Goal: Task Accomplishment & Management: Use online tool/utility

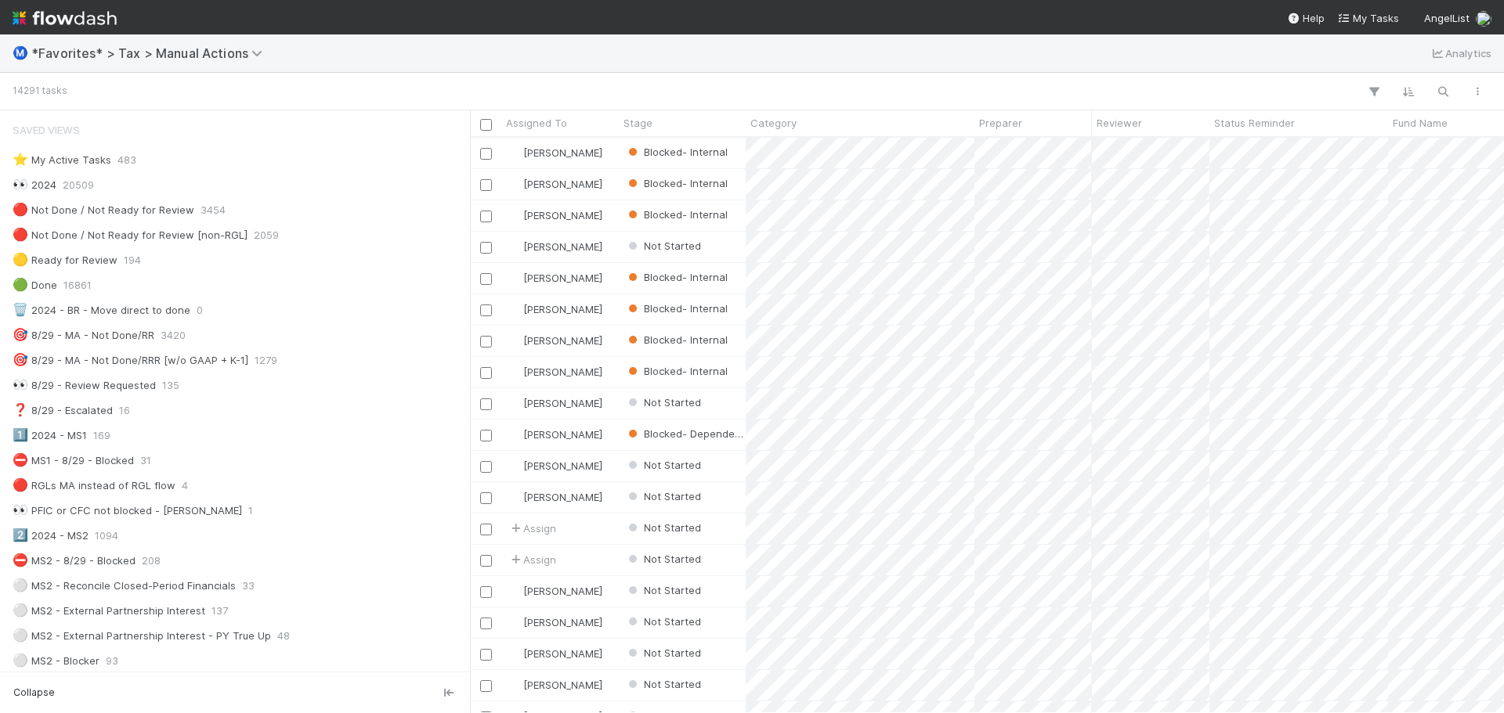
scroll to position [564, 1022]
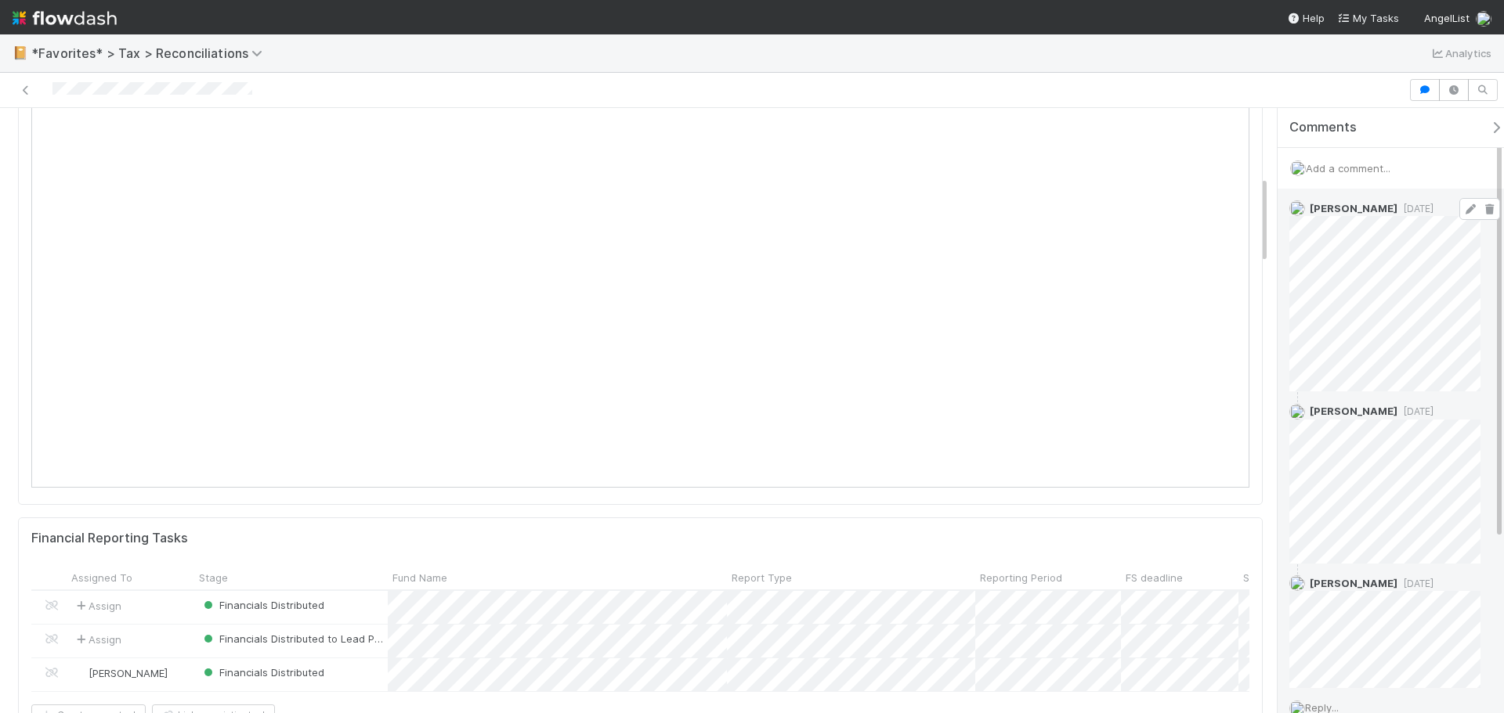
click at [1486, 338] on div "Blake Hall 1 week ago" at bounding box center [1390, 290] width 226 height 203
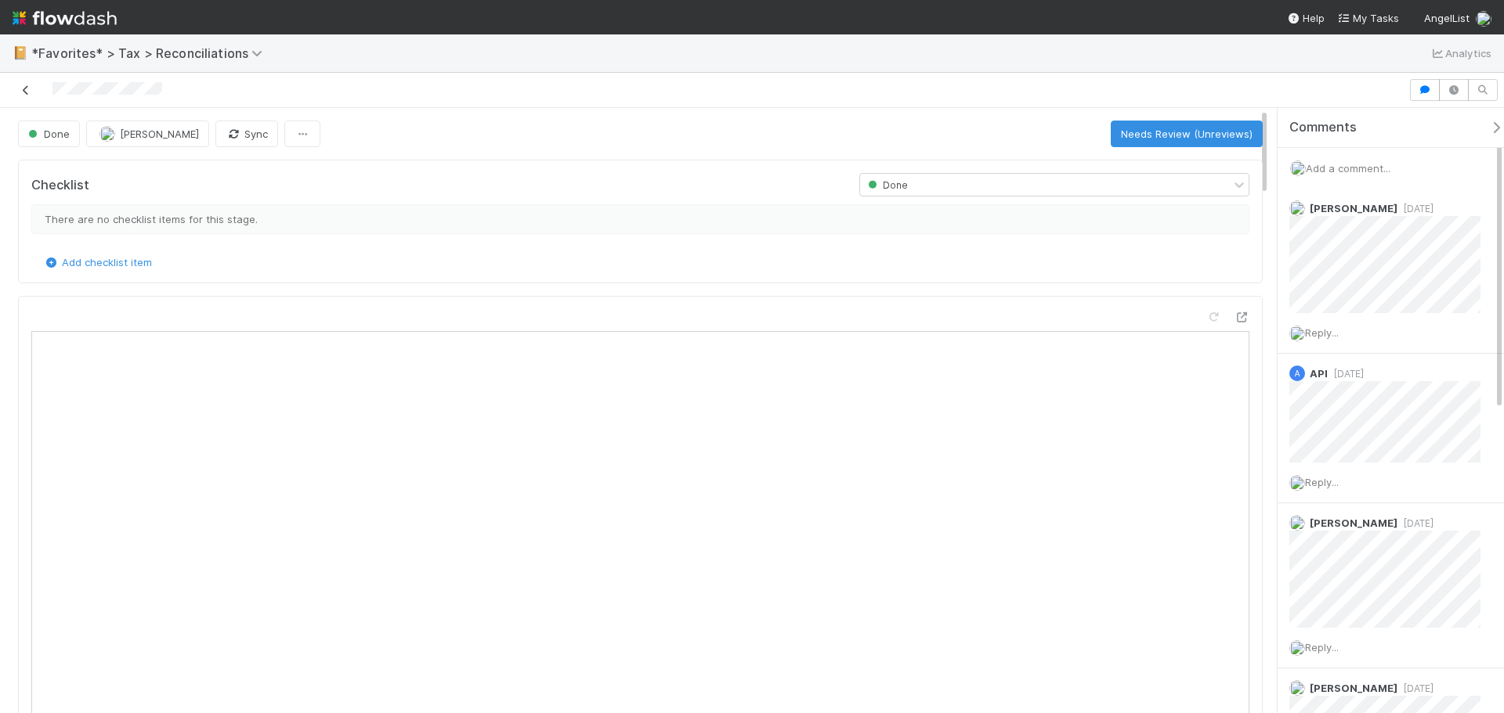
click at [23, 89] on icon at bounding box center [26, 90] width 16 height 10
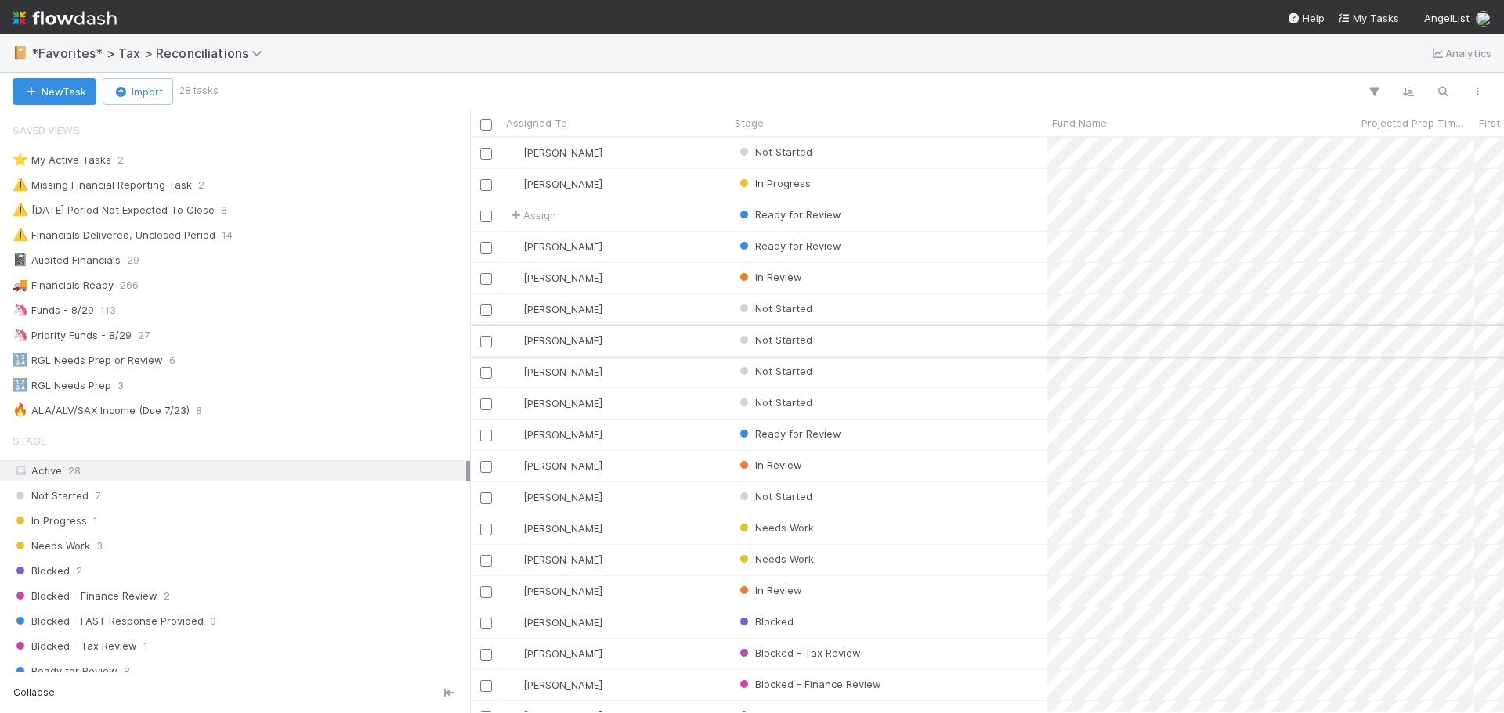
click at [984, 348] on div "Not Started" at bounding box center [888, 341] width 317 height 31
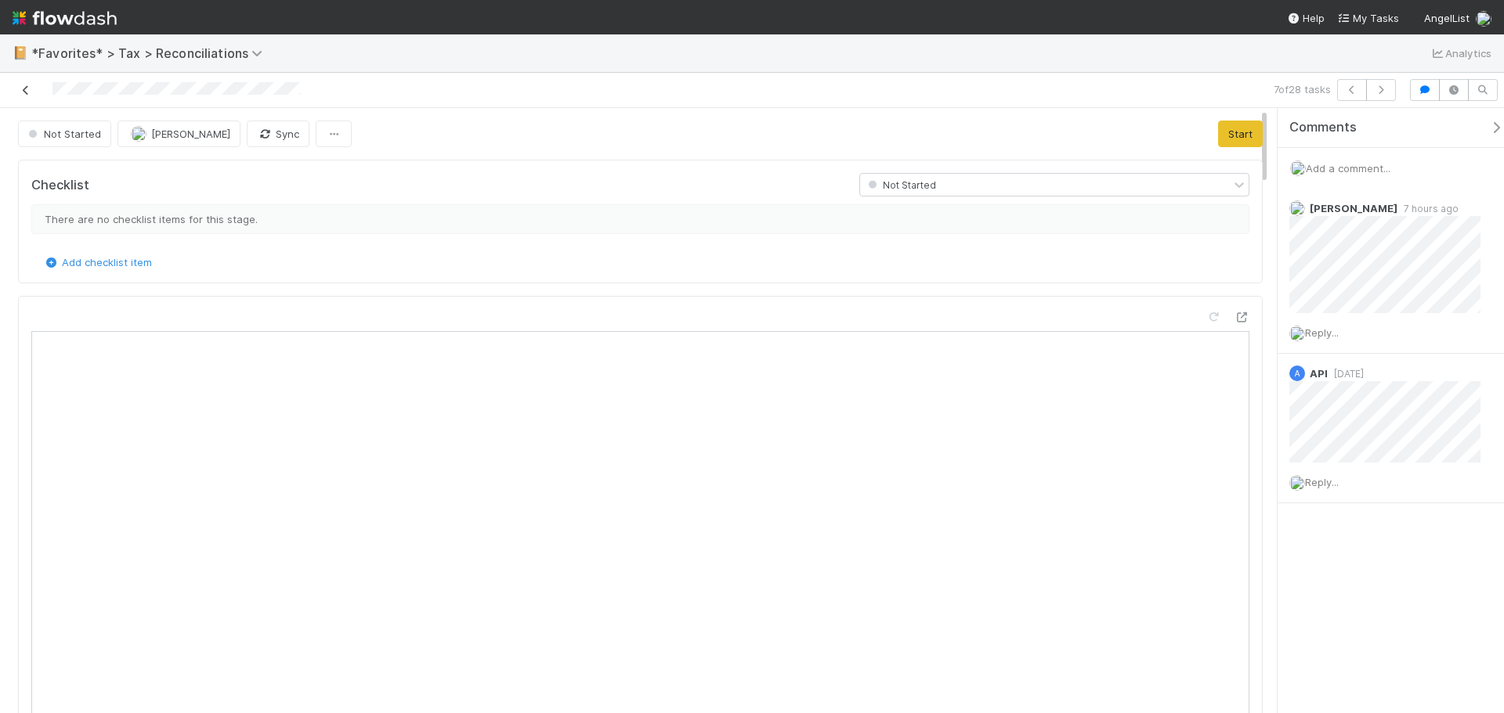
click at [27, 95] on icon at bounding box center [26, 90] width 16 height 10
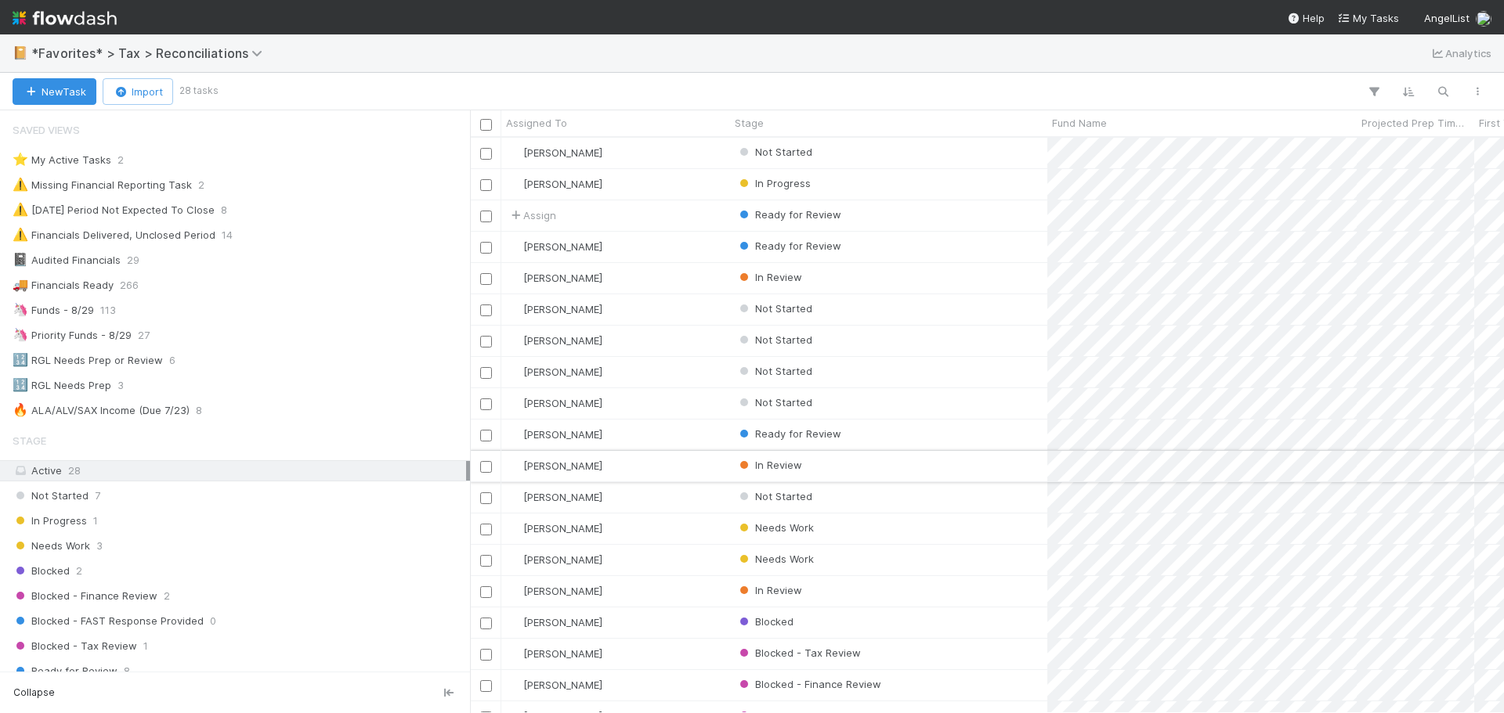
click at [1019, 461] on div "In Review" at bounding box center [888, 466] width 317 height 31
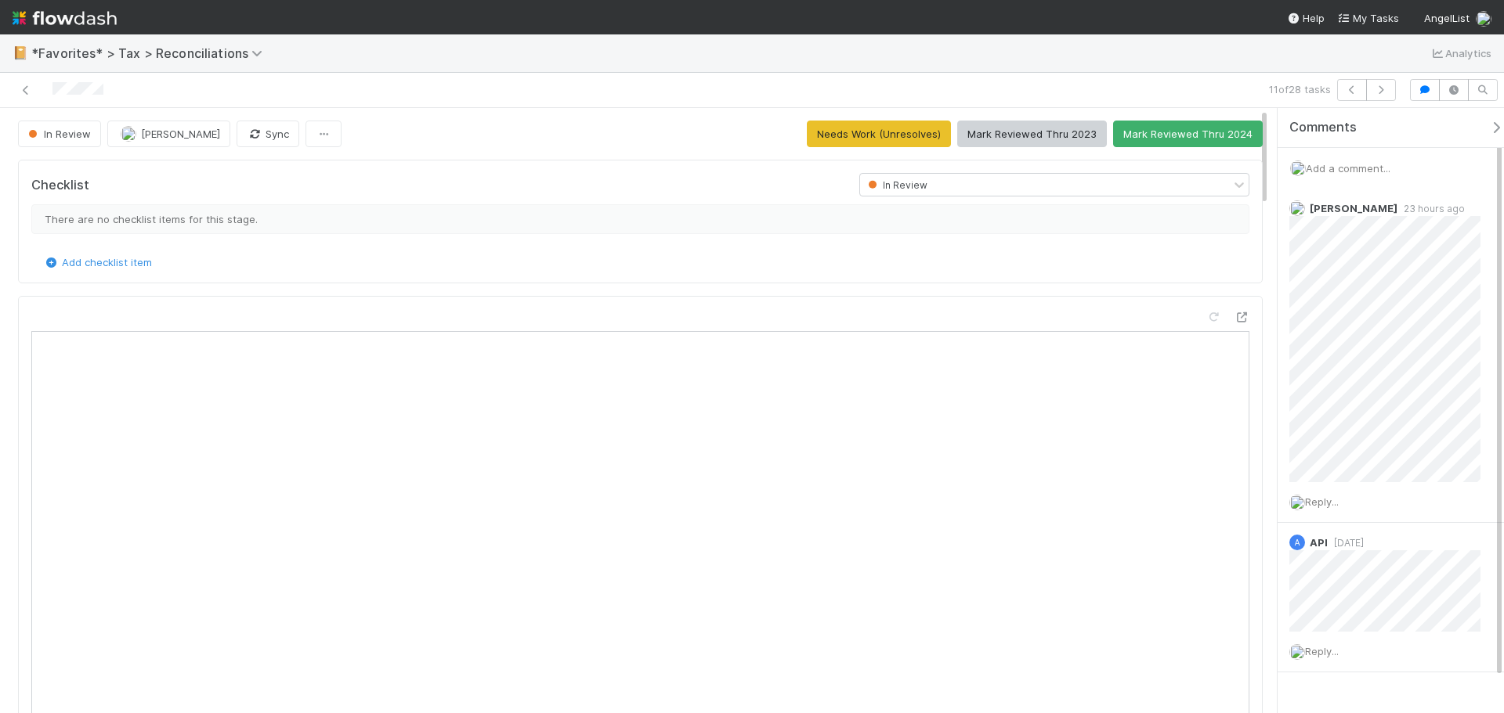
scroll to position [306, 572]
click at [565, 308] on div at bounding box center [640, 635] width 1244 height 679
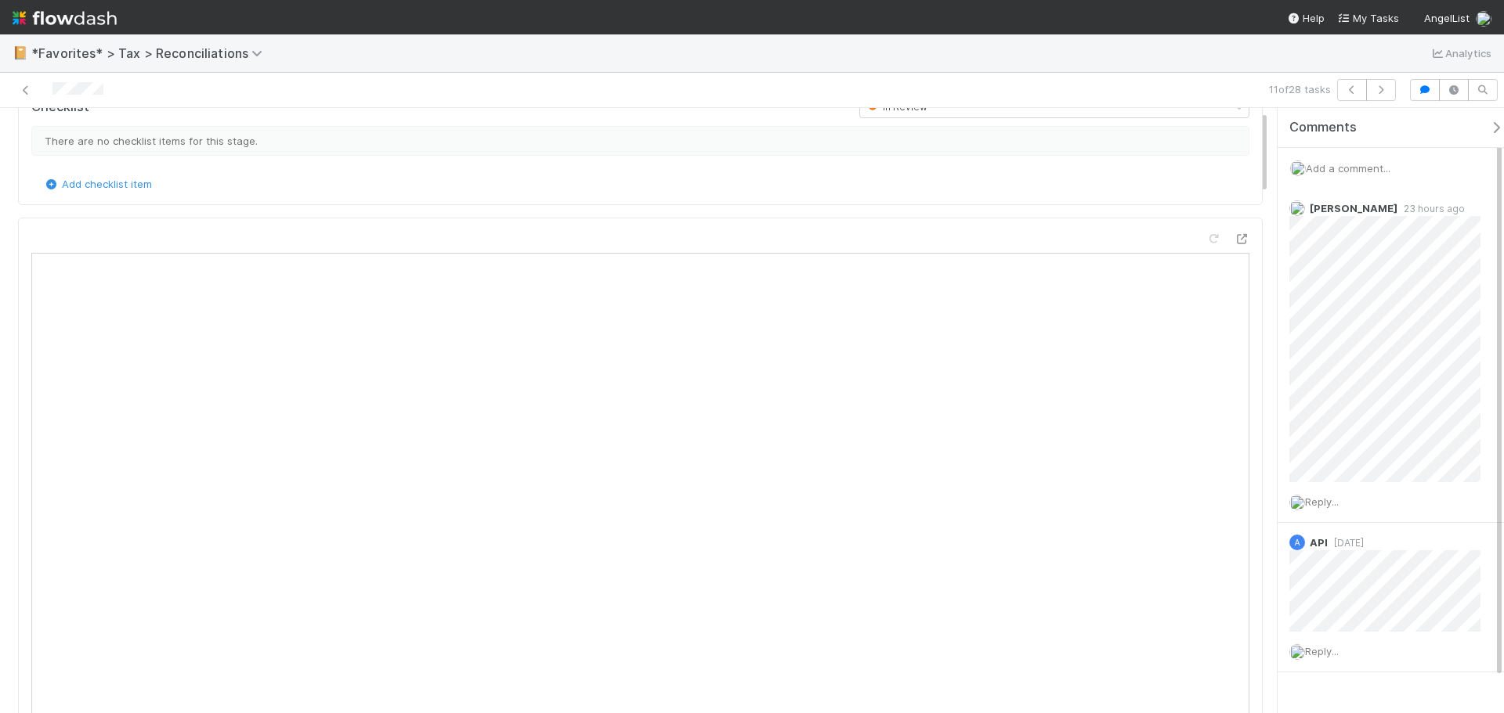
scroll to position [0, 0]
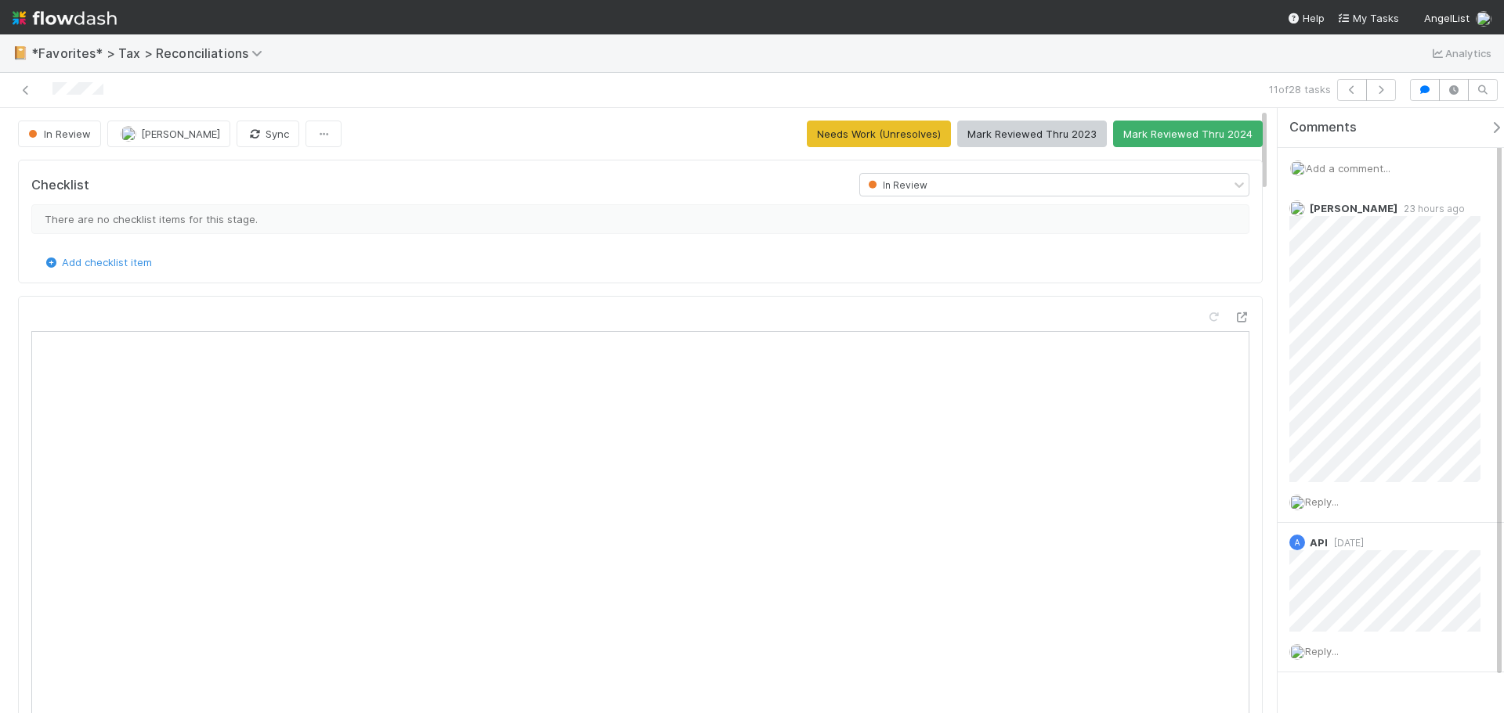
click at [33, 77] on div "11 of 28 tasks" at bounding box center [752, 90] width 1504 height 35
click at [23, 92] on icon at bounding box center [26, 90] width 16 height 10
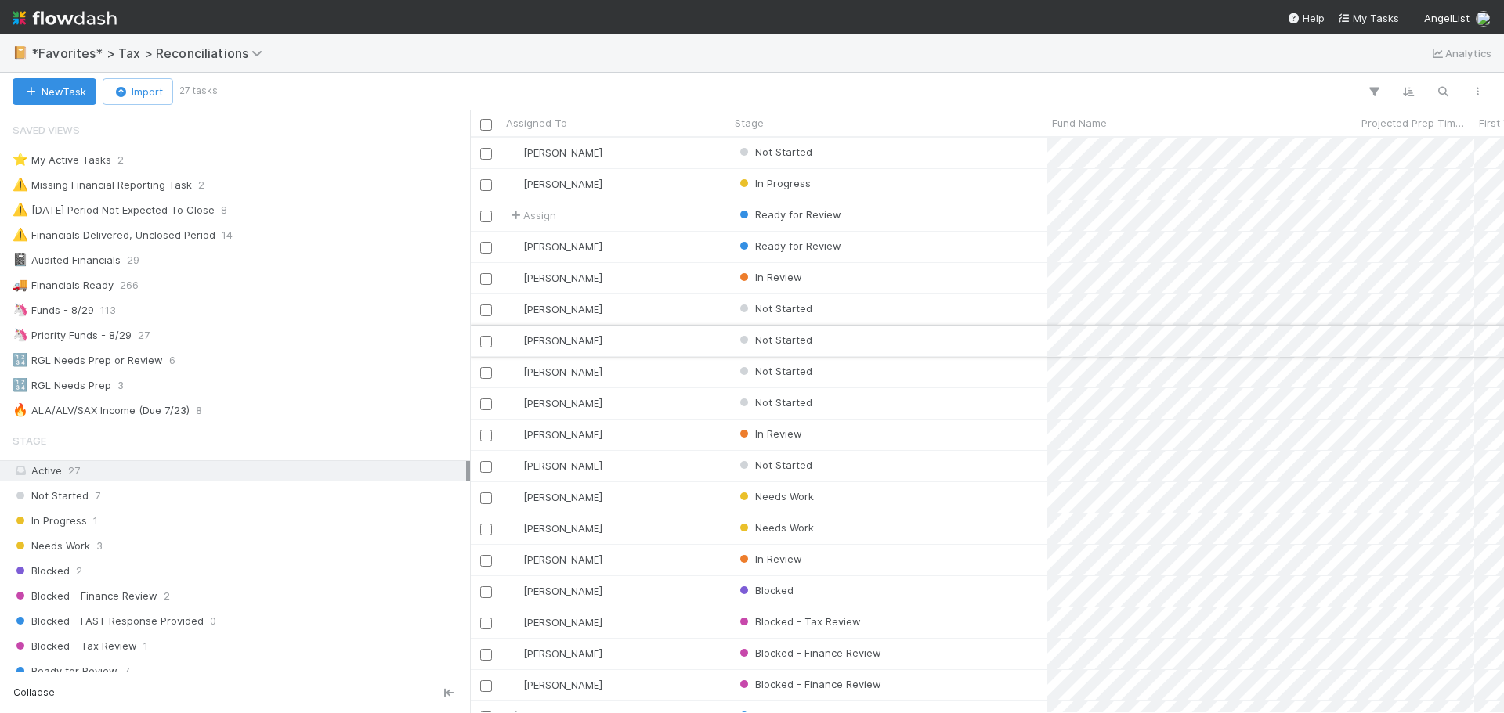
click at [995, 340] on div "Not Started" at bounding box center [888, 341] width 317 height 31
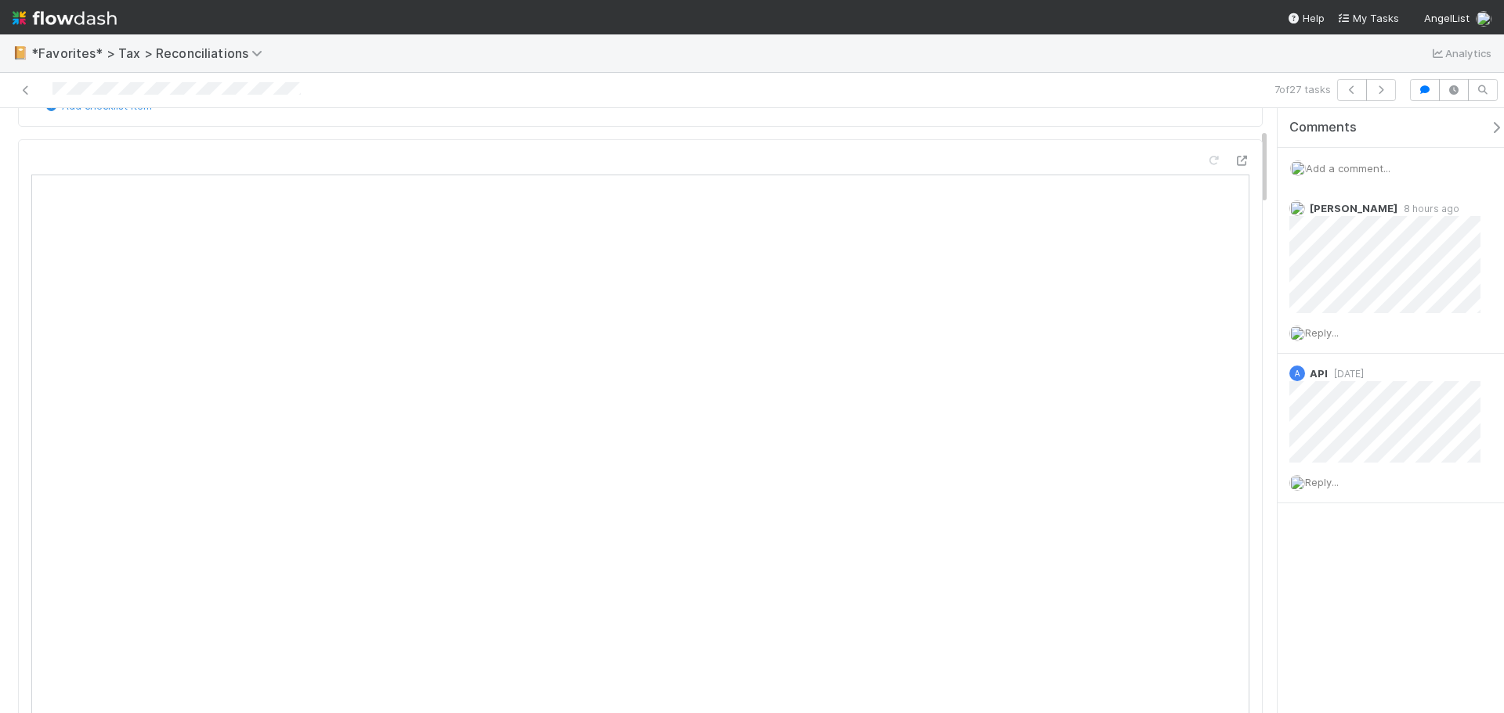
scroll to position [235, 0]
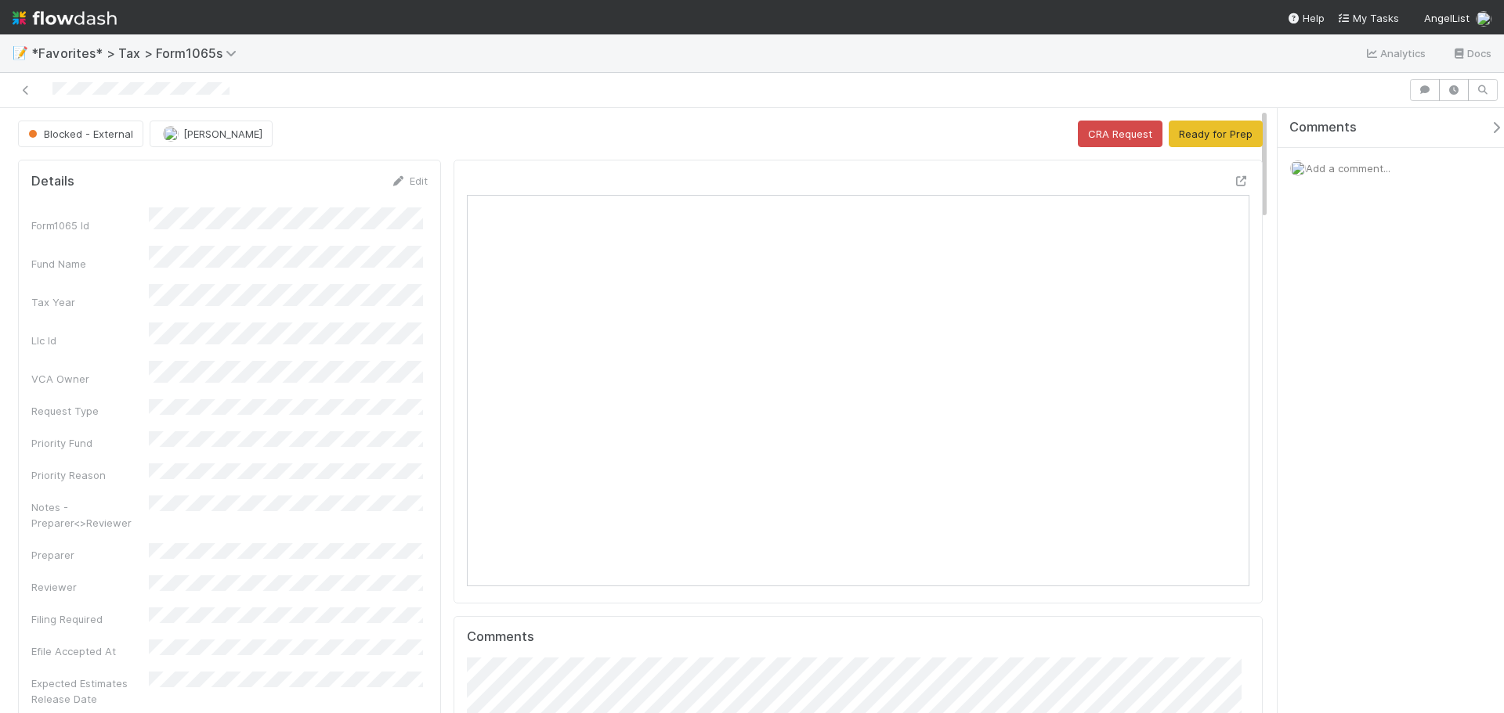
scroll to position [306, 763]
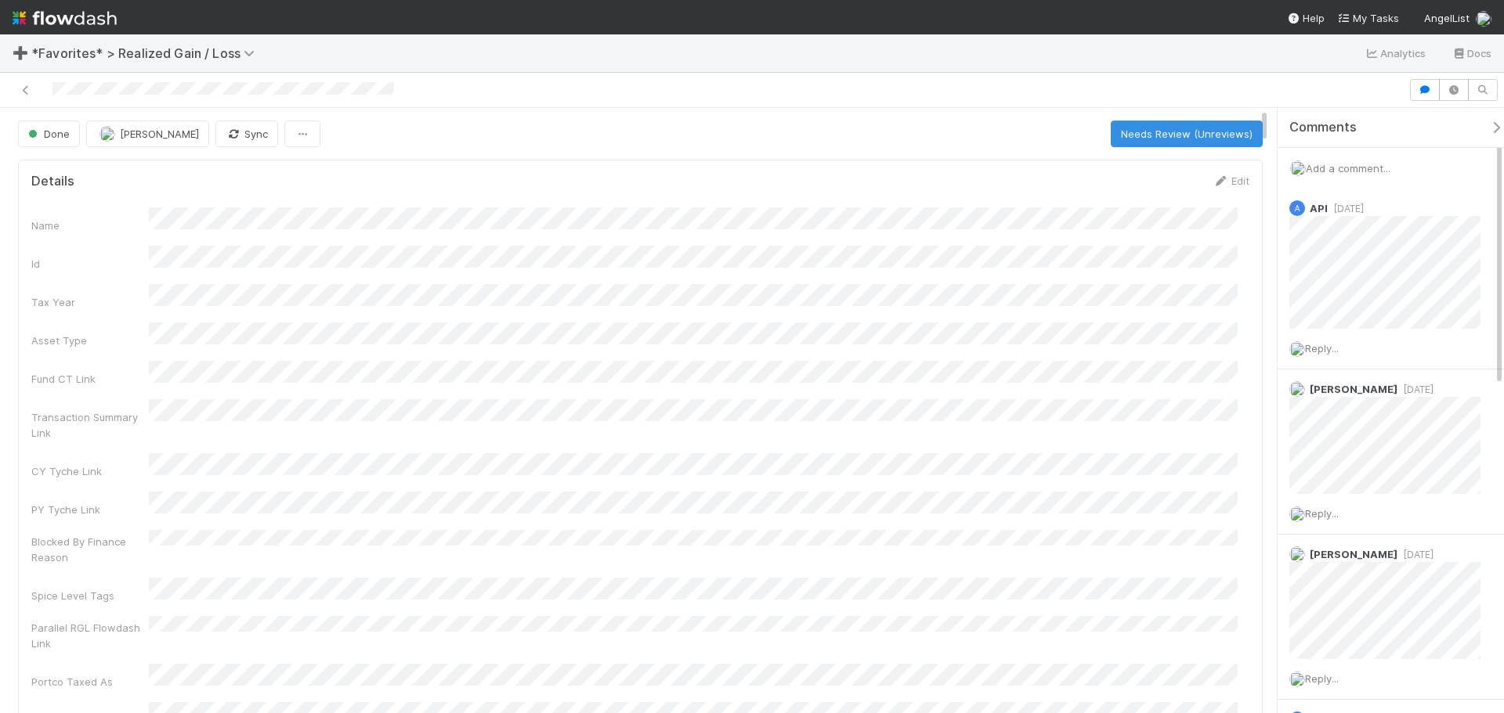
scroll to position [306, 1194]
click at [871, 229] on div "Name Id Tax Year Asset Type Fund CT Link Transaction Summary Link CY Tyche Link…" at bounding box center [640, 508] width 1218 height 601
click at [1024, 413] on div "Transaction Summary Link" at bounding box center [640, 420] width 1218 height 42
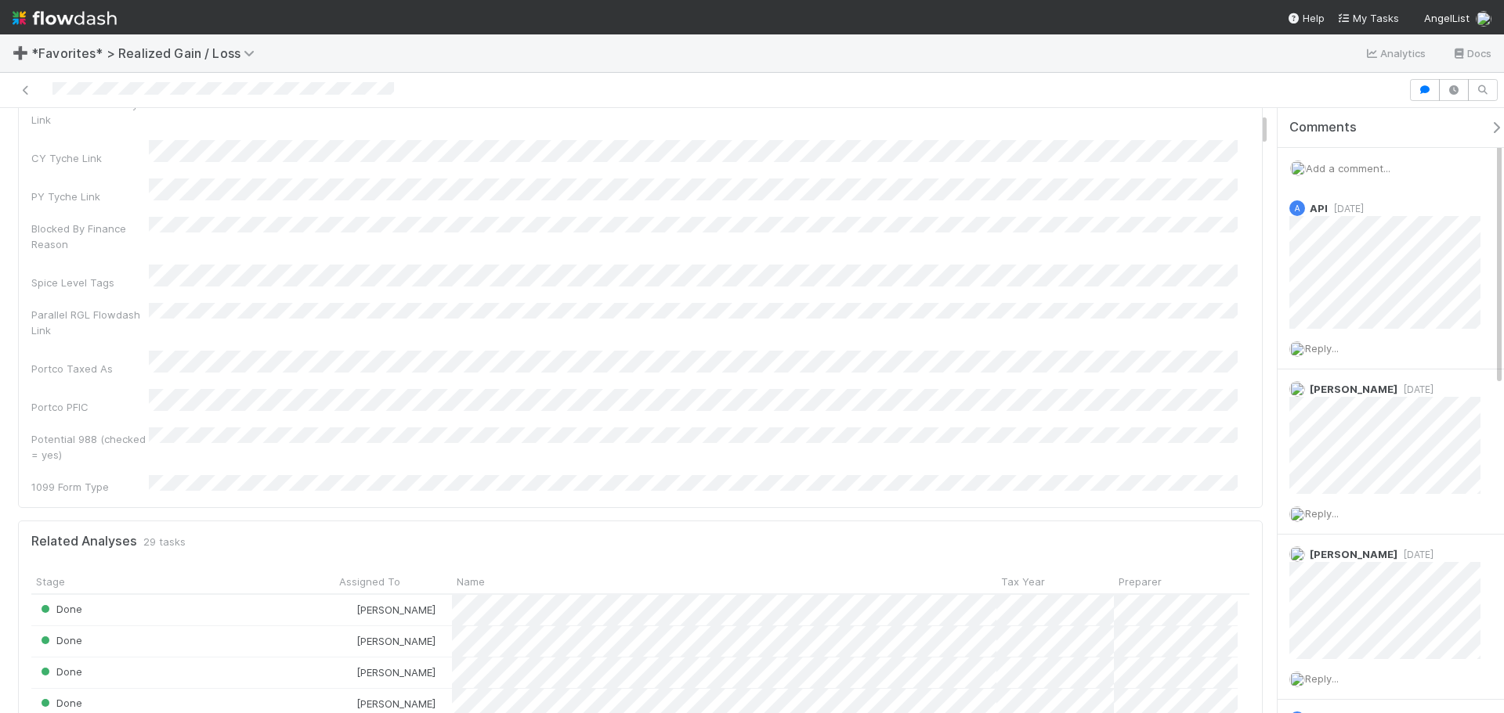
scroll to position [0, 0]
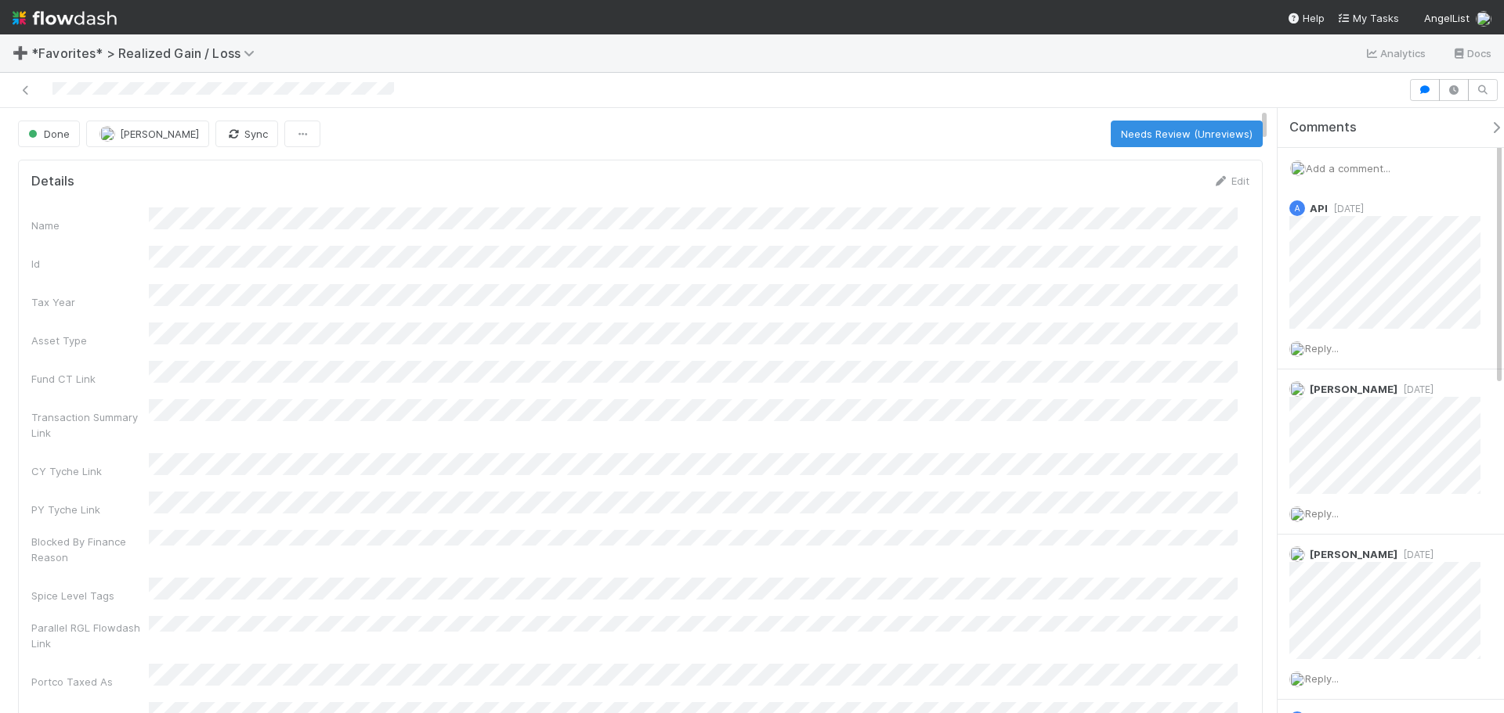
click at [923, 530] on div "Blocked By Finance Reason" at bounding box center [640, 547] width 1218 height 35
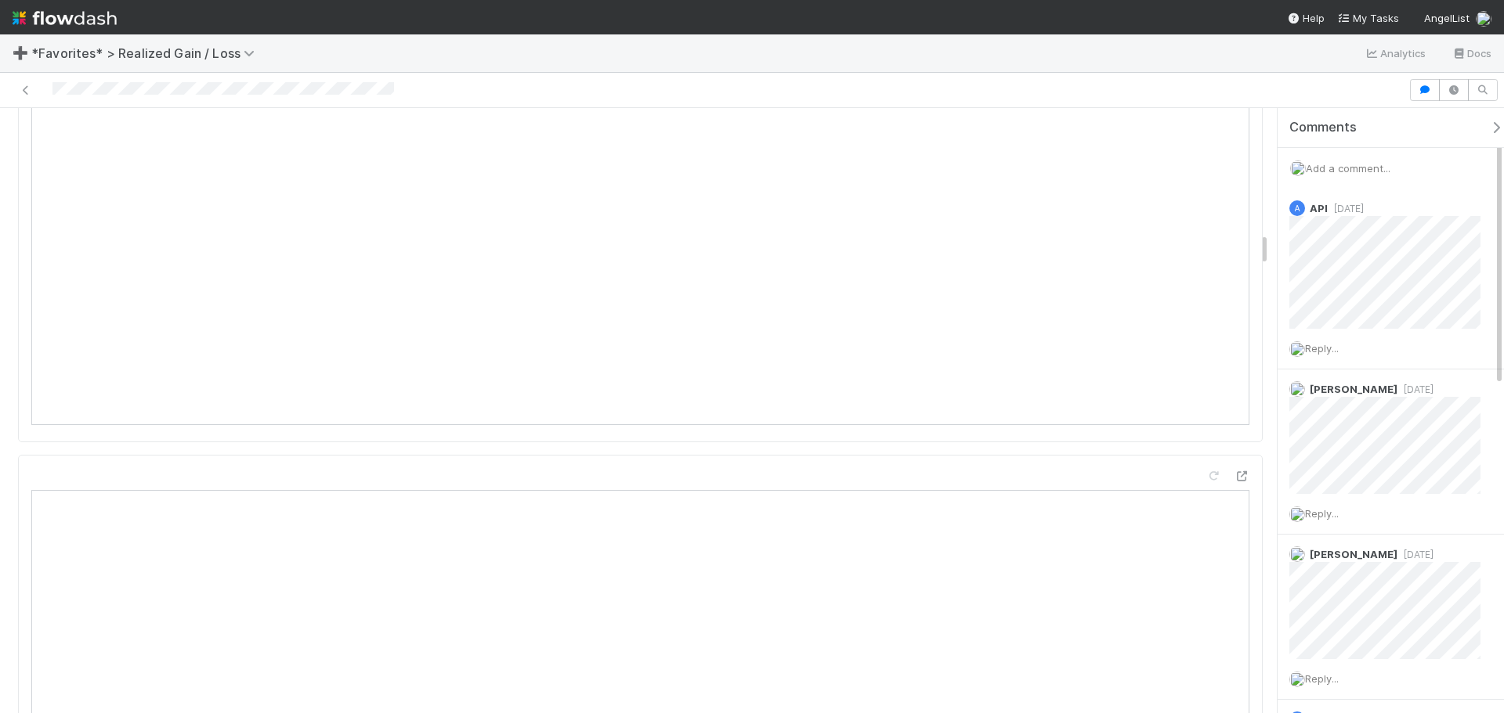
scroll to position [1958, 0]
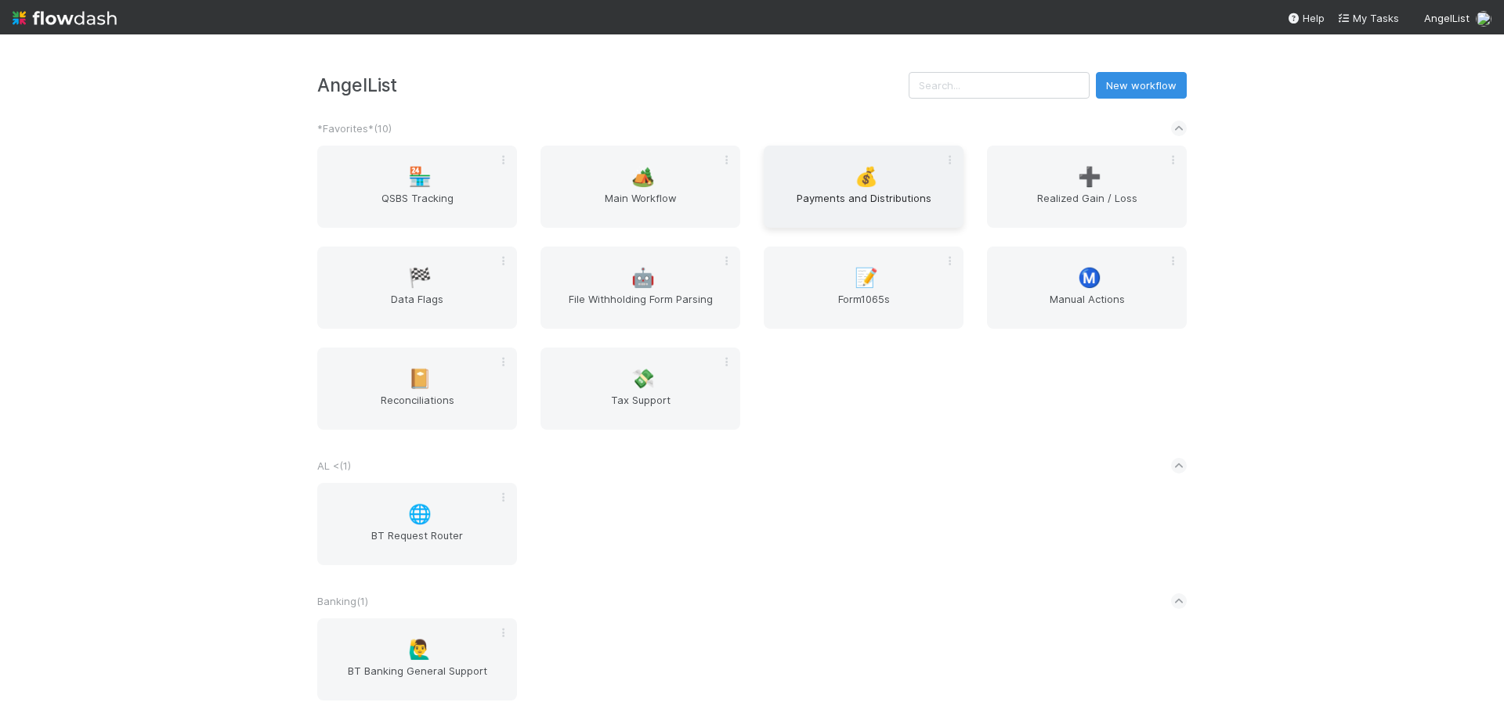
click at [865, 162] on div "💰 Payments and Distributions" at bounding box center [864, 187] width 200 height 82
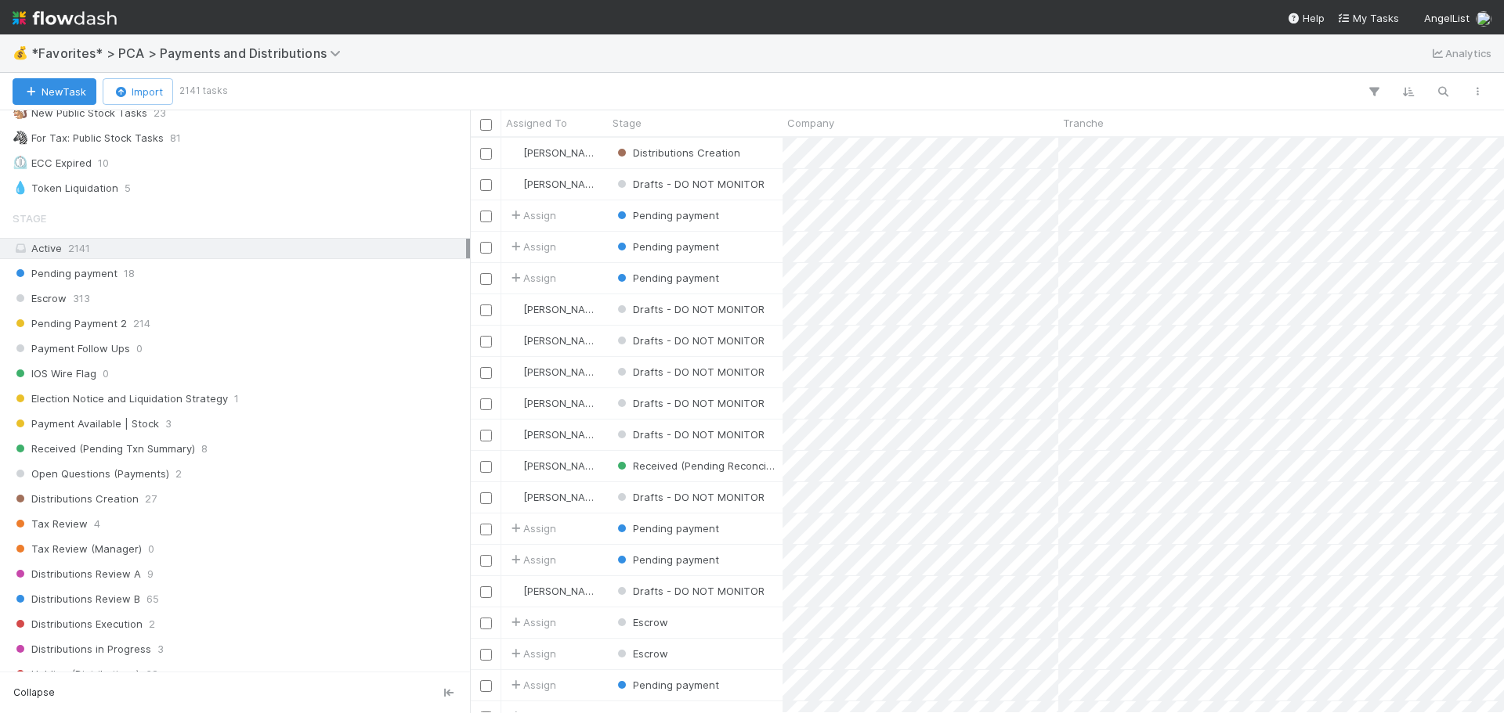
scroll to position [862, 0]
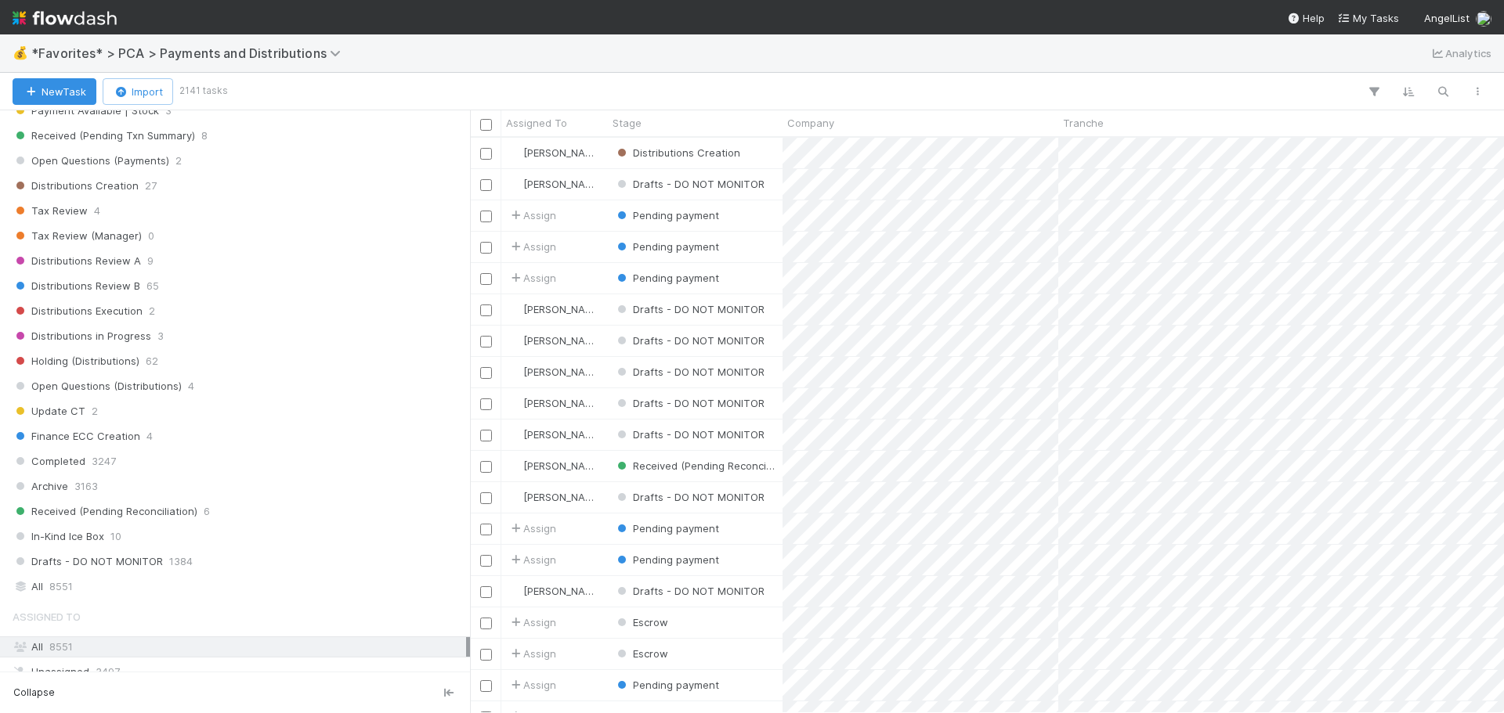
click at [139, 199] on div "Stage Active 2141 Pending payment 18 Escrow 313 Pending Payment 2 214 Payment F…" at bounding box center [235, 244] width 470 height 708
click at [139, 206] on div "Tax Review 4" at bounding box center [239, 211] width 453 height 20
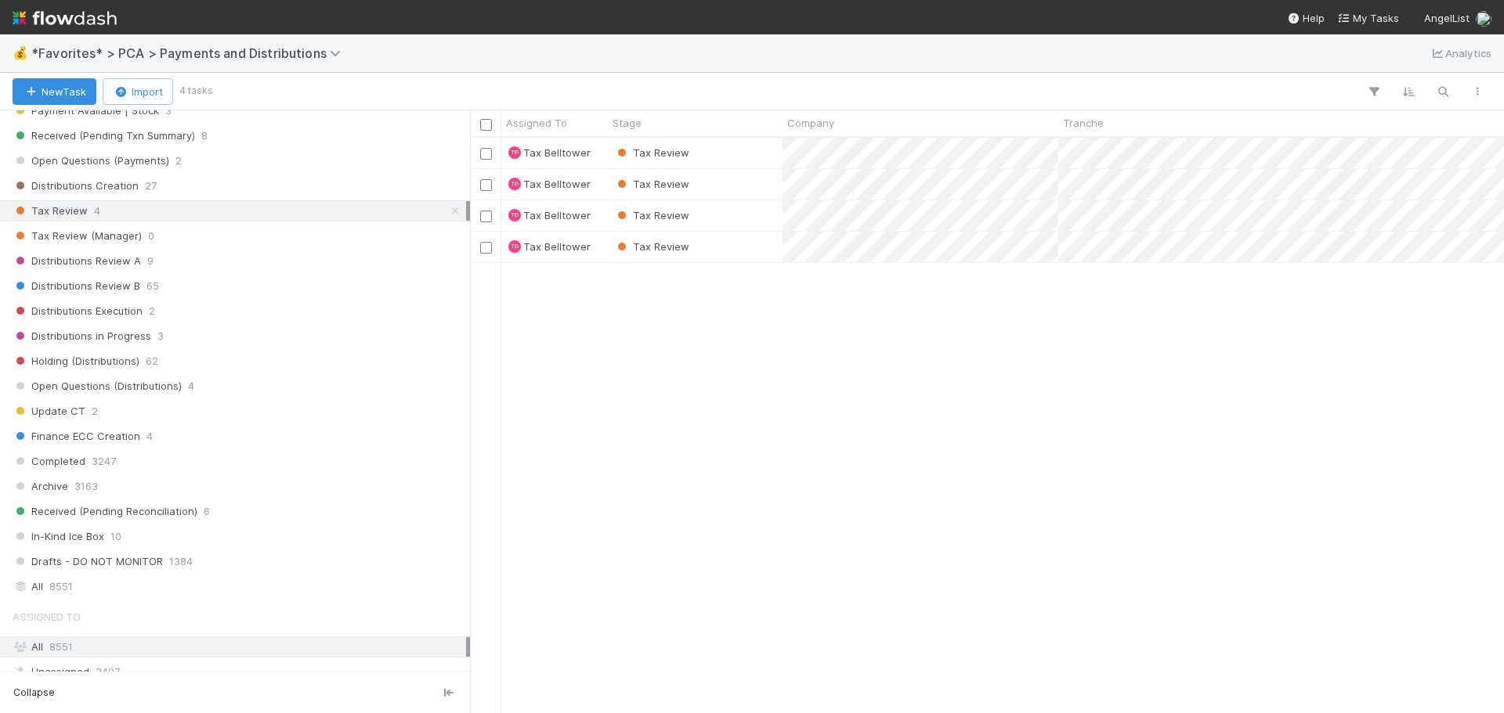
scroll to position [564, 1022]
click at [732, 154] on div "Tax Review" at bounding box center [695, 153] width 175 height 31
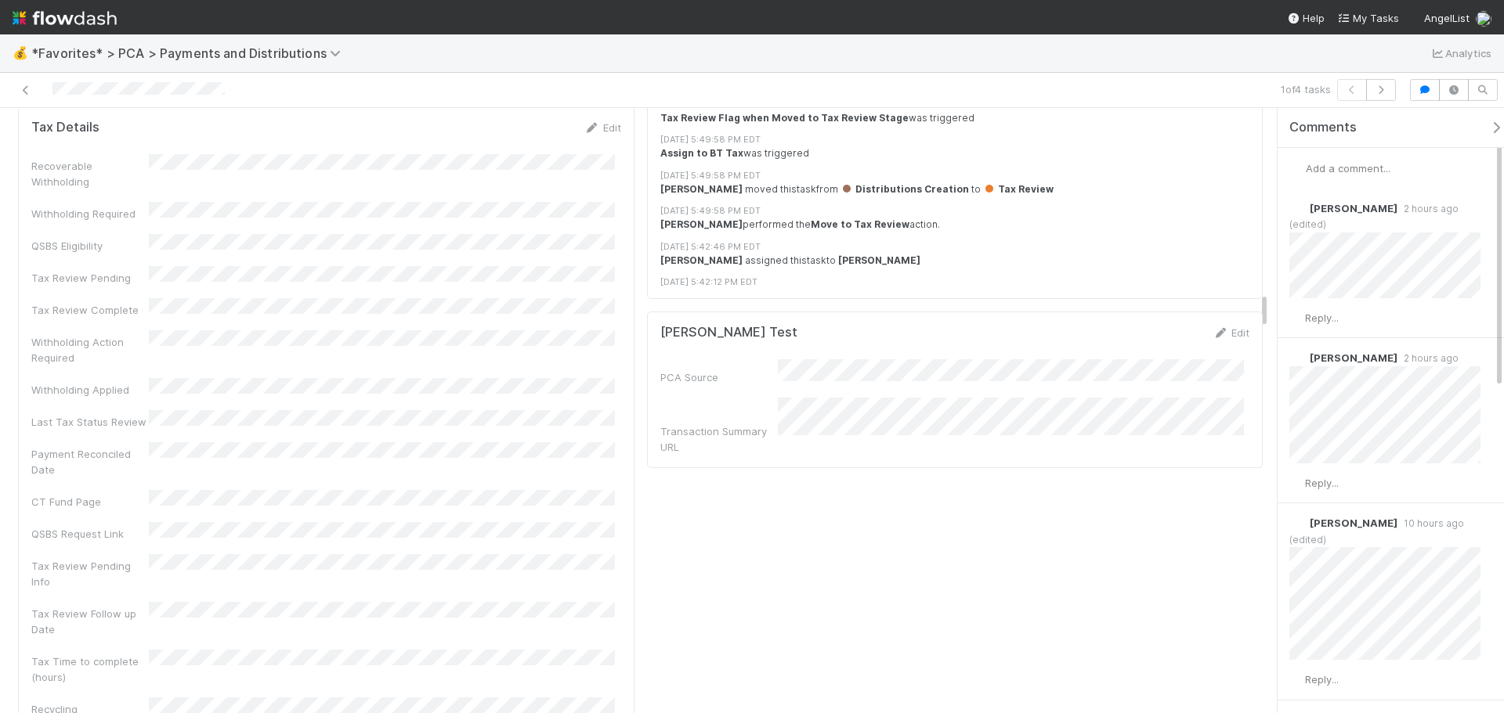
scroll to position [2741, 0]
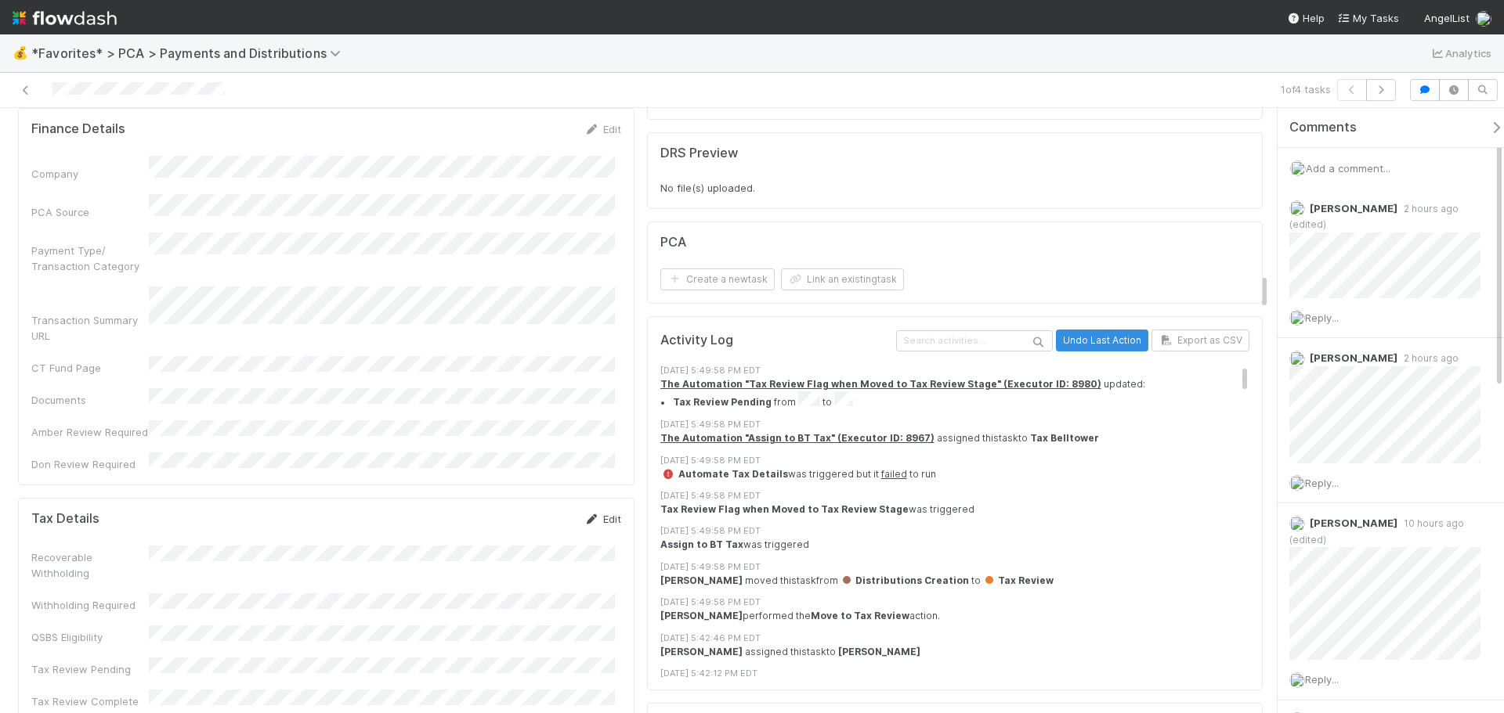
click at [594, 513] on link "Edit" at bounding box center [602, 519] width 37 height 13
click at [280, 557] on div "Recoverable Withholding" at bounding box center [326, 580] width 590 height 46
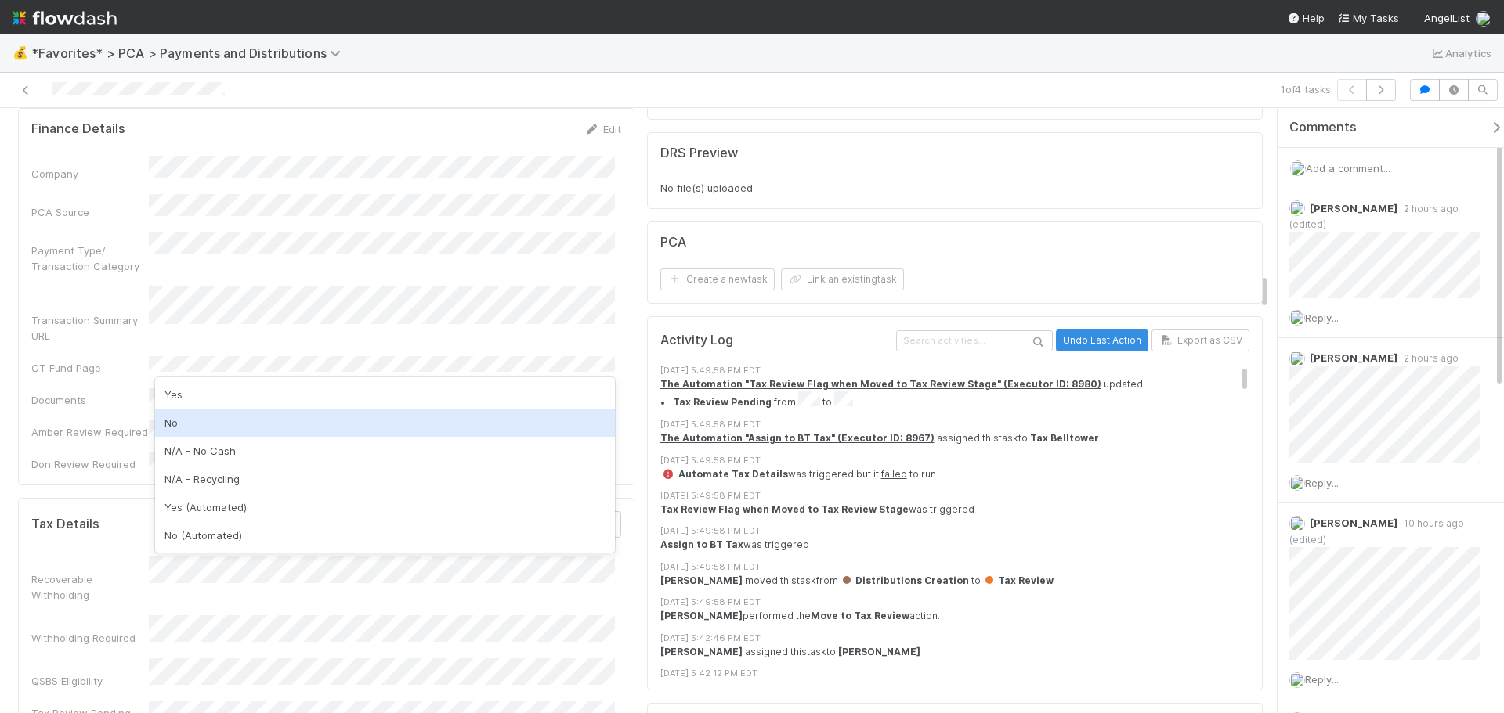
click at [224, 430] on div "No" at bounding box center [385, 423] width 460 height 28
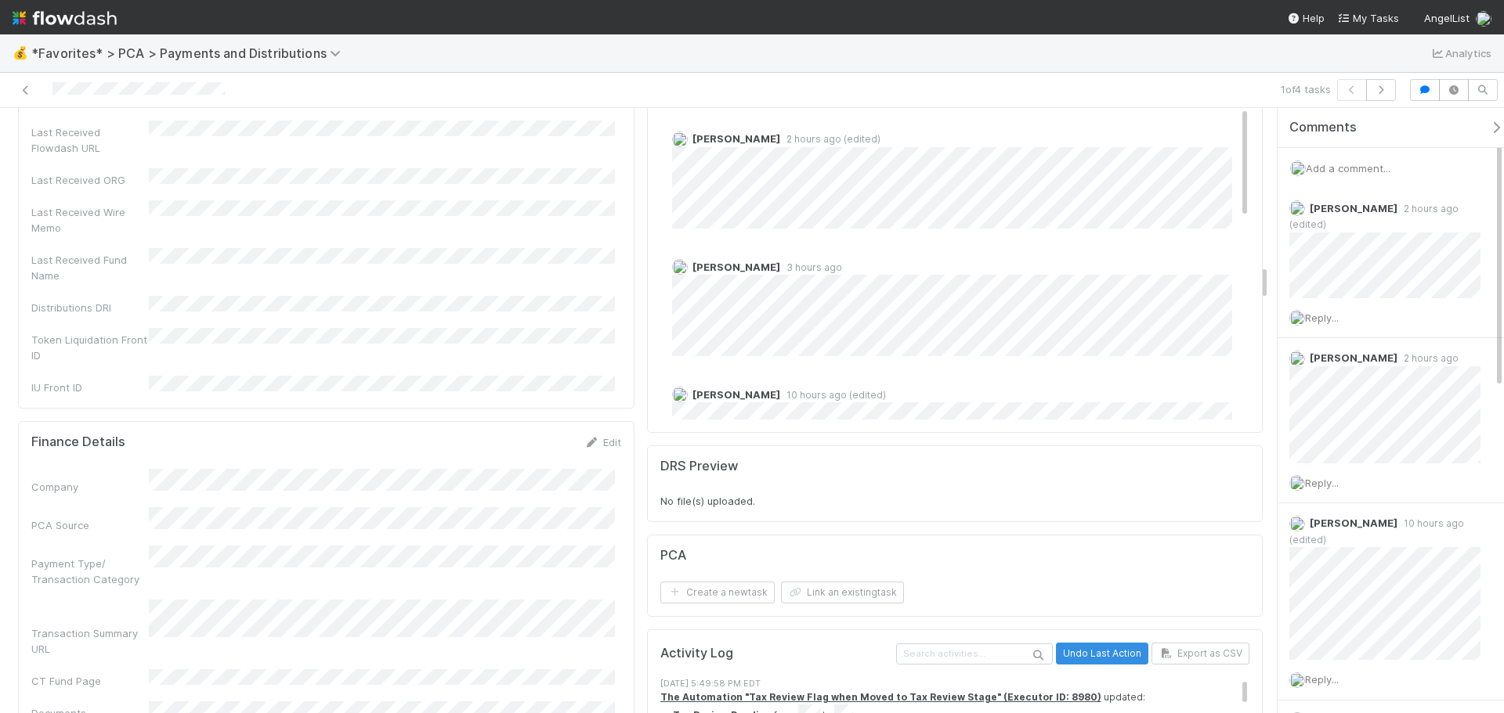
scroll to position [2898, 0]
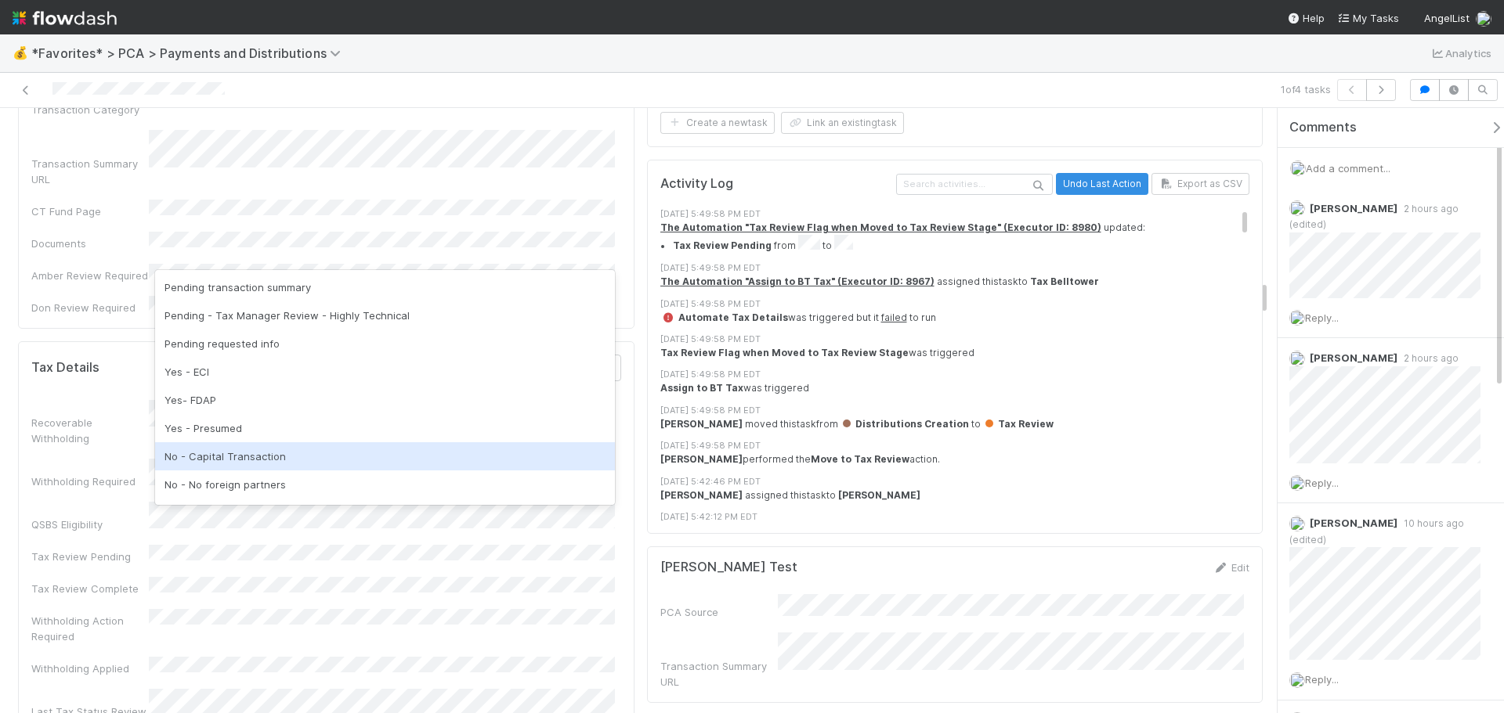
click at [264, 446] on div "No - Capital Transaction" at bounding box center [385, 457] width 460 height 28
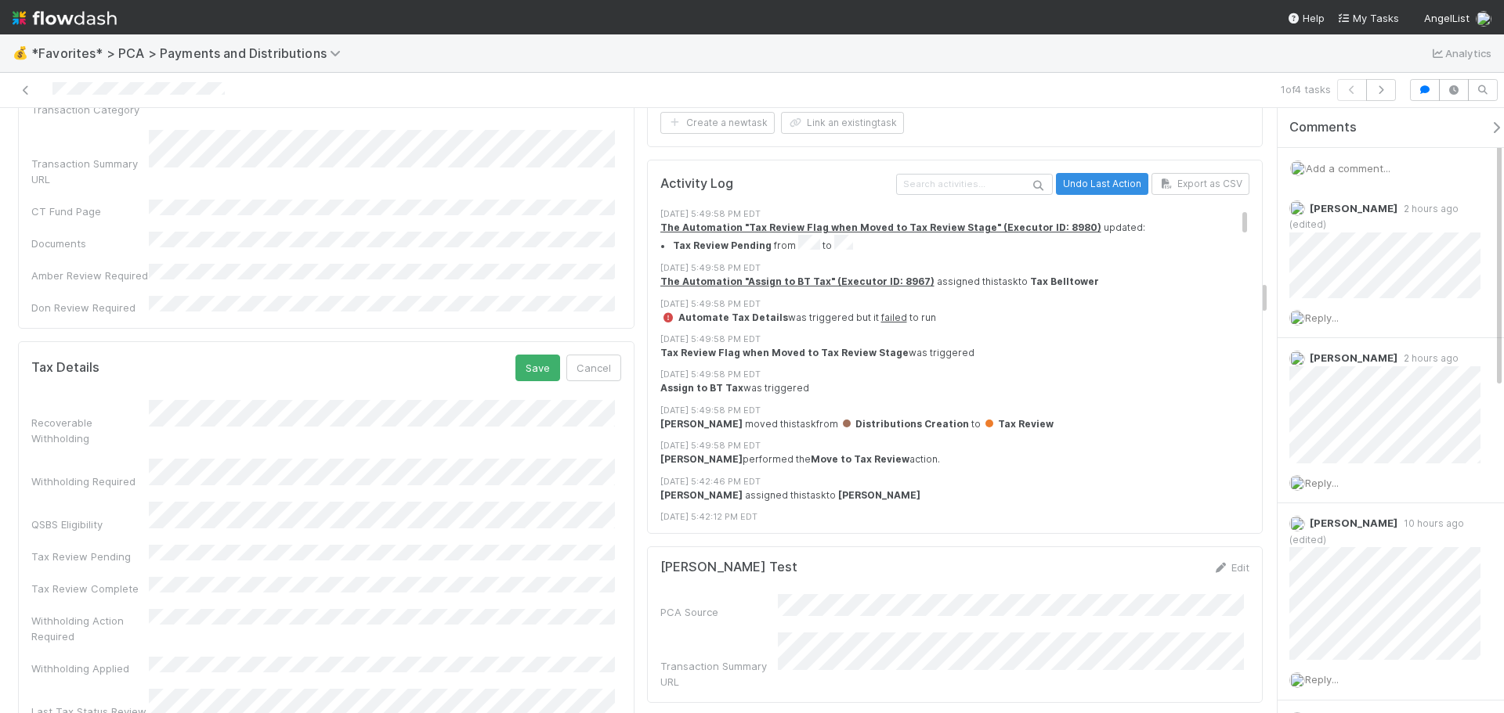
click at [427, 609] on div "Withholding Action Required" at bounding box center [326, 626] width 590 height 35
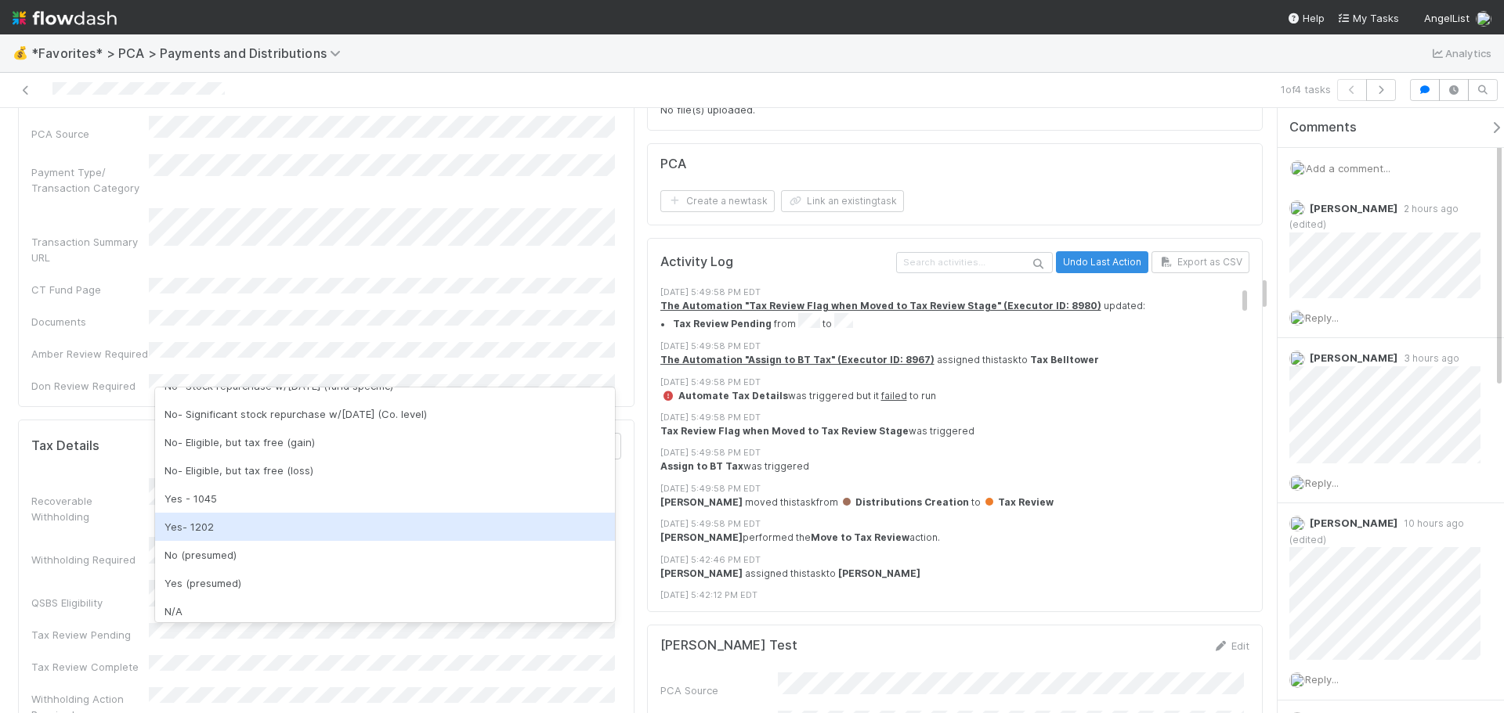
scroll to position [313, 0]
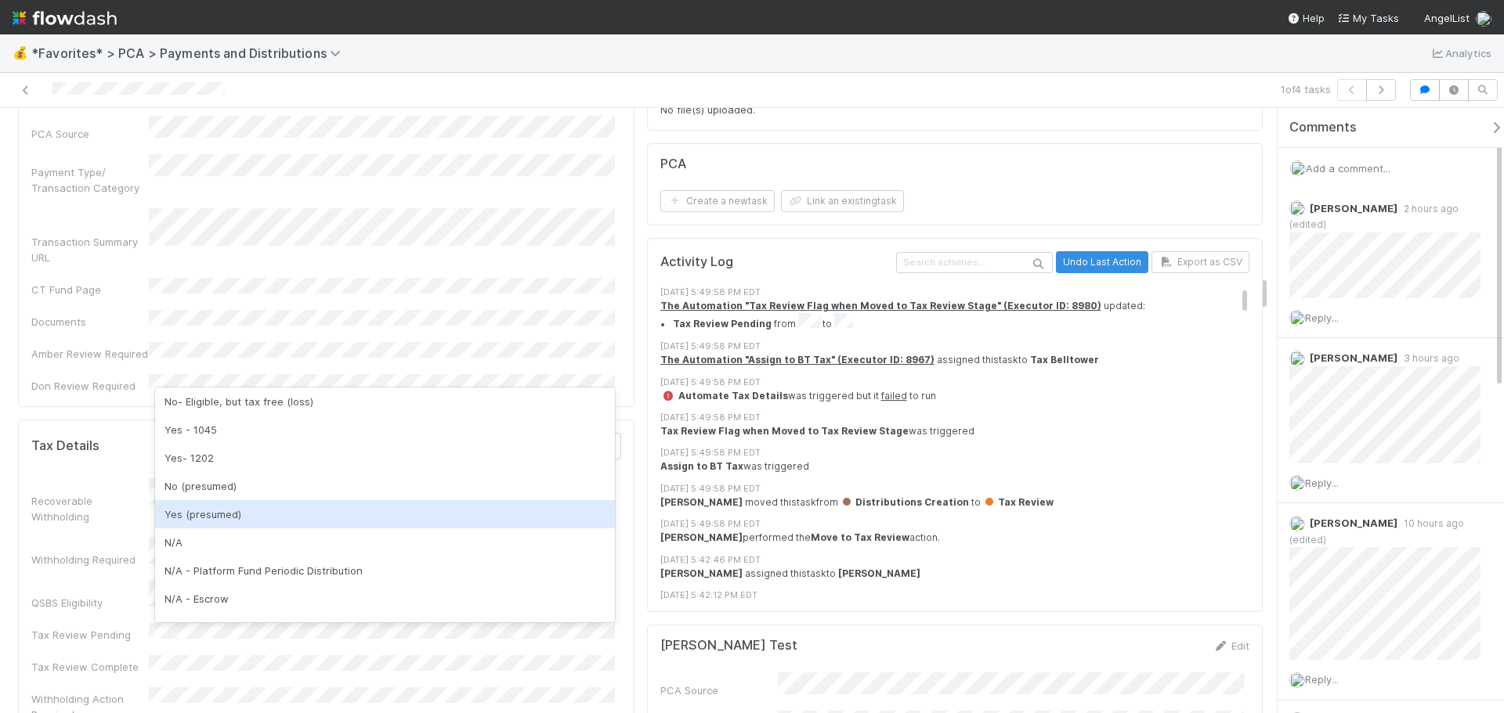
click at [224, 511] on div "Yes (presumed)" at bounding box center [385, 514] width 460 height 28
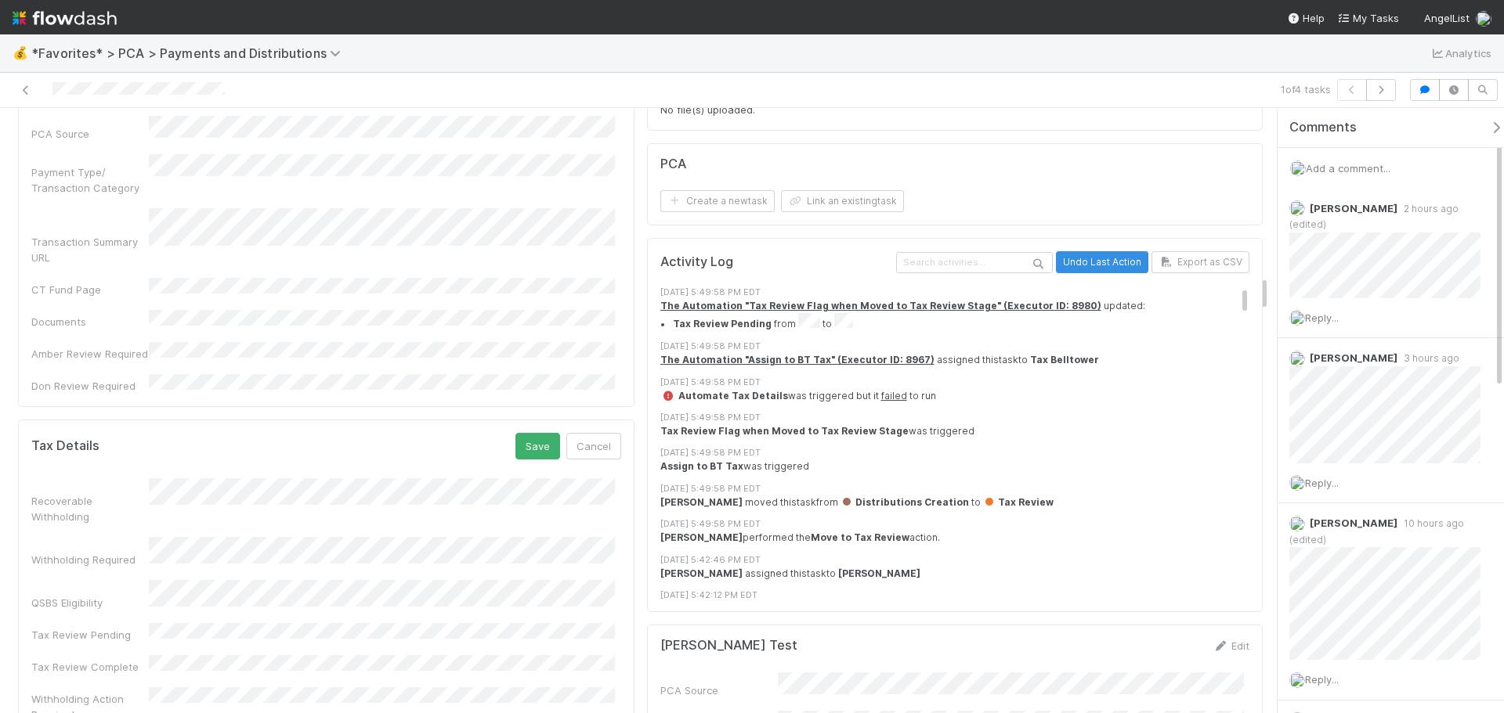
drag, startPoint x: 492, startPoint y: 235, endPoint x: 528, endPoint y: 233, distance: 36.1
click at [493, 433] on div "Tax Details Save Cancel" at bounding box center [326, 446] width 590 height 27
click at [528, 433] on button "Save" at bounding box center [537, 446] width 45 height 27
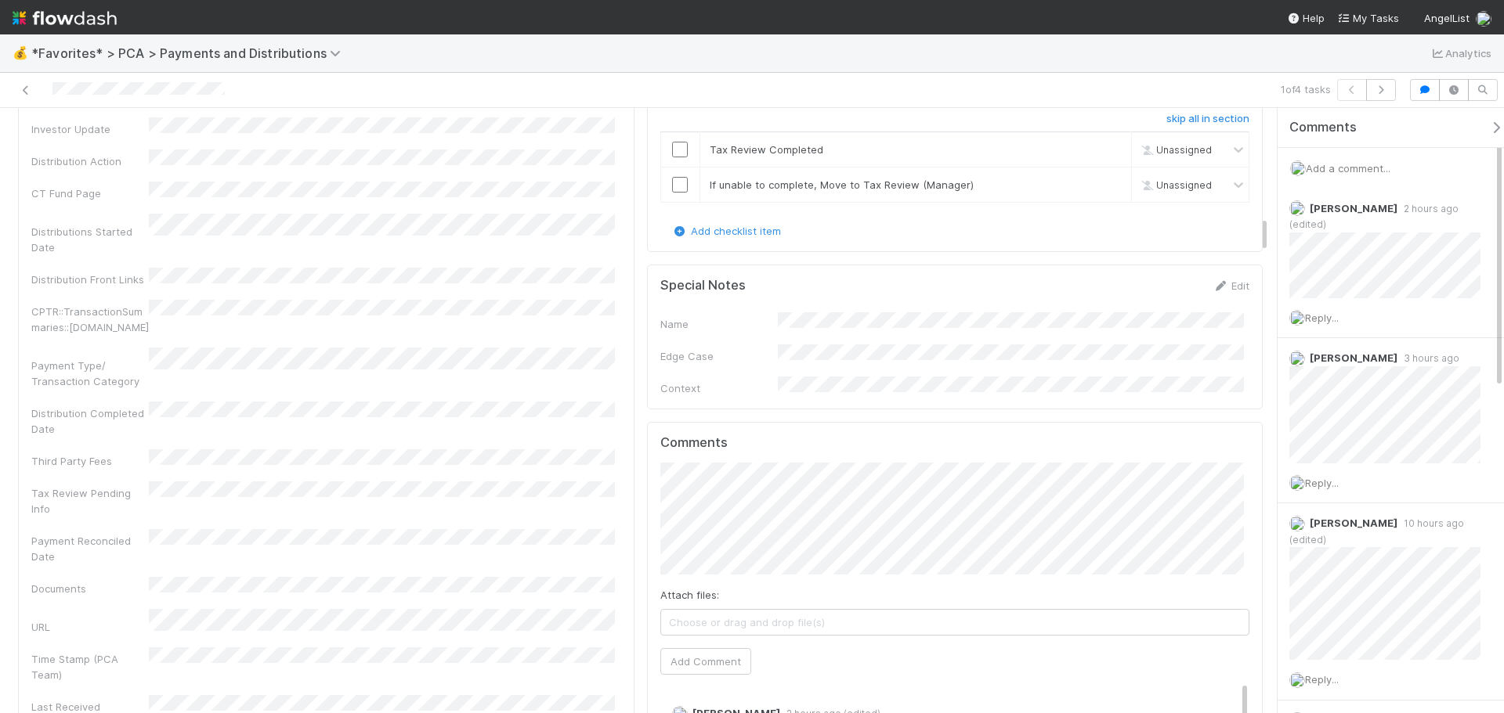
scroll to position [1801, 0]
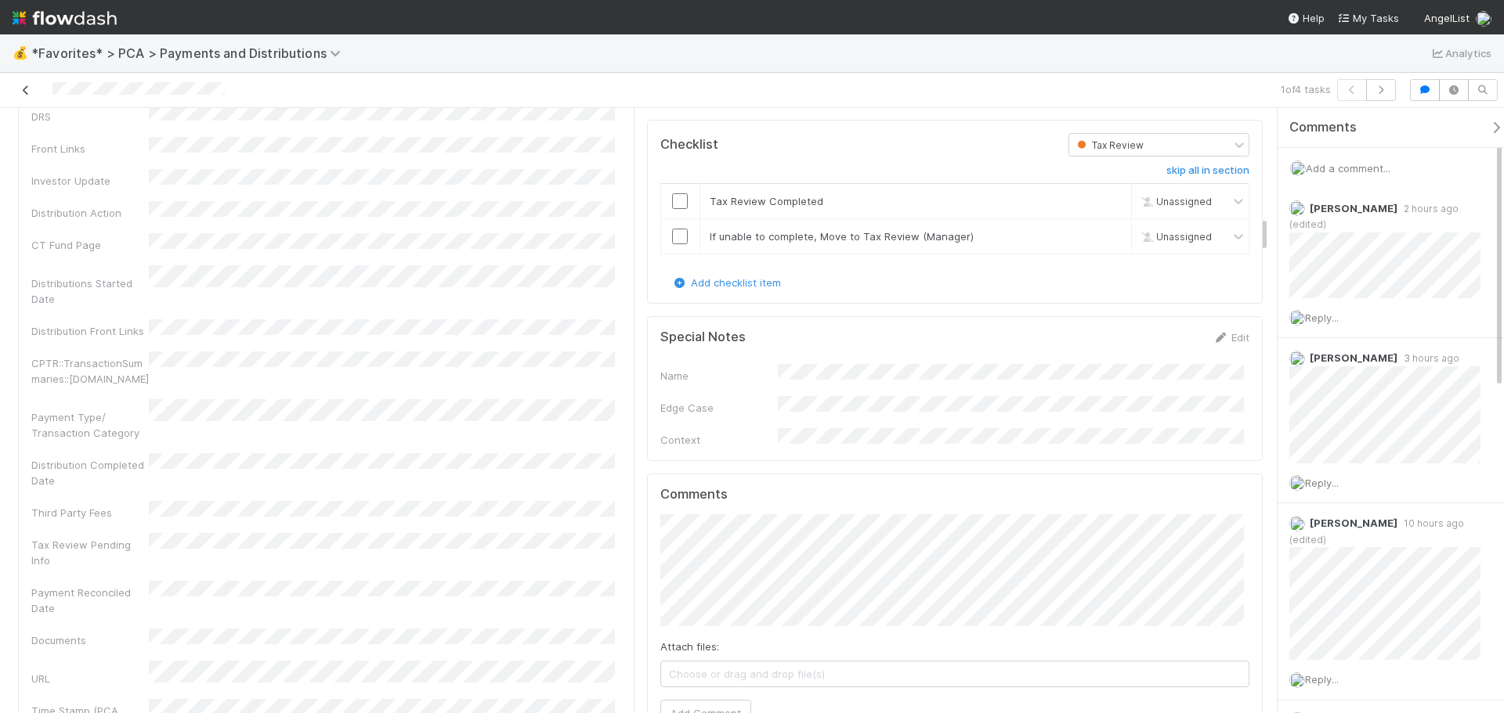
click at [19, 89] on icon at bounding box center [26, 90] width 16 height 10
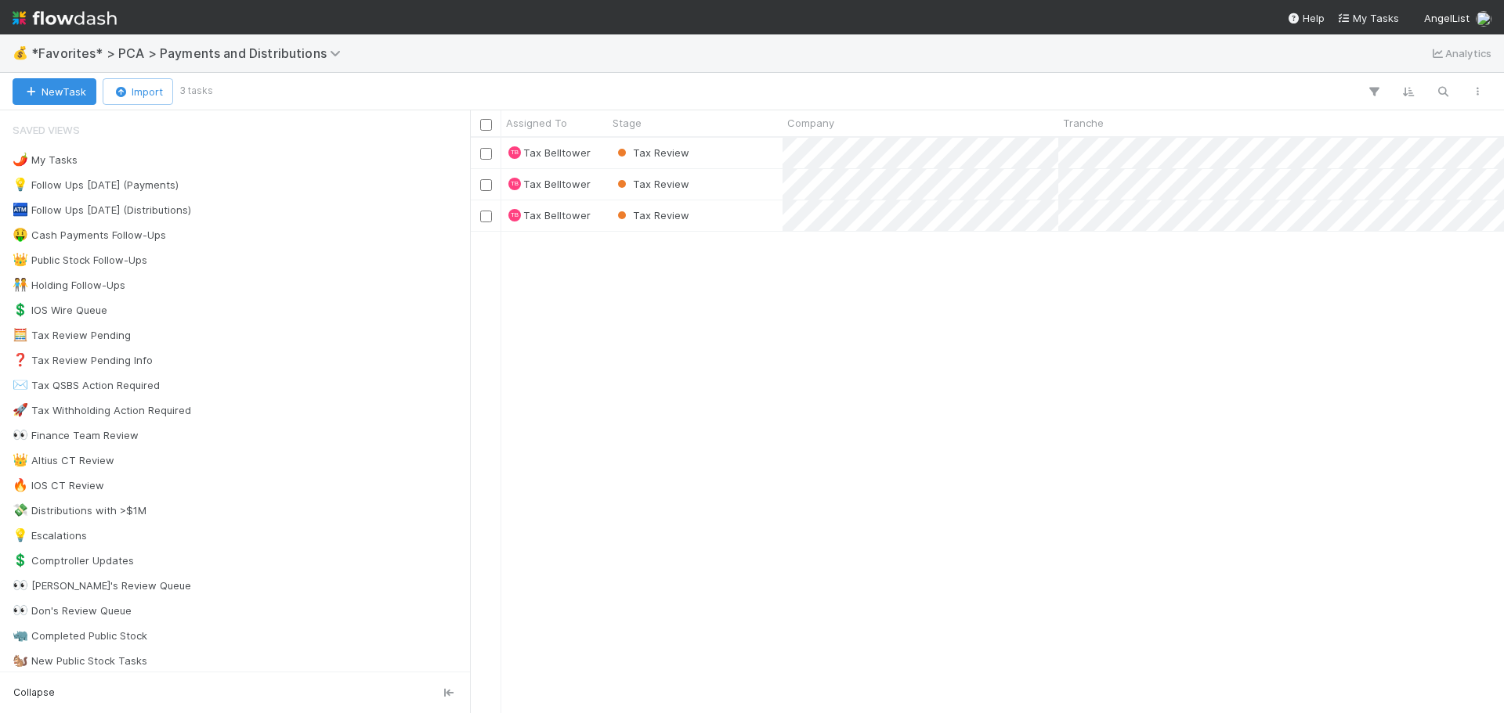
scroll to position [564, 1022]
click at [735, 149] on div "Tax Review" at bounding box center [695, 153] width 175 height 31
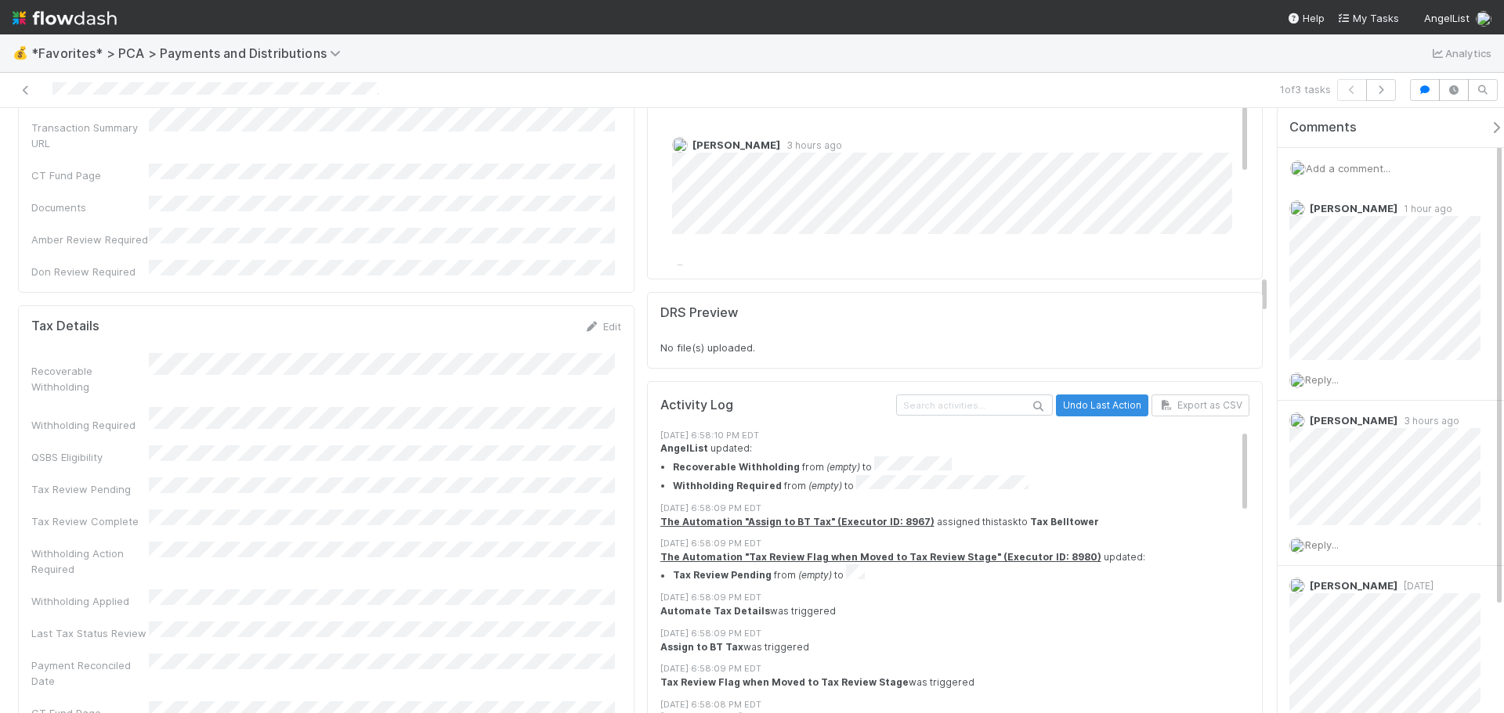
scroll to position [2428, 0]
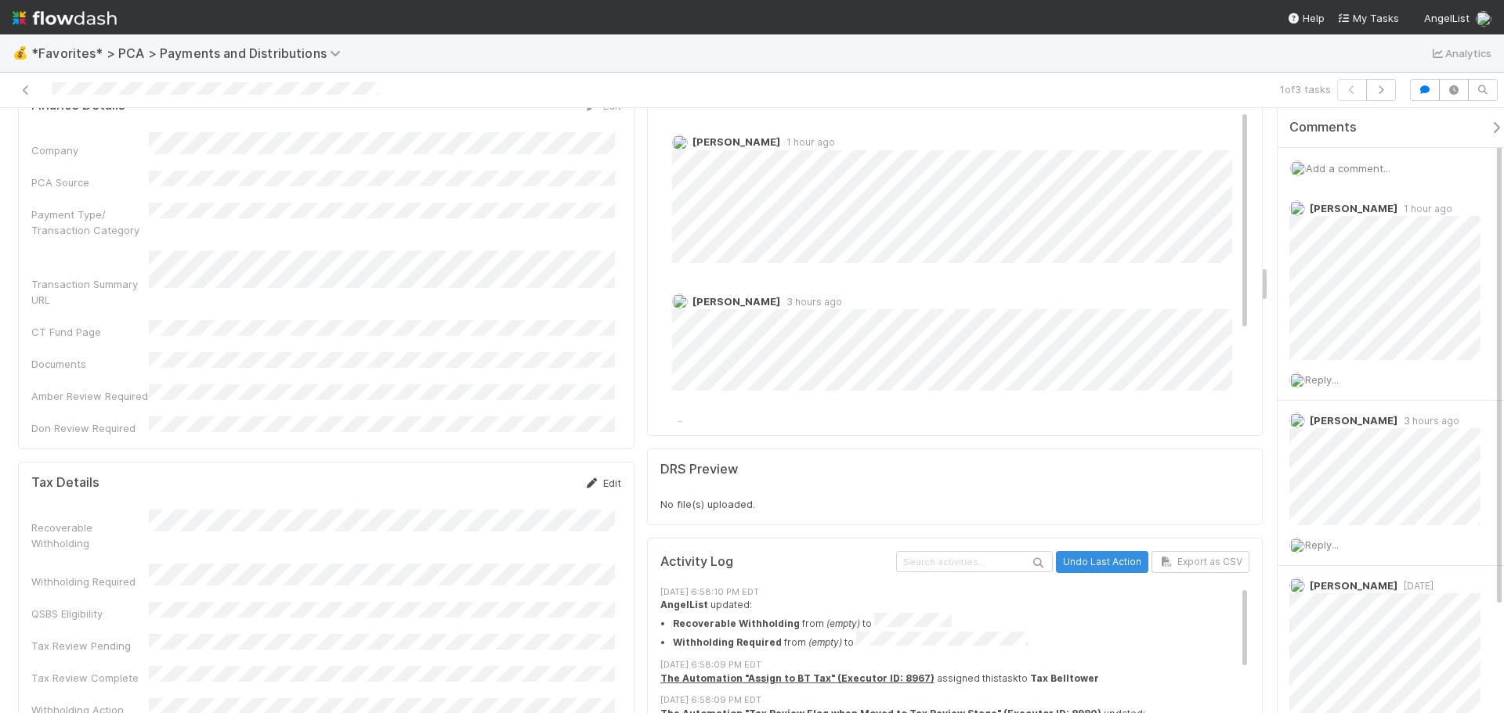
click at [588, 479] on icon at bounding box center [592, 484] width 16 height 10
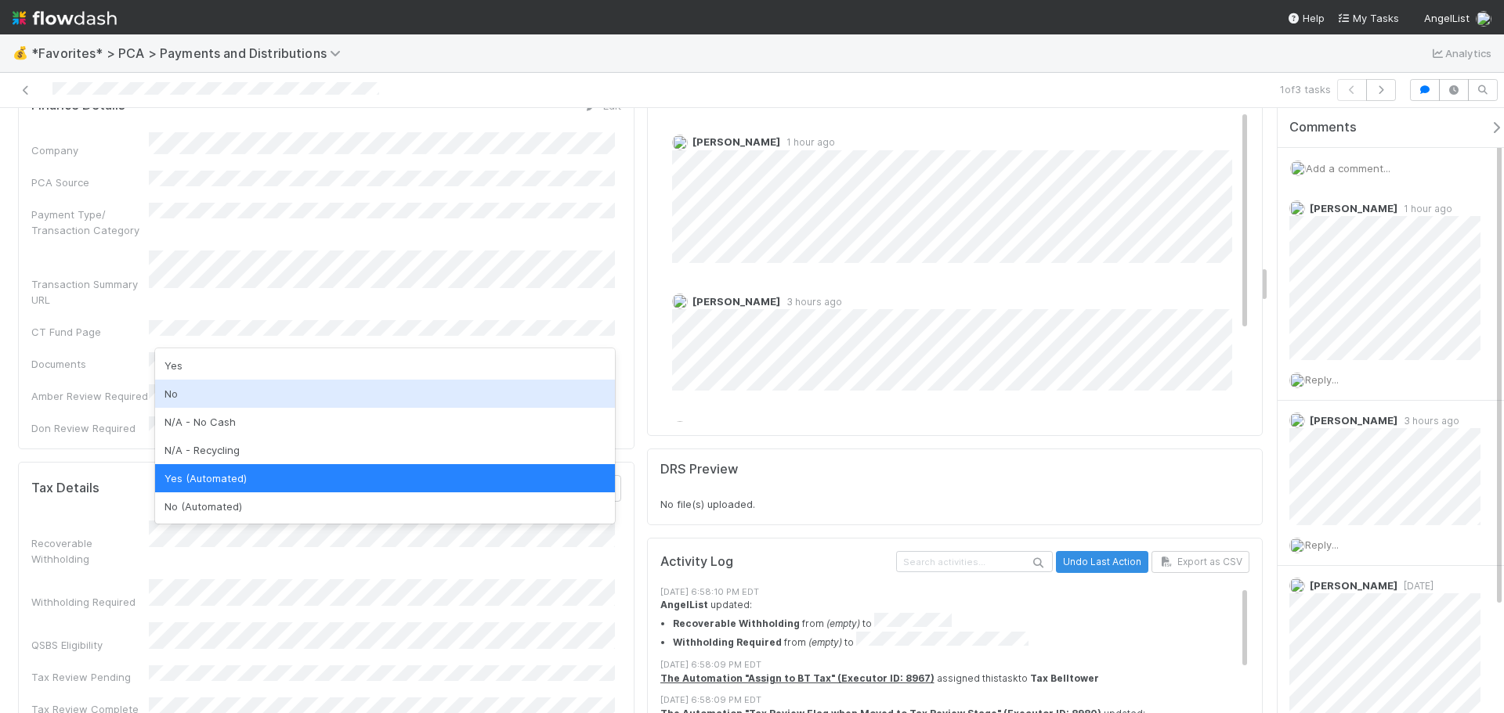
click at [266, 394] on div "No" at bounding box center [385, 394] width 460 height 28
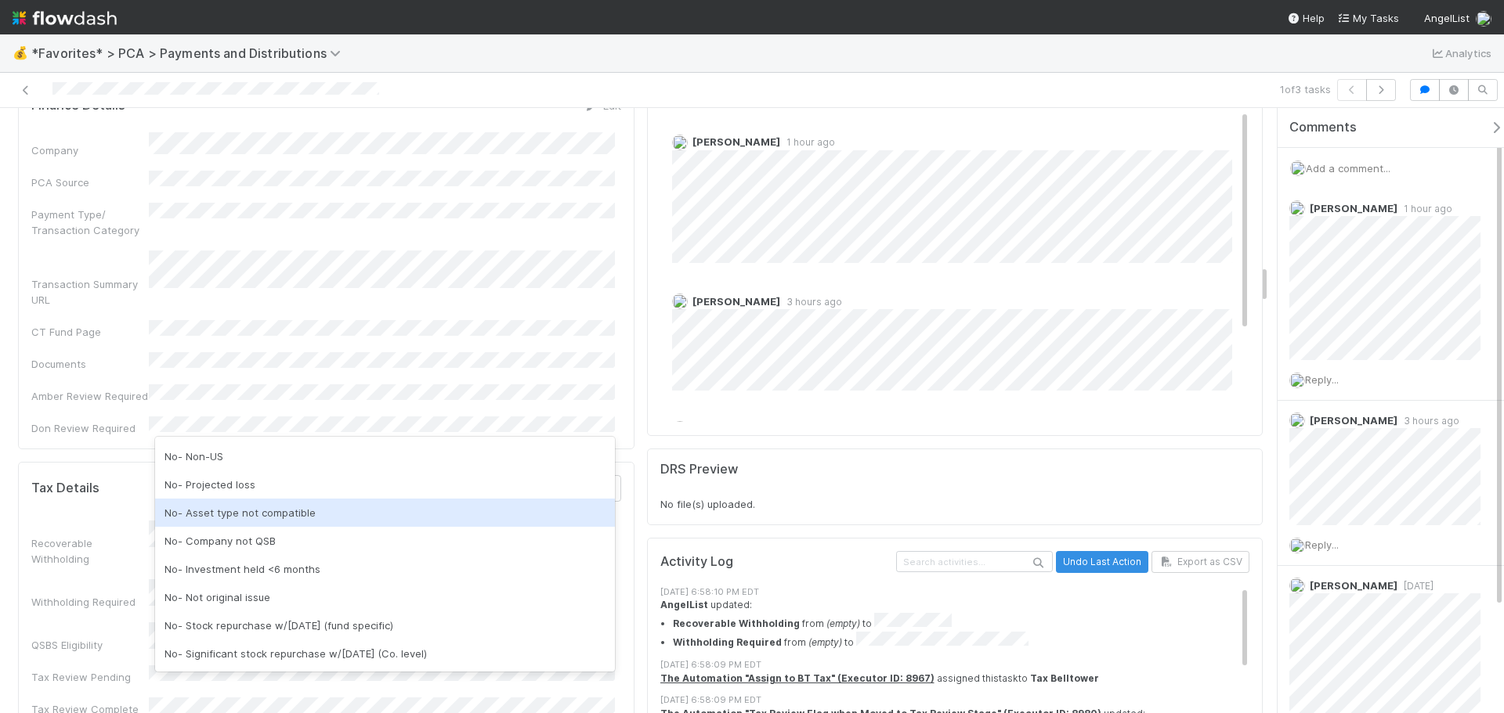
scroll to position [78, 0]
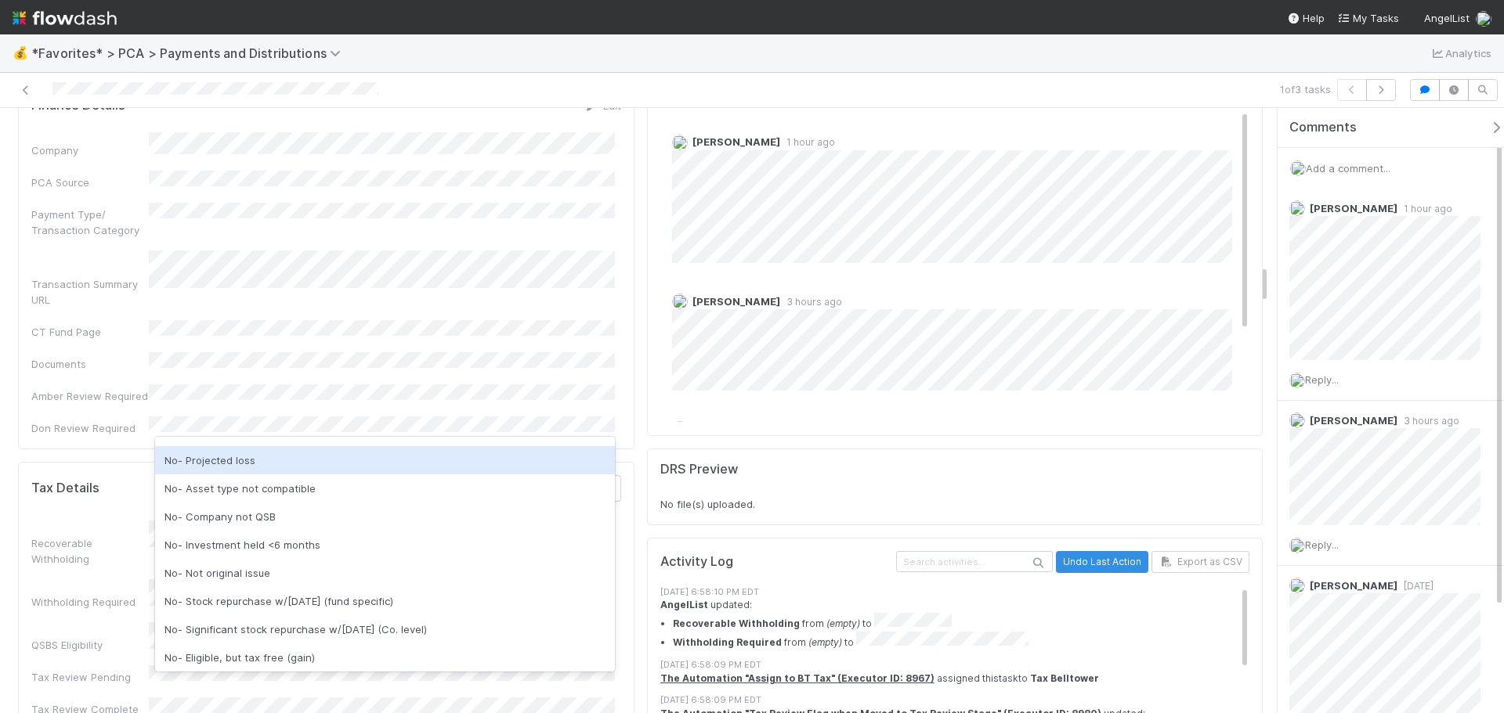
click at [461, 210] on div "Company PCA Source Payment Type/ Transaction Category Transaction Summary URL C…" at bounding box center [326, 284] width 590 height 304
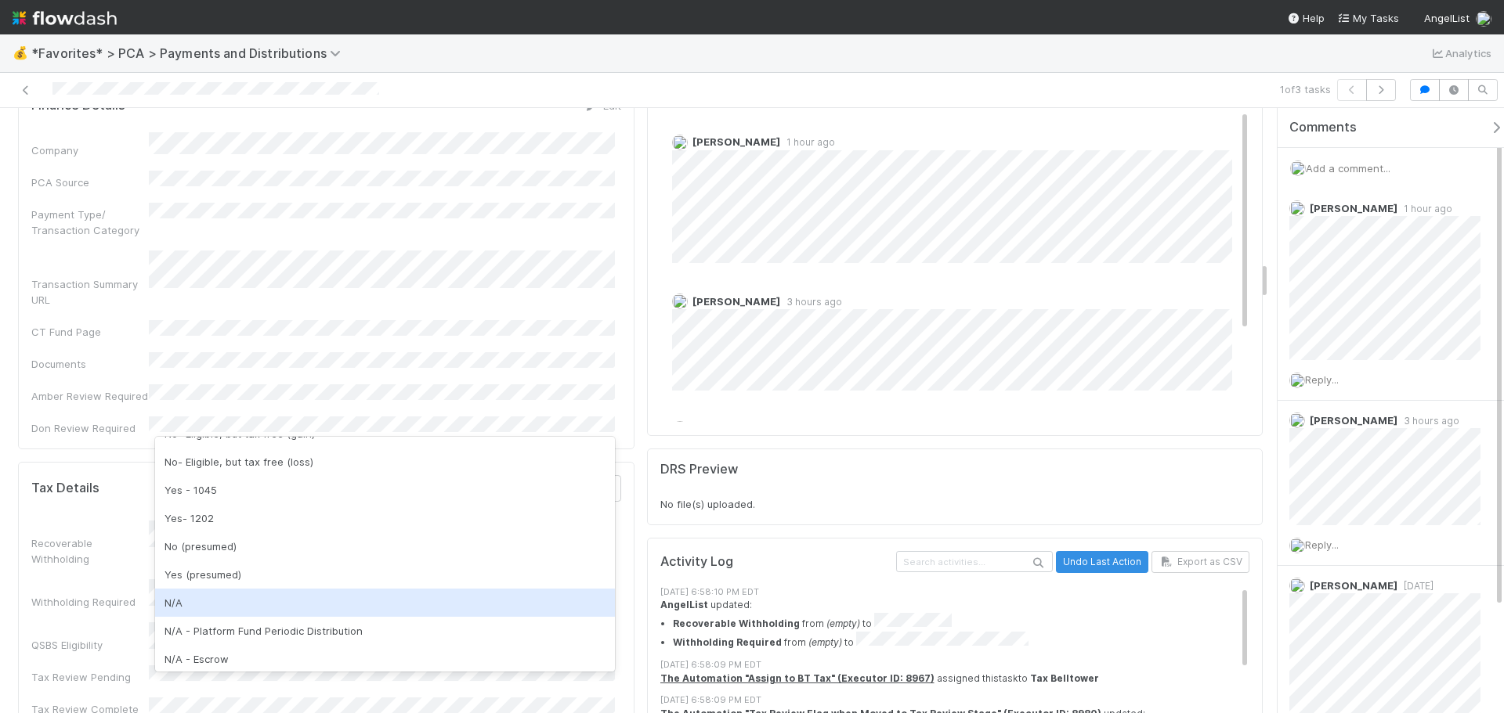
scroll to position [313, 0]
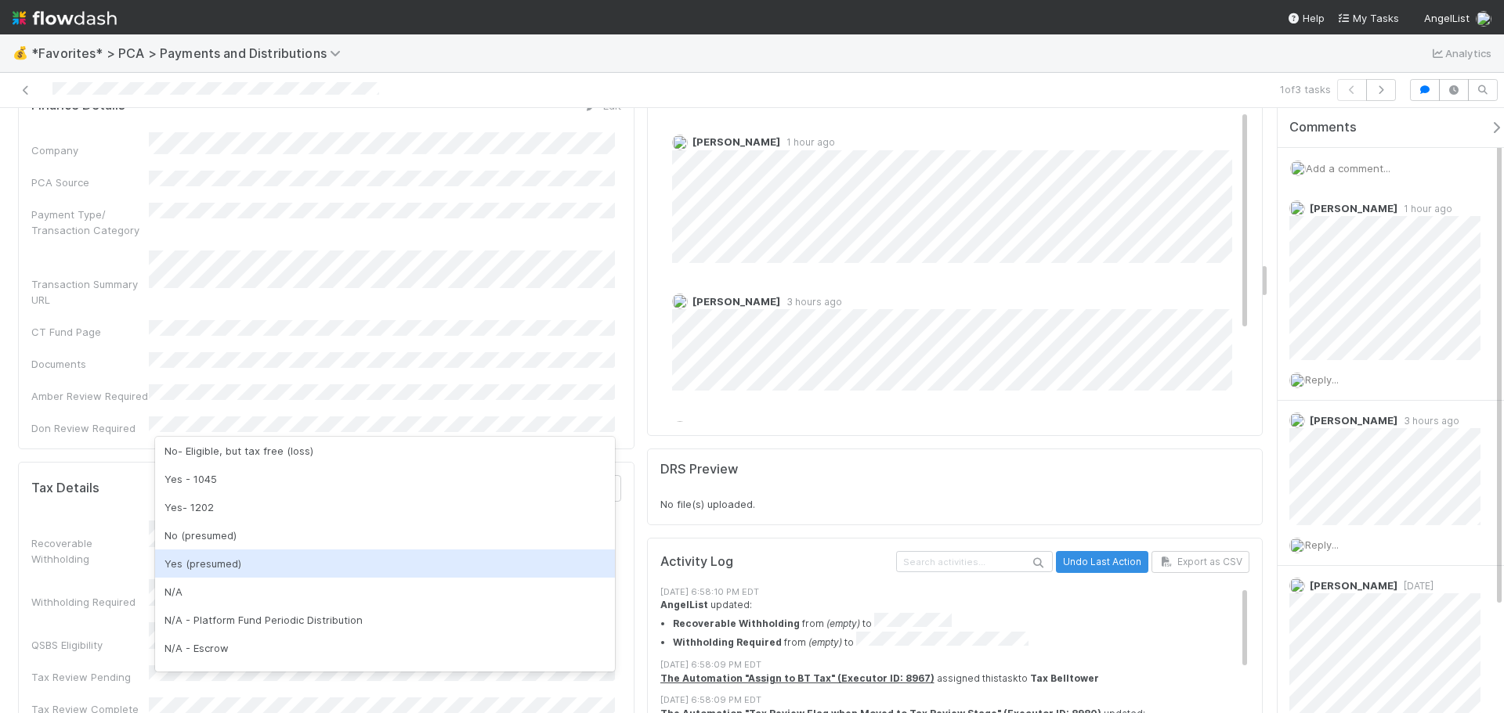
click at [283, 560] on div "Yes (presumed)" at bounding box center [385, 564] width 460 height 28
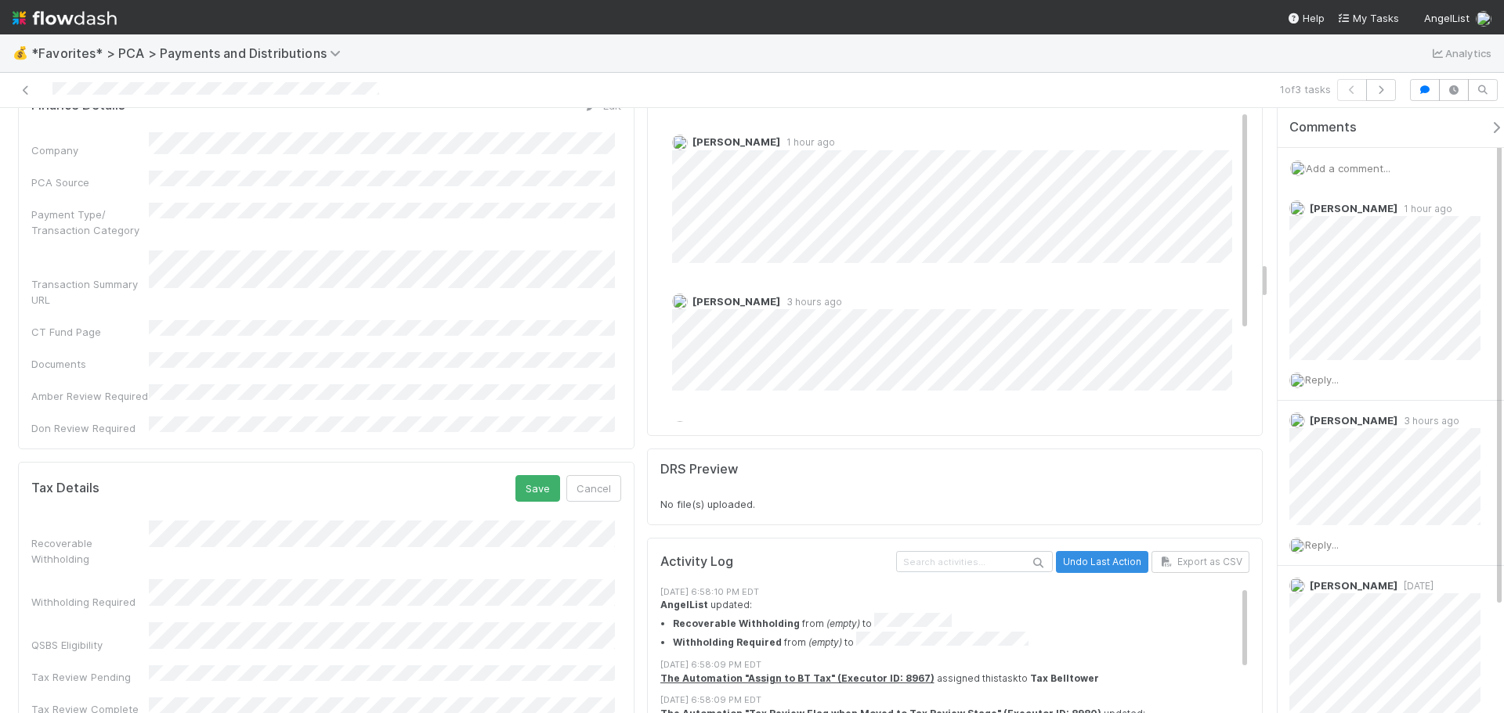
click at [519, 475] on button "Save" at bounding box center [537, 488] width 45 height 27
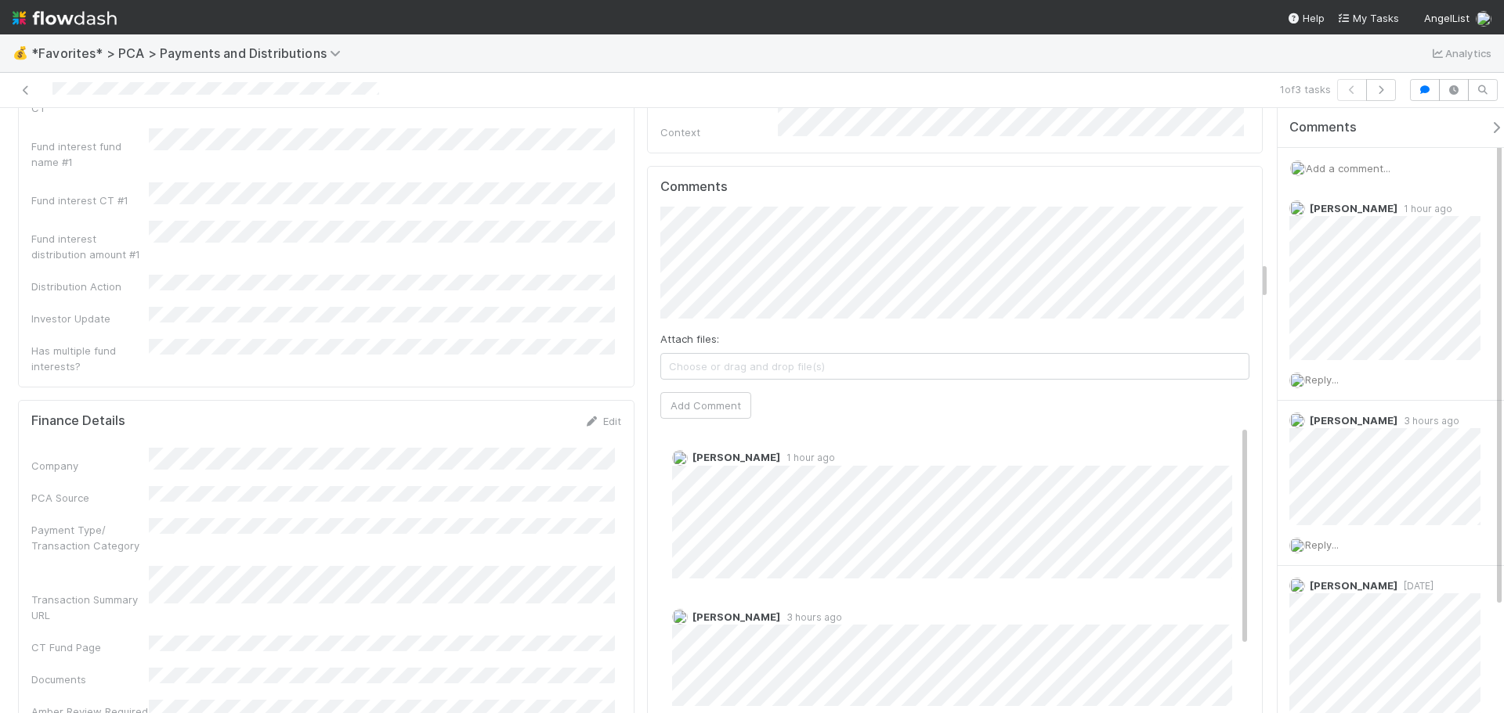
scroll to position [2036, 0]
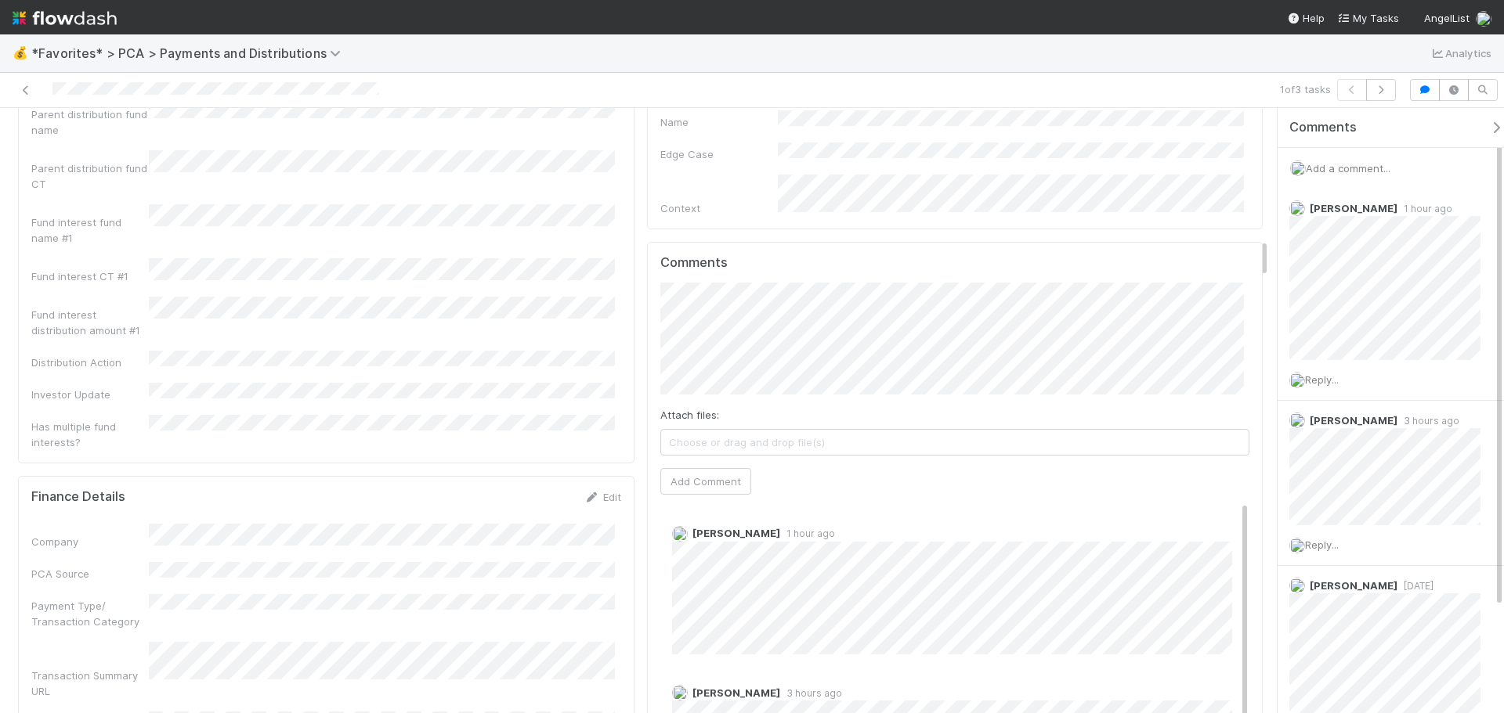
click at [16, 96] on div at bounding box center [356, 90] width 701 height 22
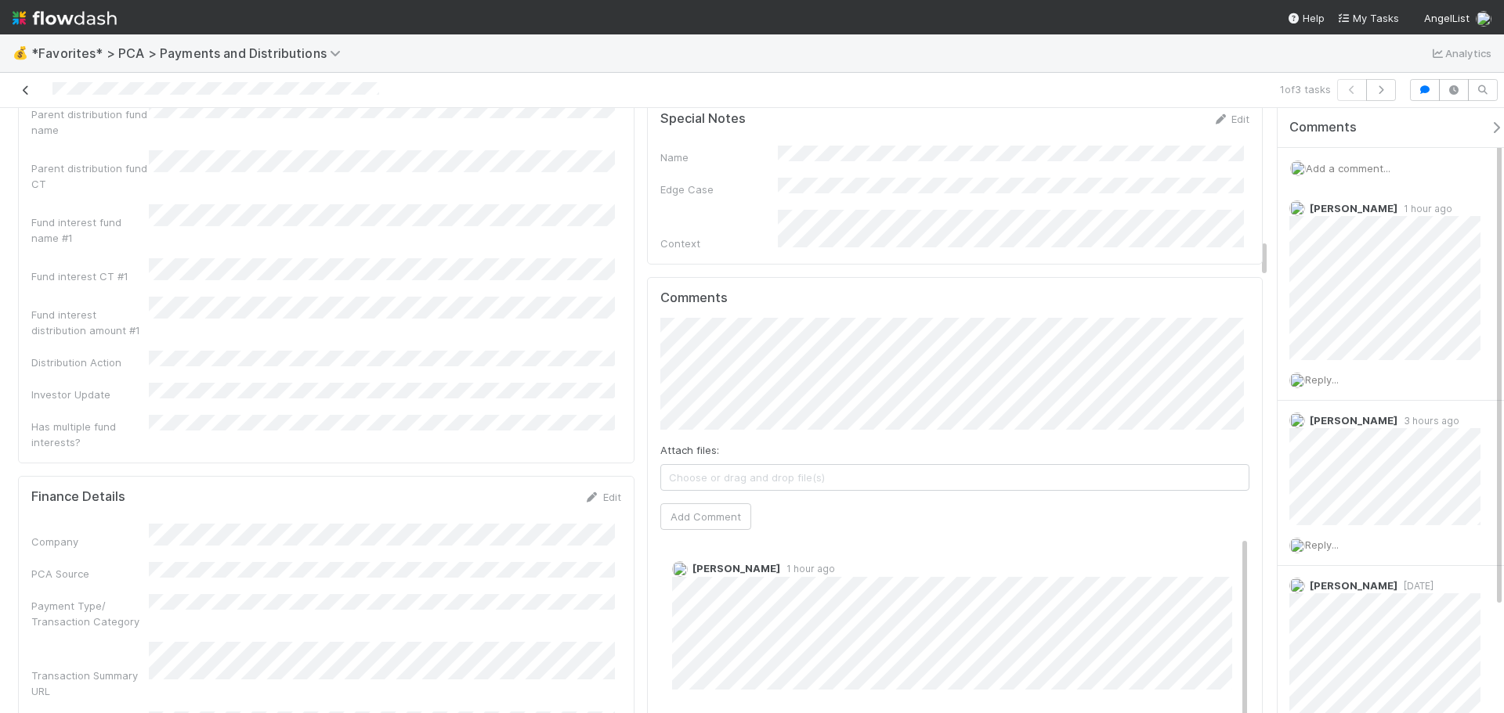
click at [18, 84] on link at bounding box center [26, 90] width 16 height 16
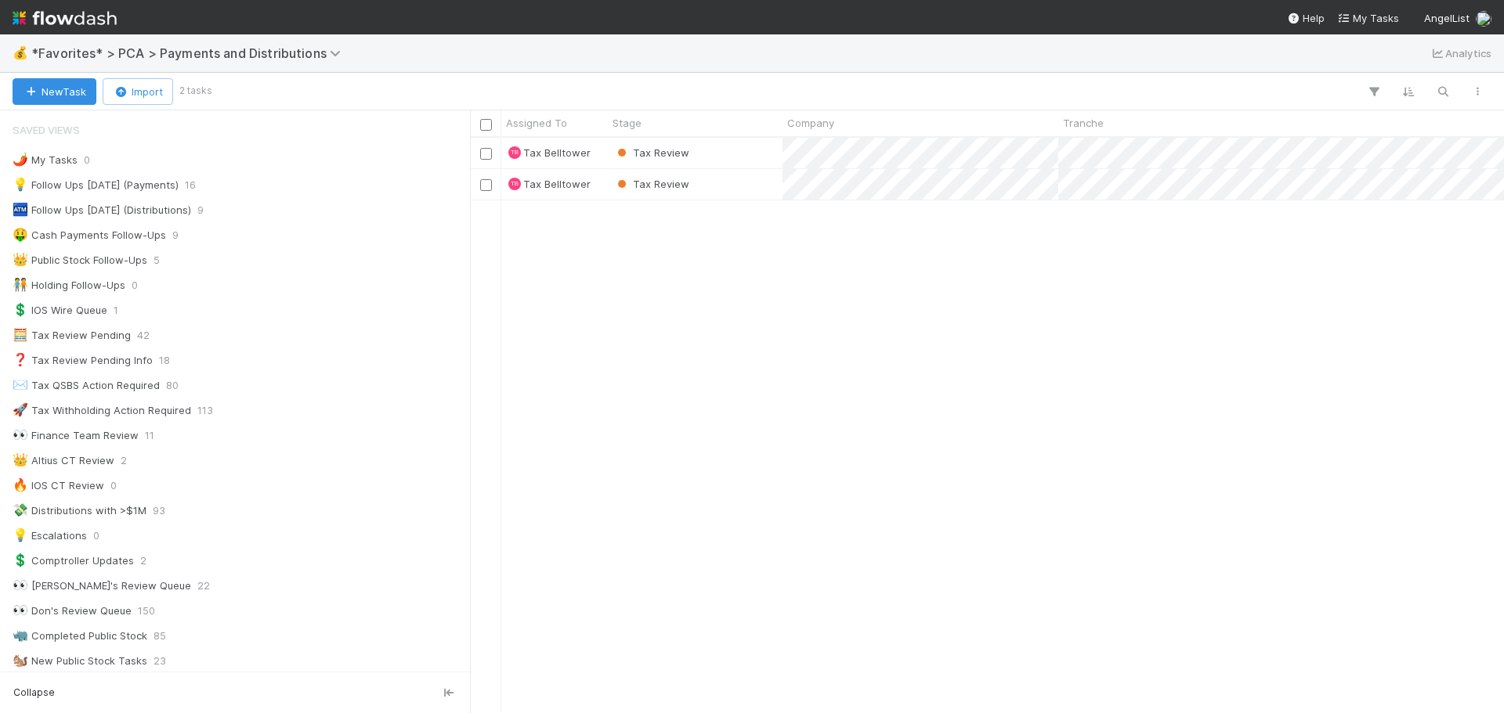
scroll to position [564, 1022]
click at [759, 179] on div "Tax Review" at bounding box center [695, 184] width 175 height 31
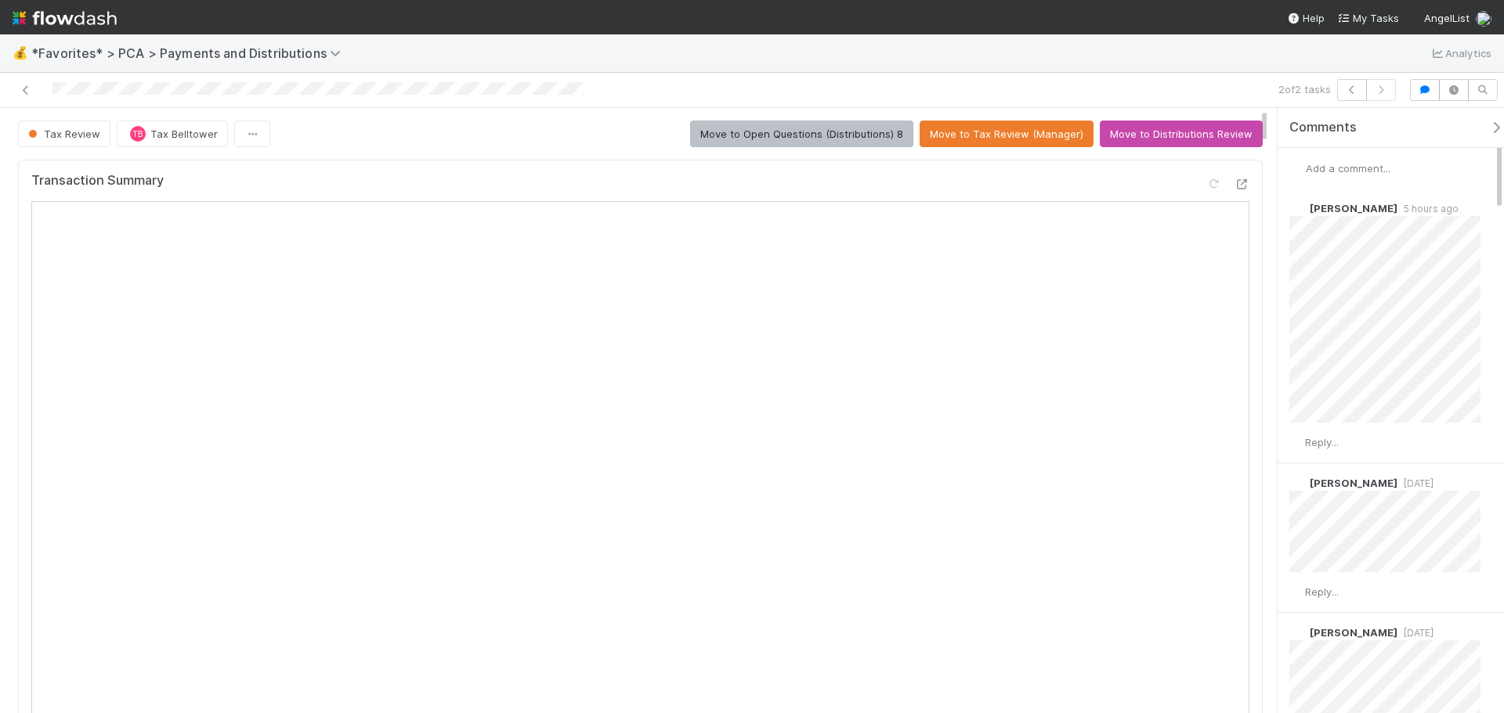
scroll to position [94, 0]
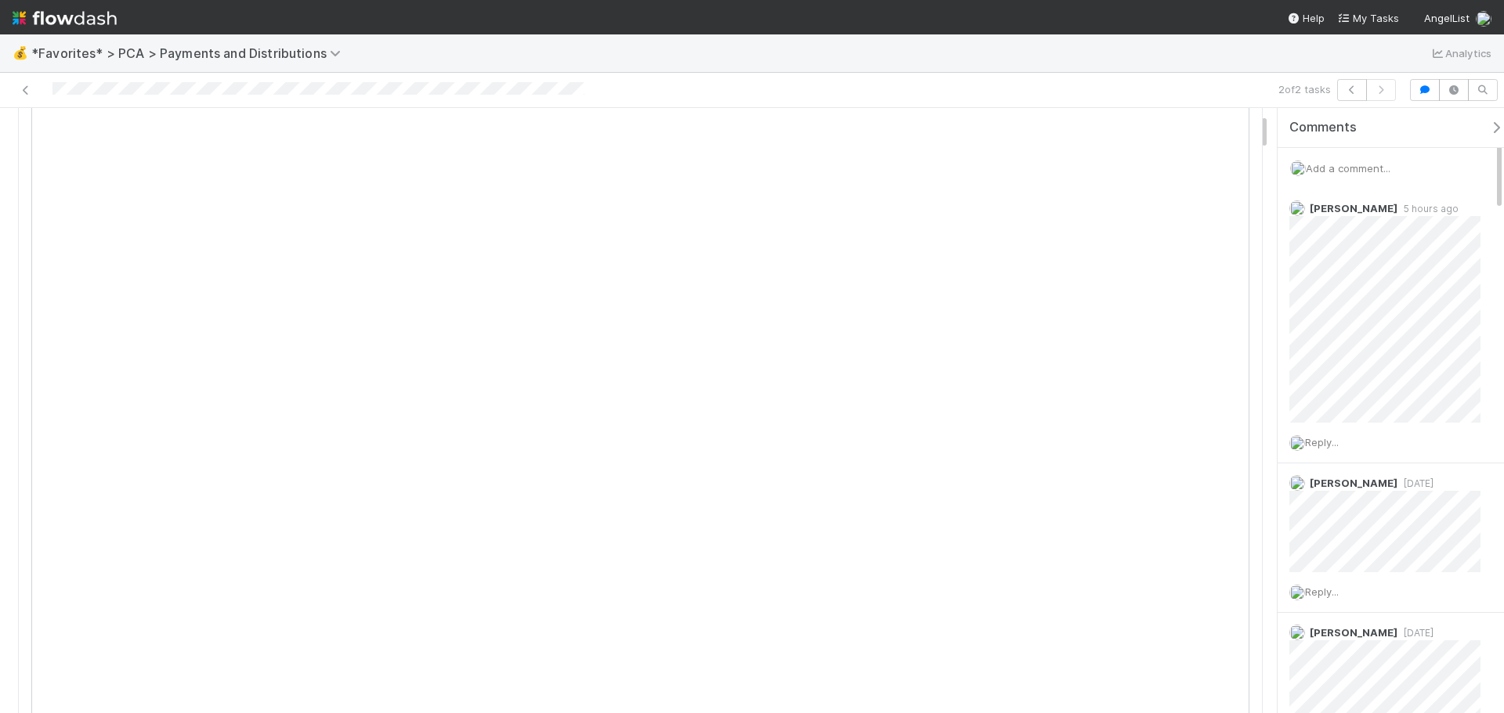
click at [36, 96] on div at bounding box center [356, 90] width 701 height 22
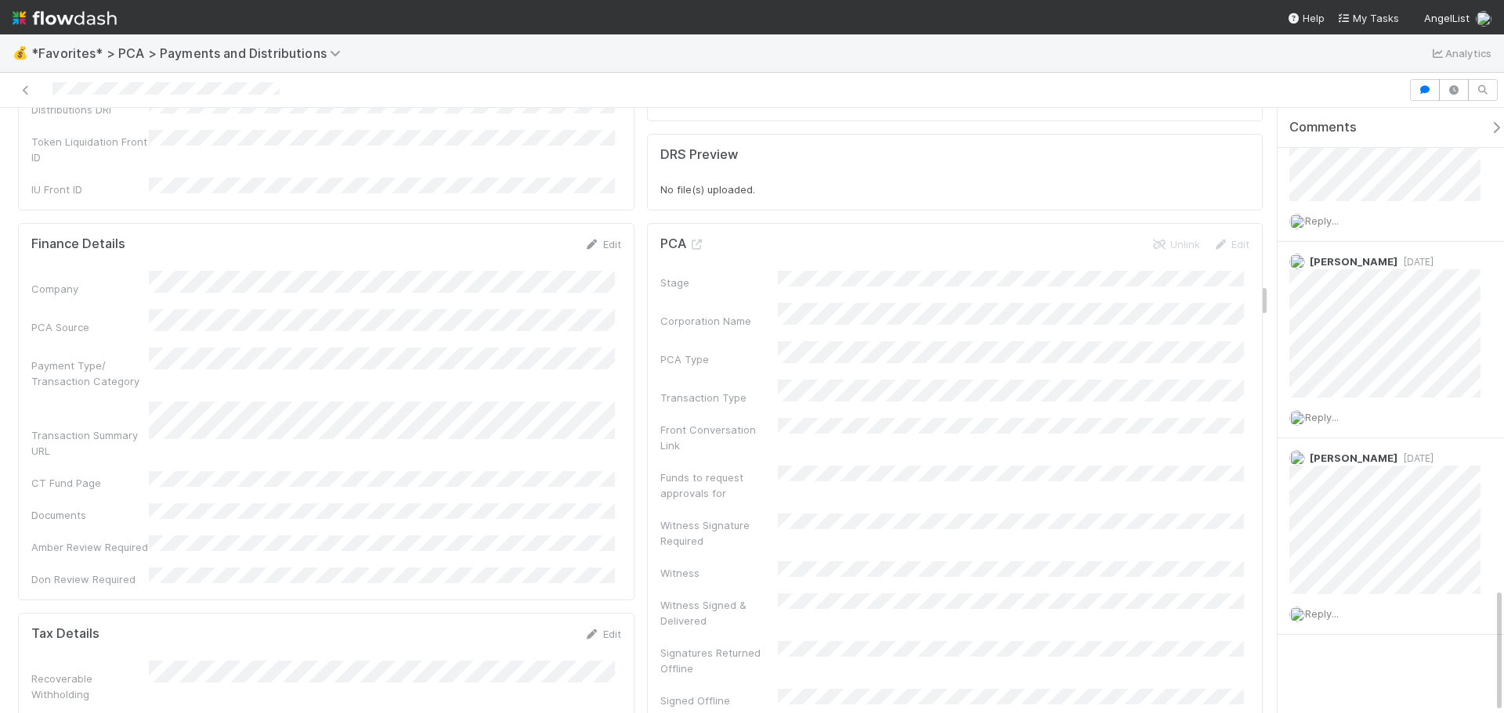
scroll to position [3133, 0]
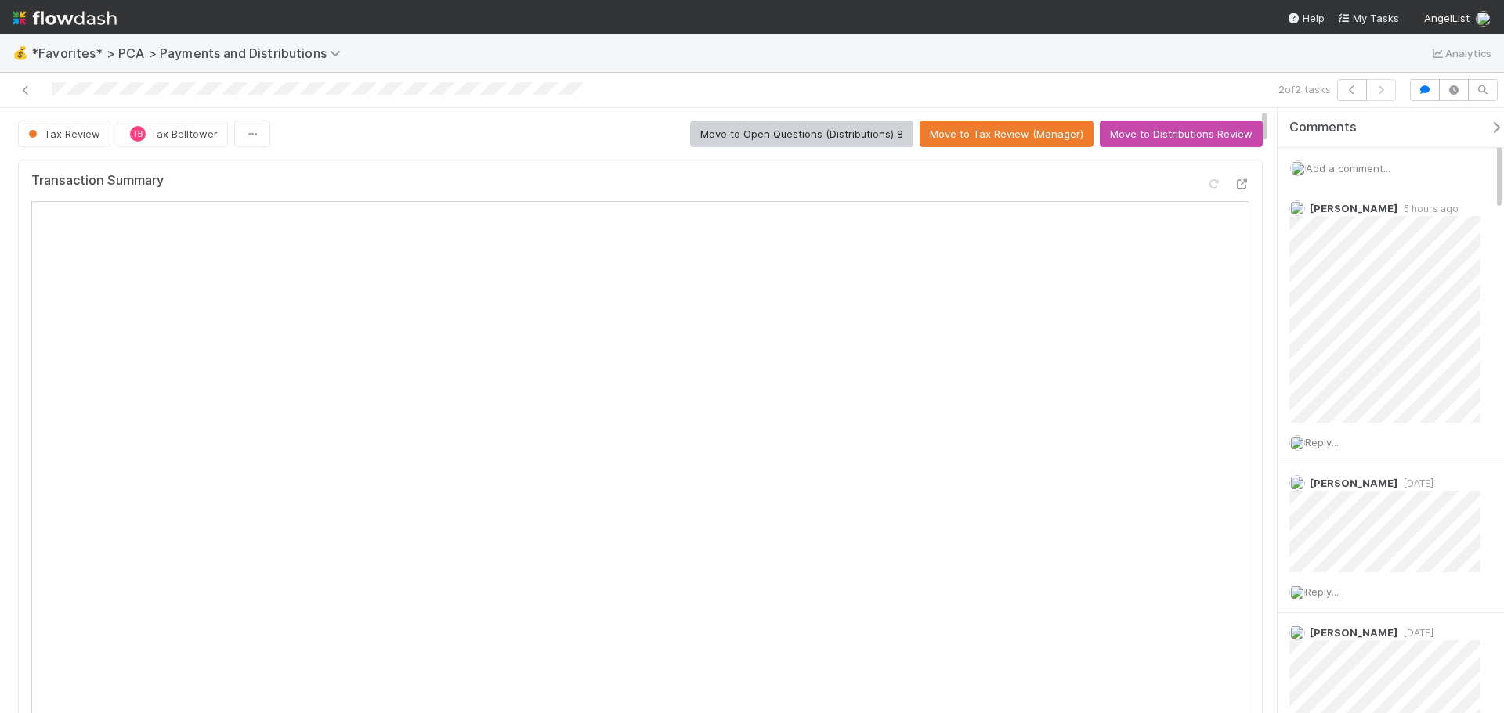
click at [1245, 356] on div "Transaction Summary" at bounding box center [640, 581] width 1244 height 842
click at [1341, 167] on span "Add a comment..." at bounding box center [1348, 168] width 85 height 13
click at [1340, 545] on span "Choose or drag and drop file(s)" at bounding box center [1396, 548] width 186 height 25
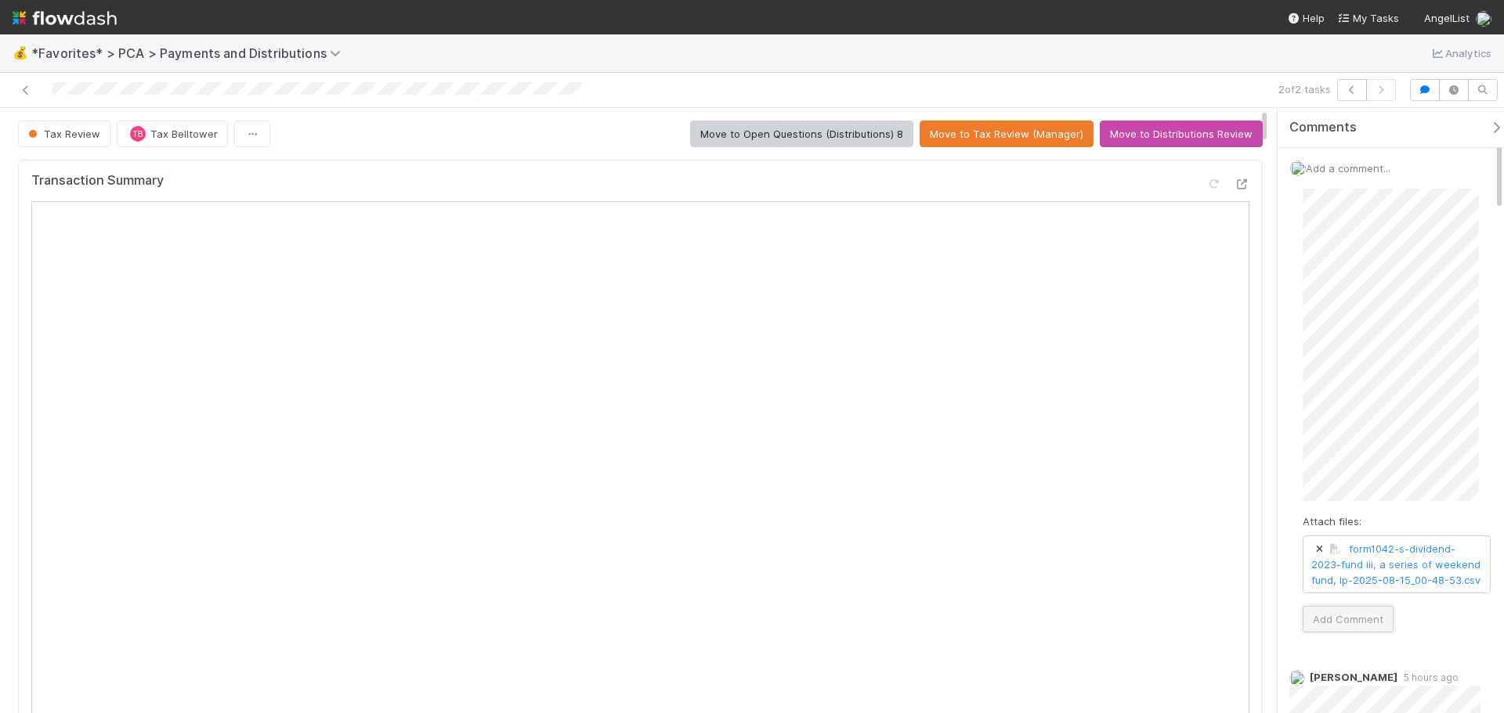
click at [1344, 633] on button "Add Comment" at bounding box center [1347, 619] width 91 height 27
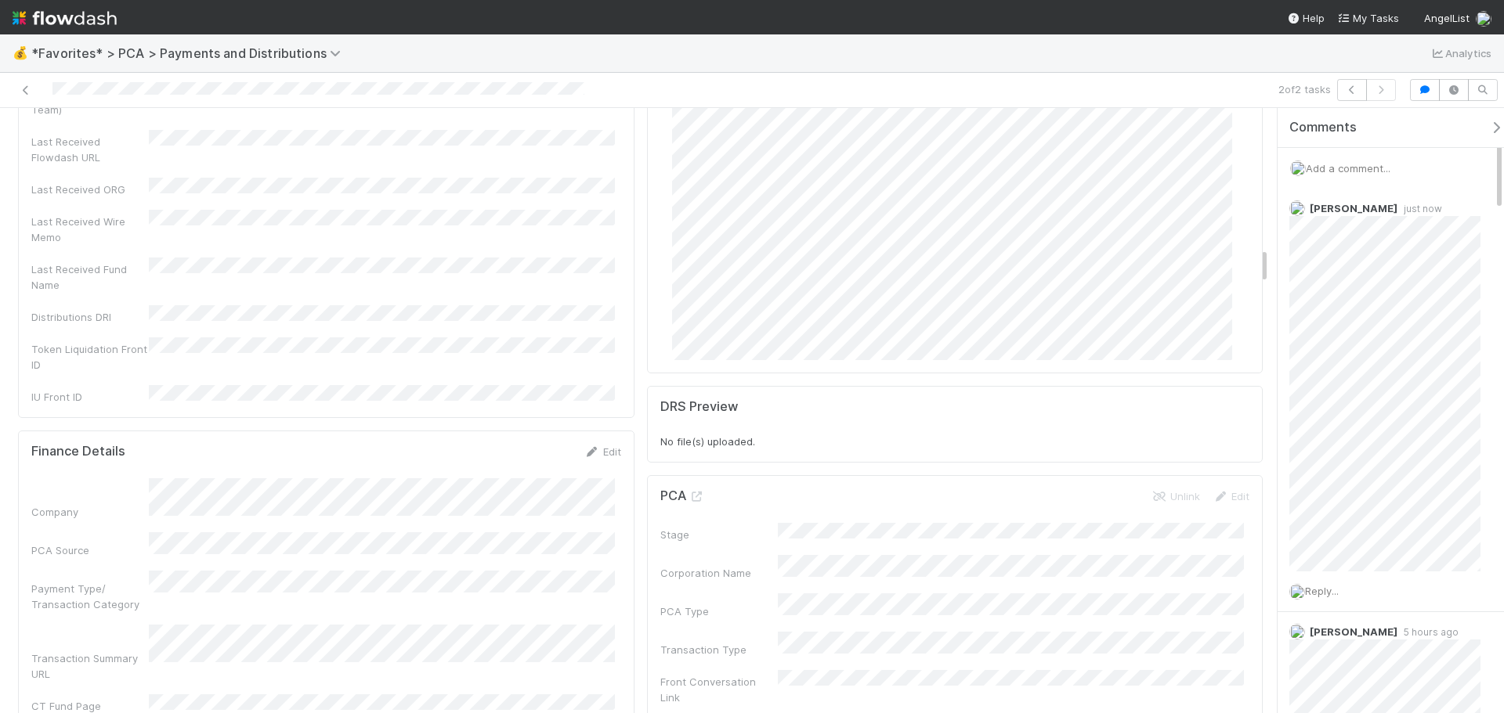
scroll to position [2741, 0]
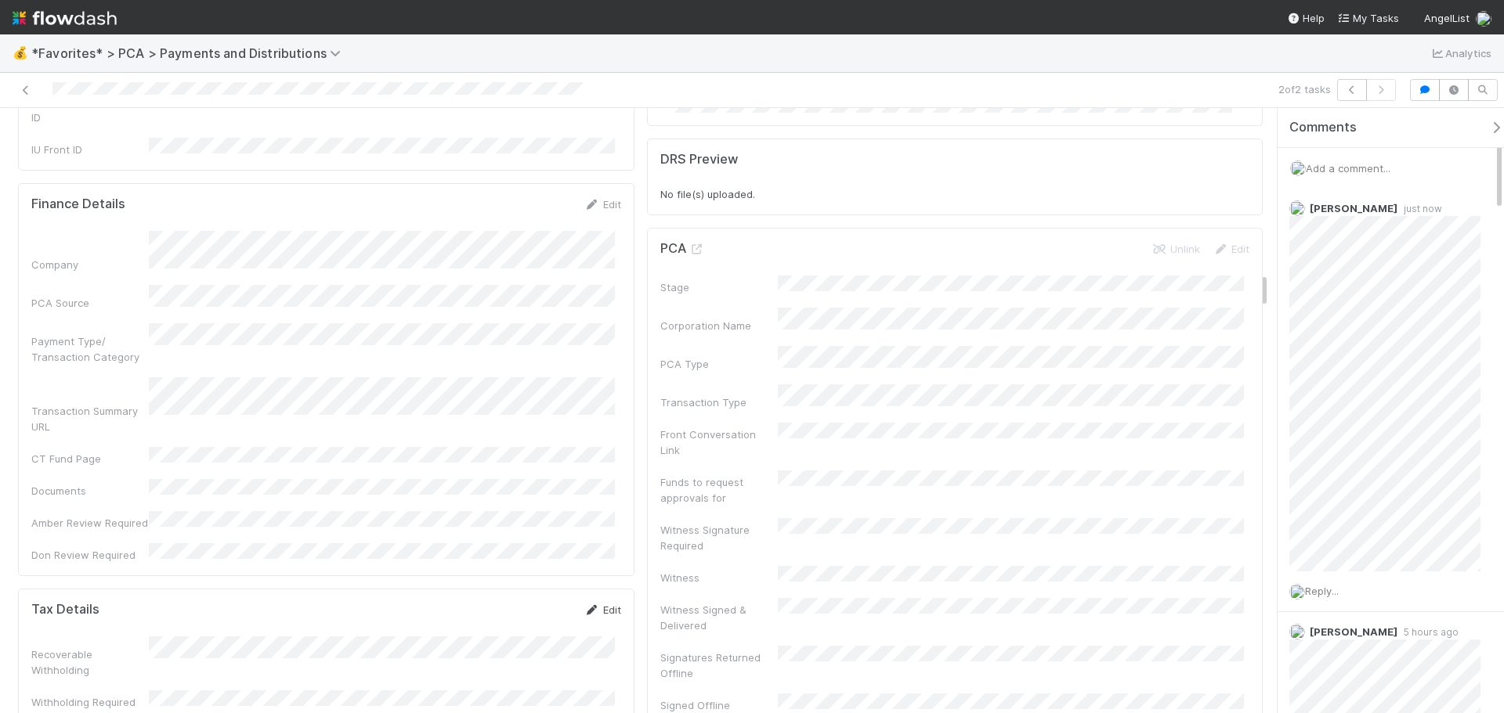
click at [602, 604] on link "Edit" at bounding box center [602, 610] width 37 height 13
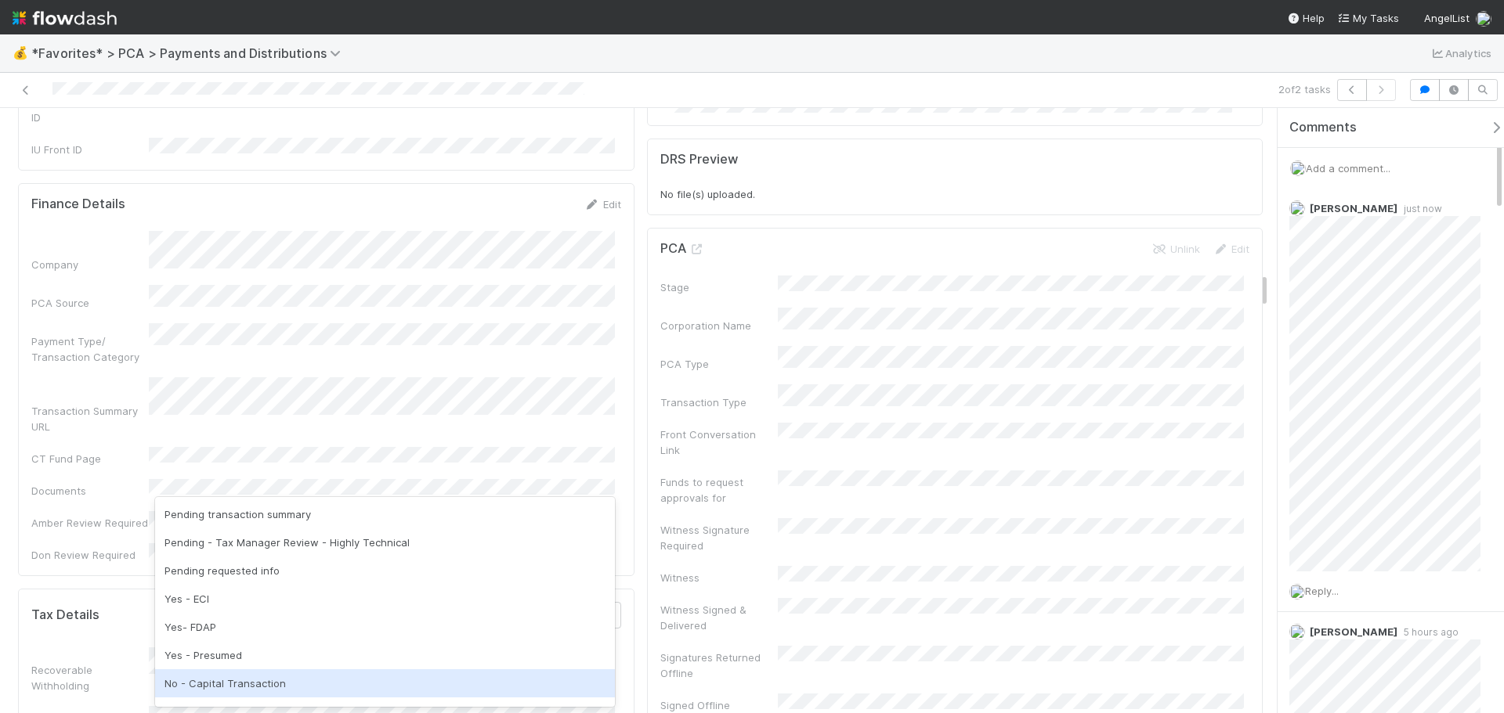
click at [294, 693] on div "No - Capital Transaction" at bounding box center [385, 684] width 460 height 28
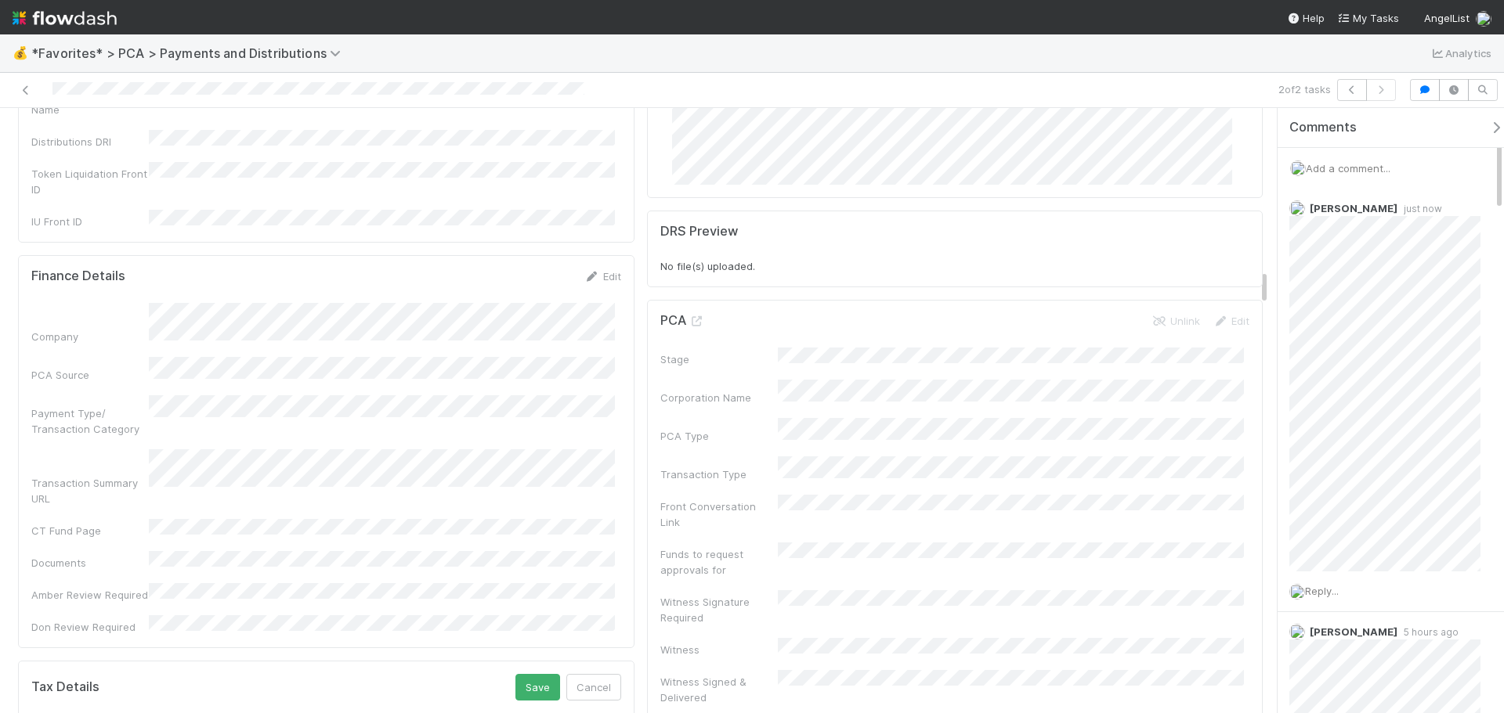
scroll to position [2663, 0]
click at [515, 681] on button "Save" at bounding box center [537, 694] width 45 height 27
click at [30, 90] on icon at bounding box center [26, 90] width 16 height 10
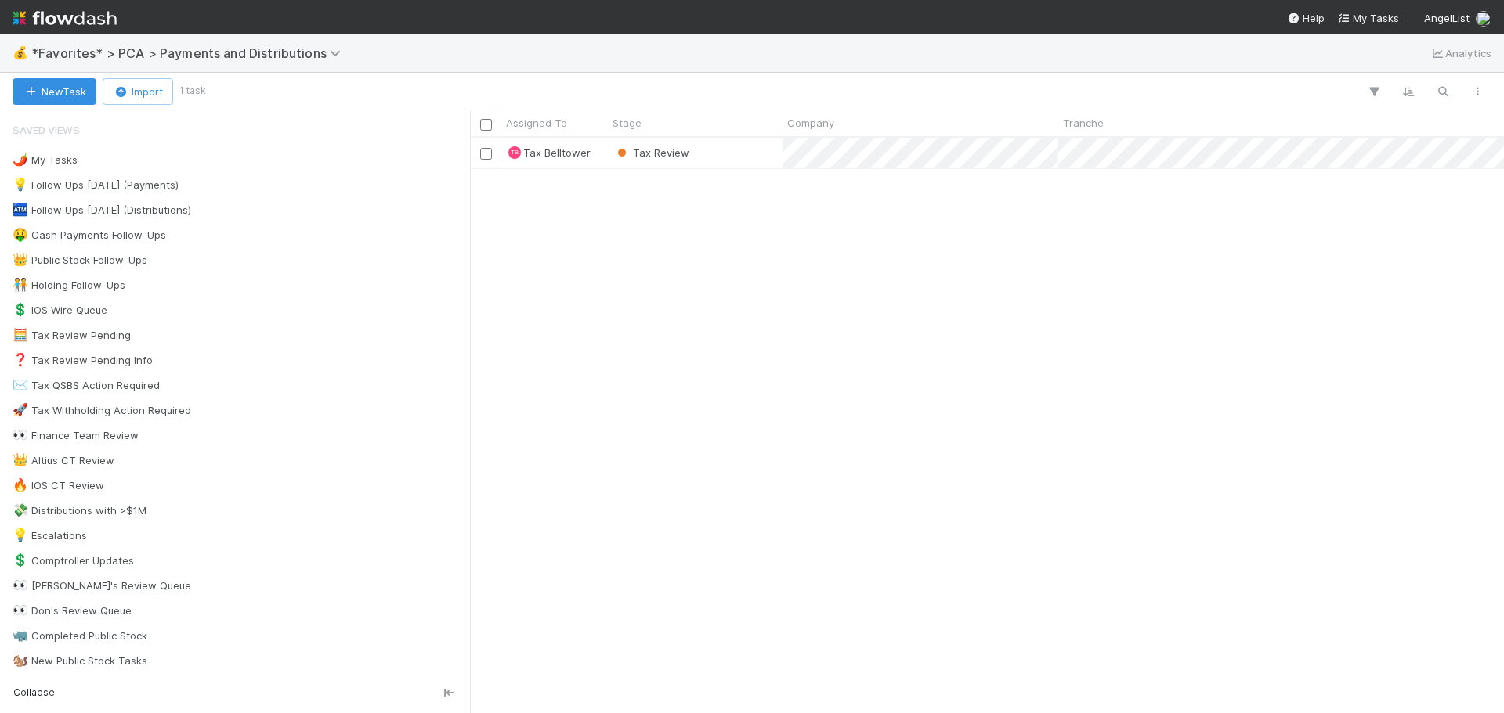
scroll to position [564, 1022]
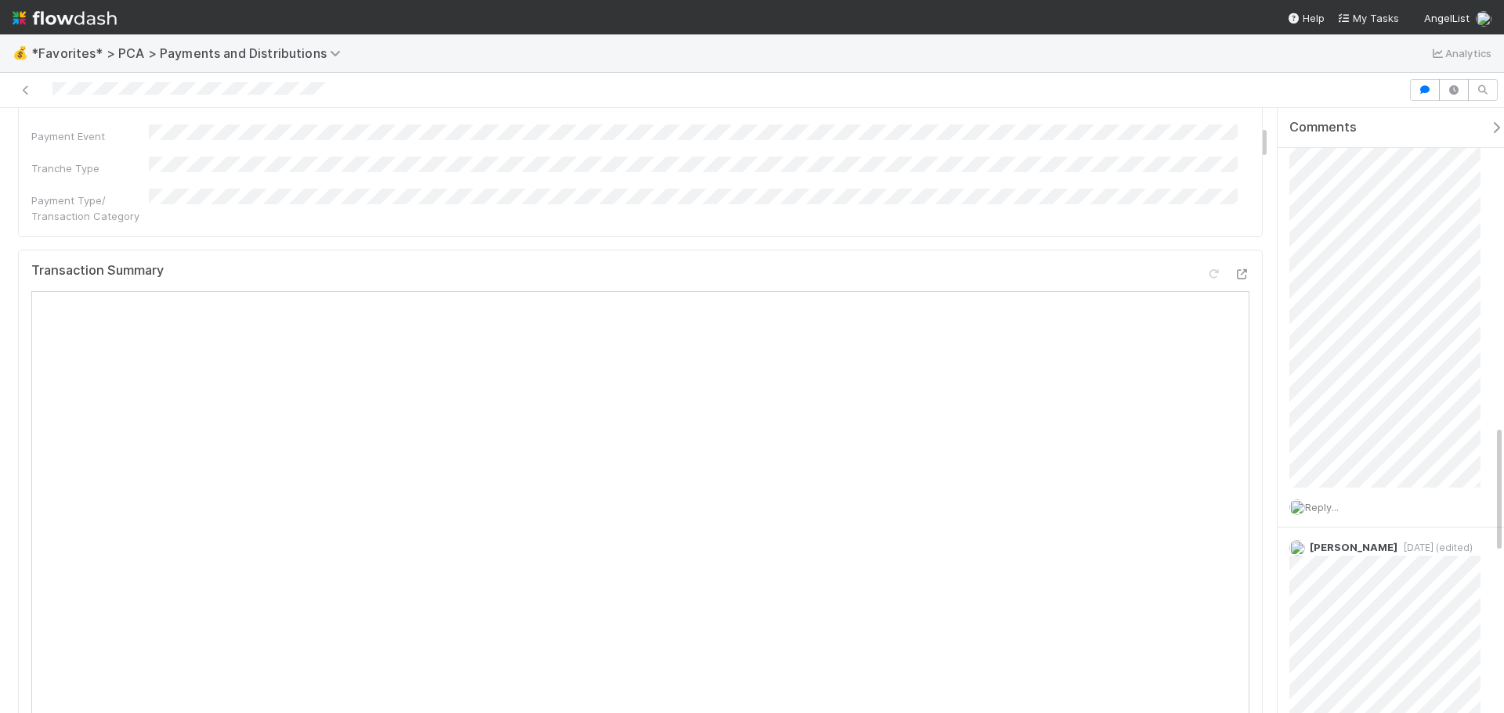
scroll to position [1331, 0]
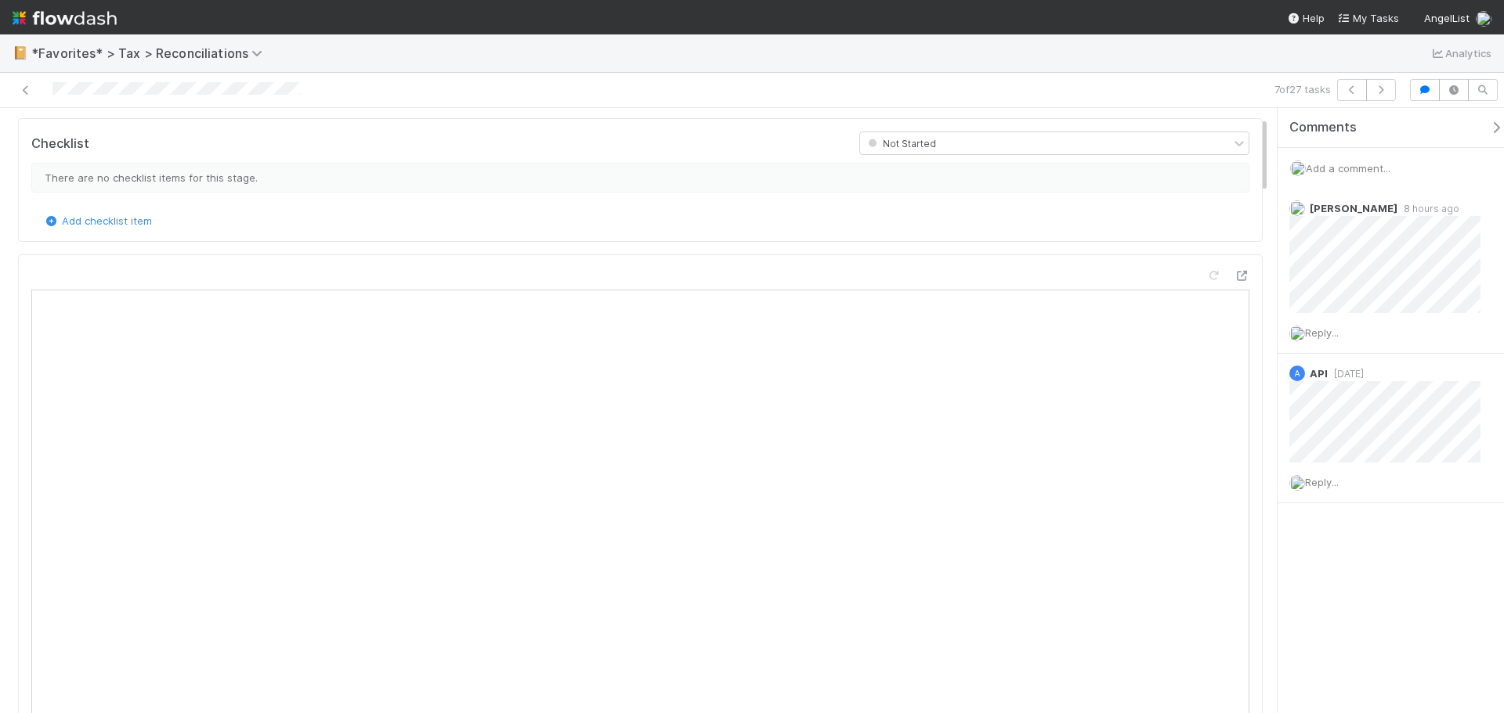
scroll to position [78, 0]
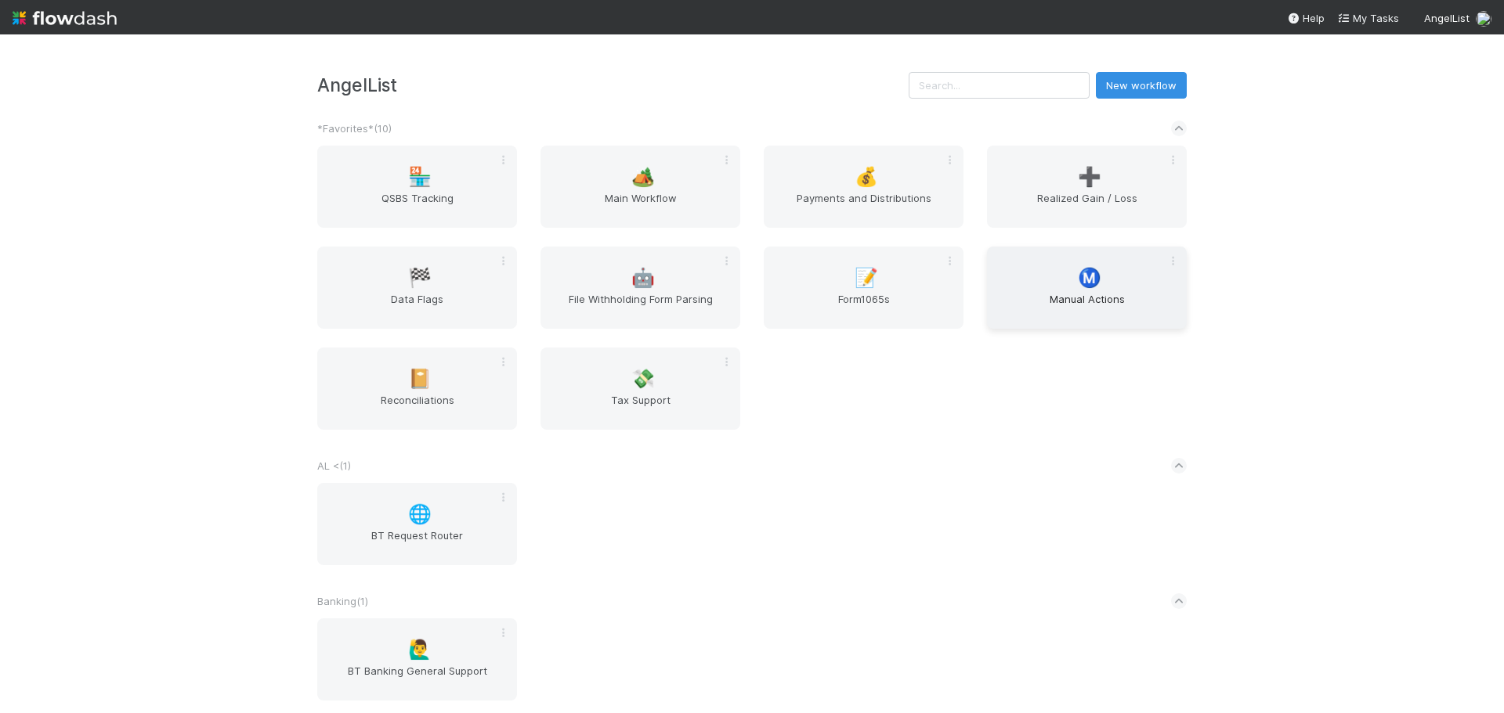
click at [1025, 310] on span "Manual Actions" at bounding box center [1086, 306] width 187 height 31
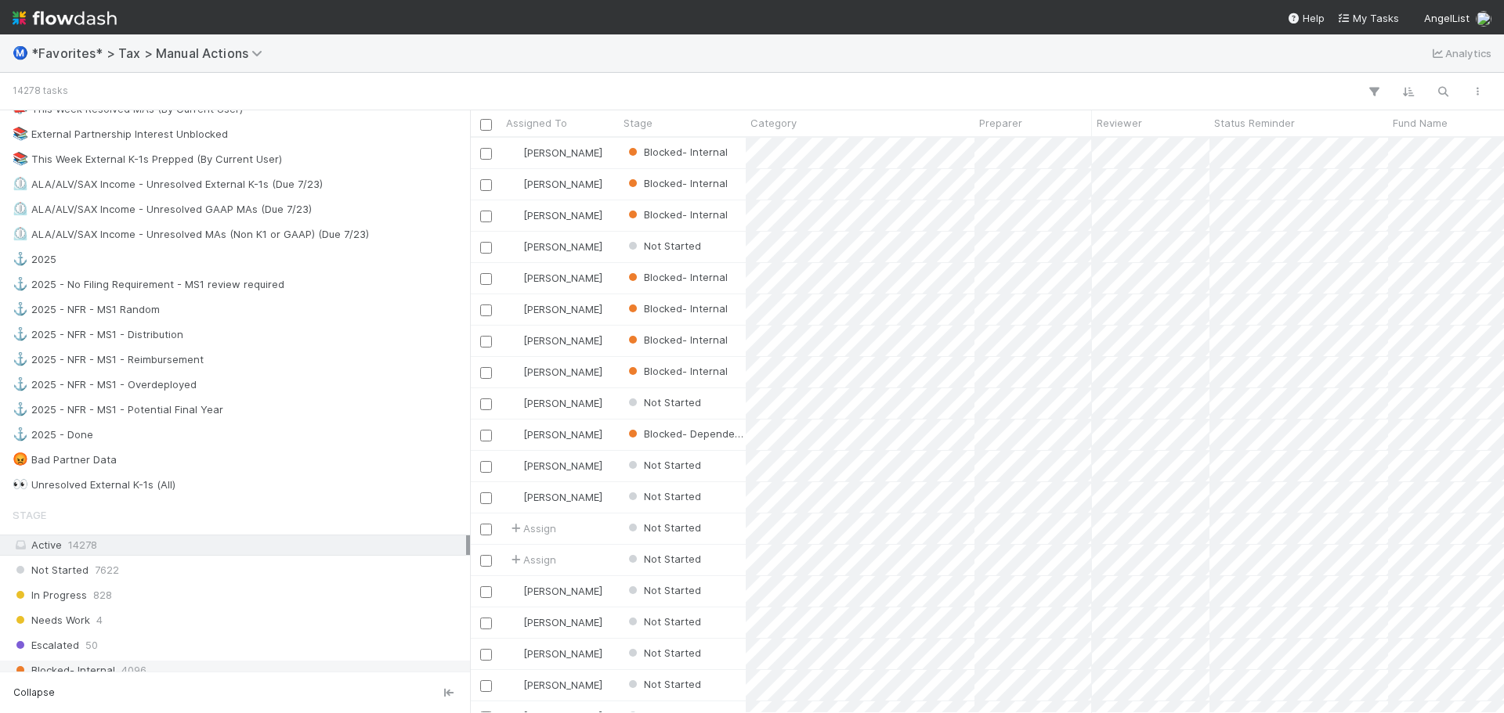
scroll to position [1253, 0]
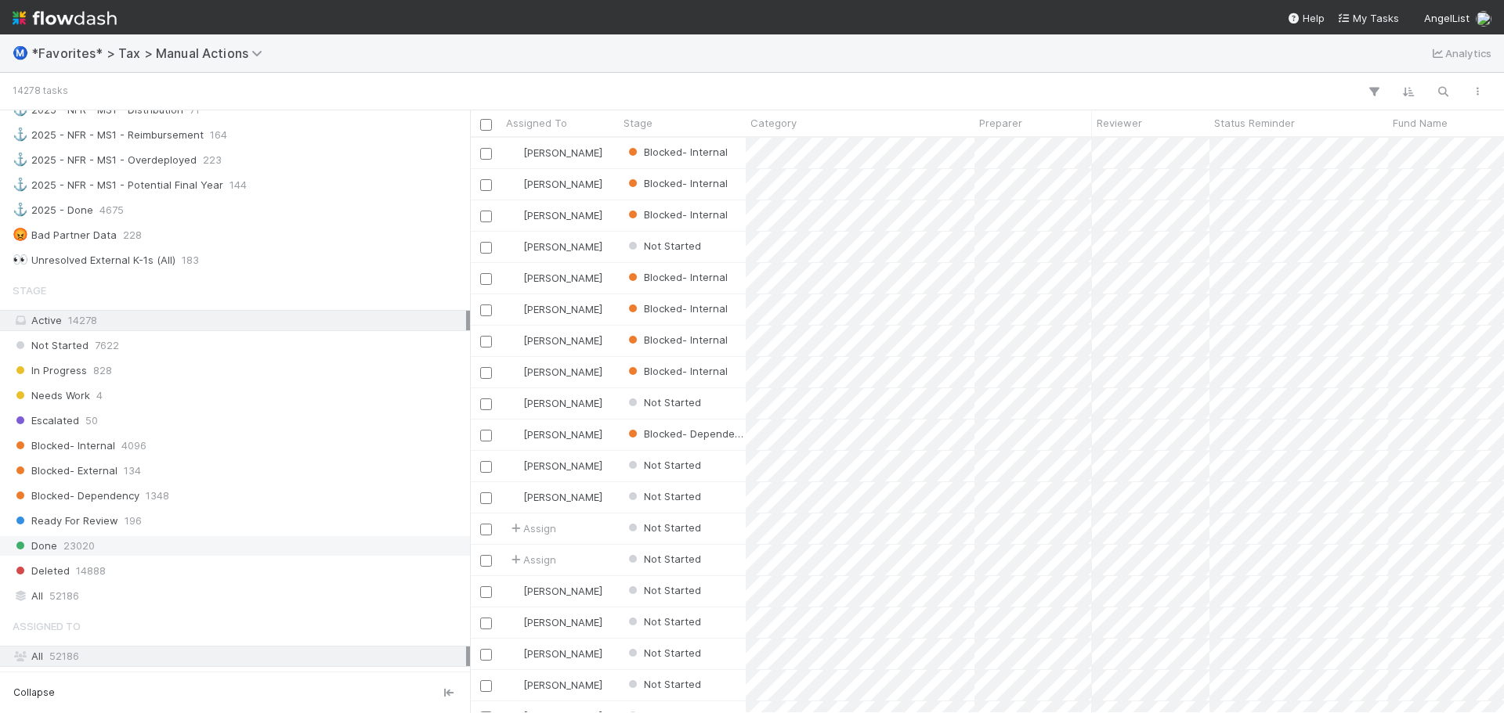
click at [176, 540] on div "Done 23020" at bounding box center [239, 546] width 453 height 20
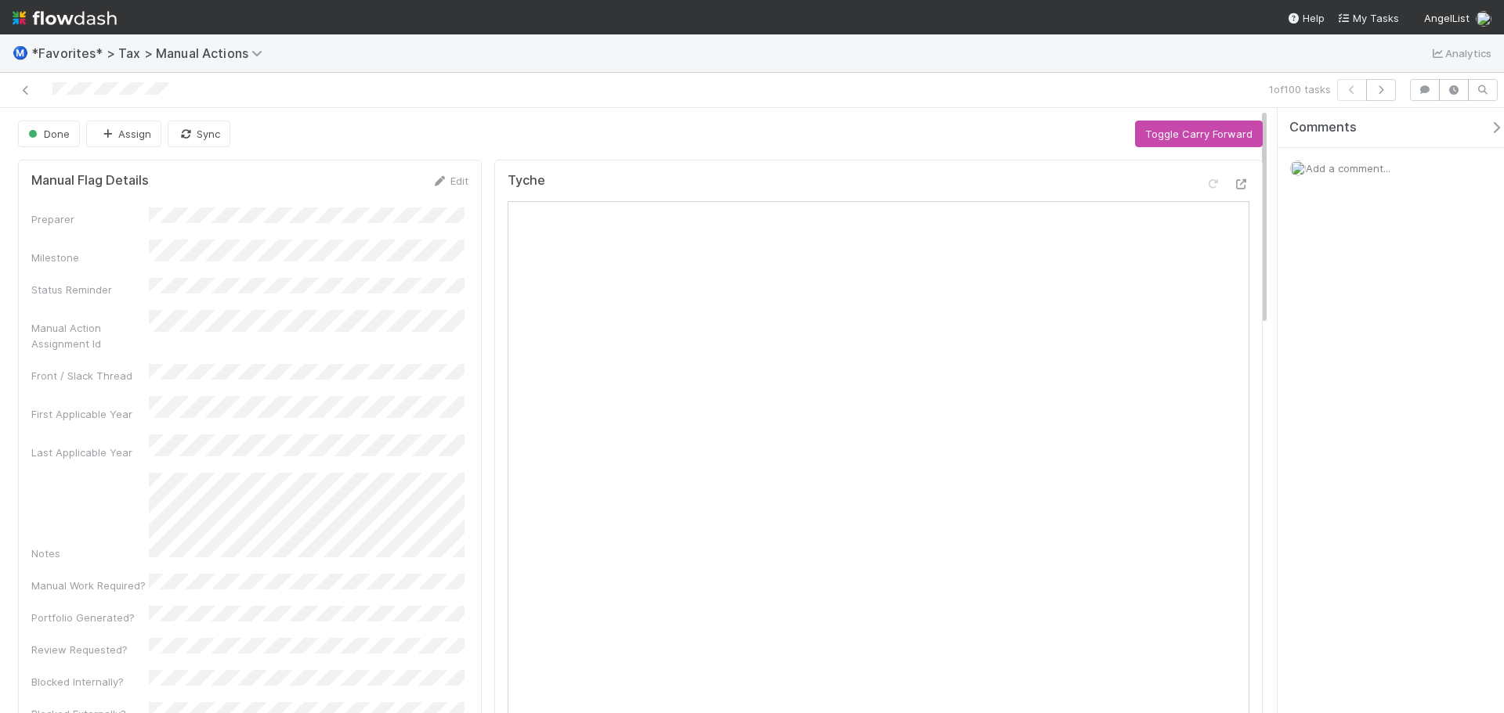
drag, startPoint x: 169, startPoint y: 85, endPoint x: 41, endPoint y: 105, distance: 129.9
click at [41, 105] on div "1 of 100 tasks" at bounding box center [752, 90] width 1504 height 35
click at [27, 89] on icon at bounding box center [26, 90] width 16 height 10
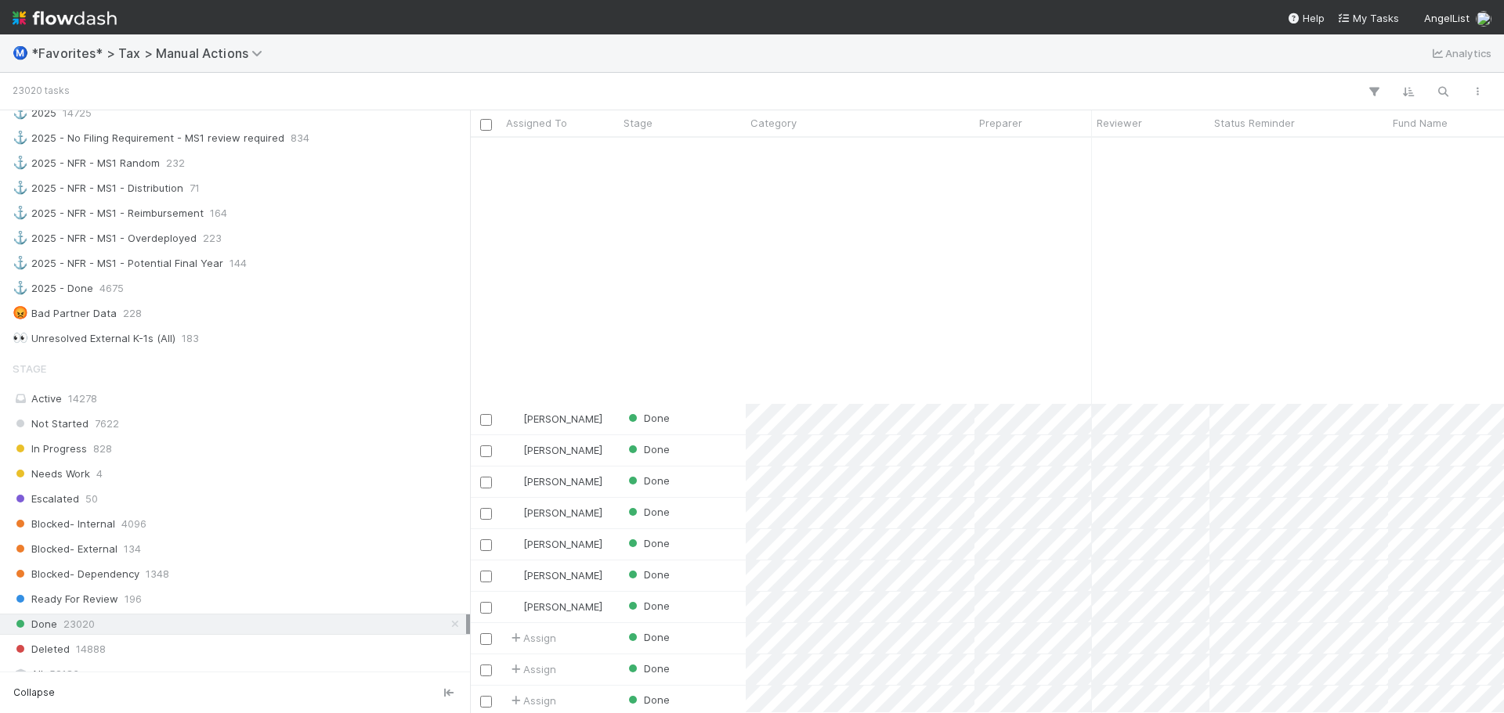
scroll to position [705, 0]
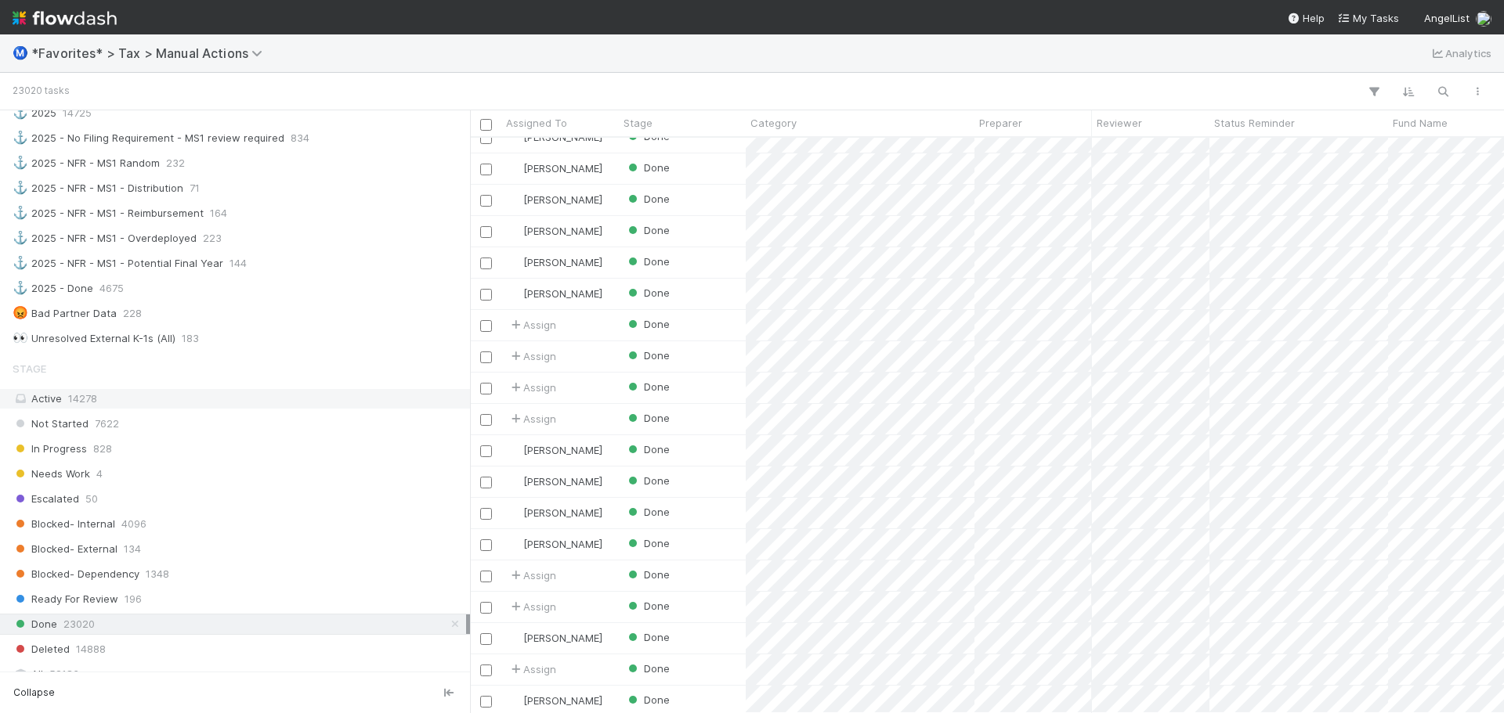
click at [96, 394] on span "14278" at bounding box center [82, 398] width 29 height 13
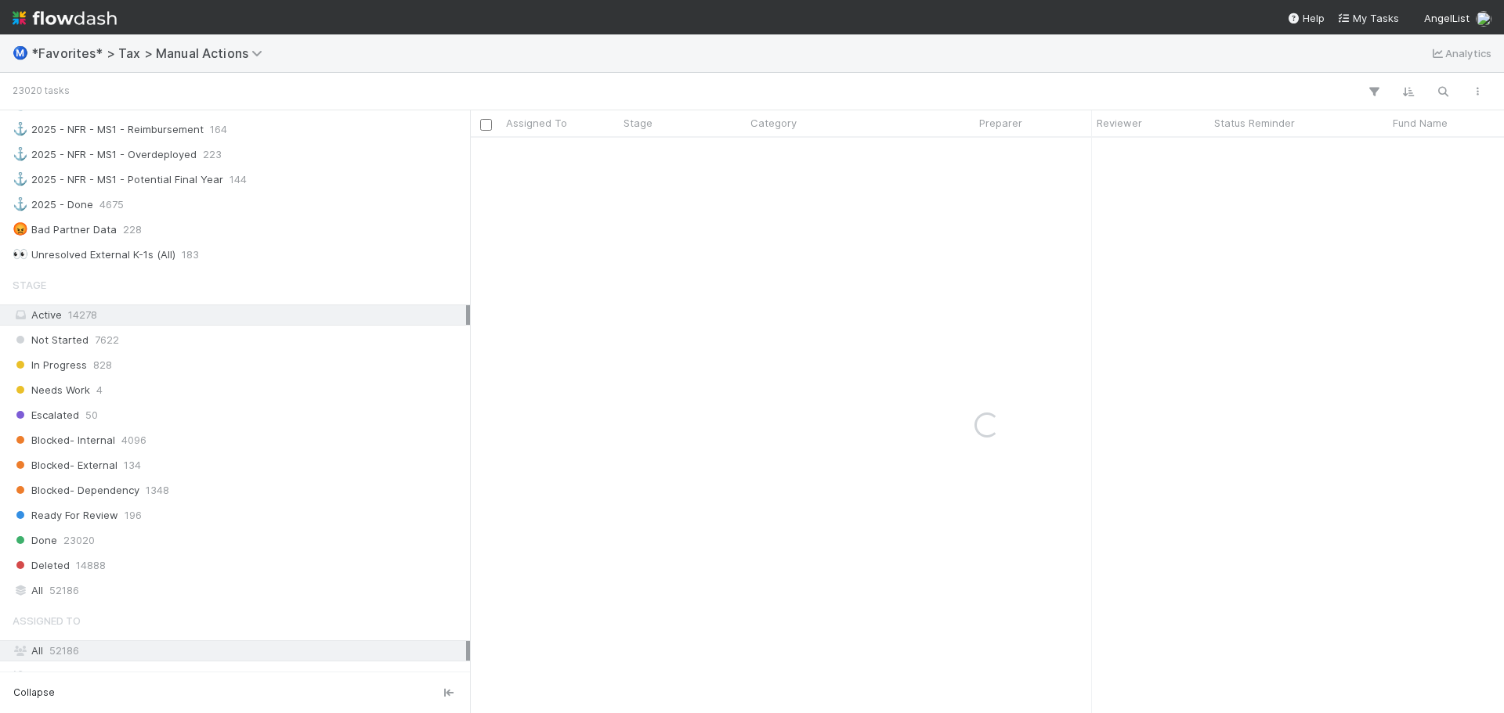
scroll to position [1410, 0]
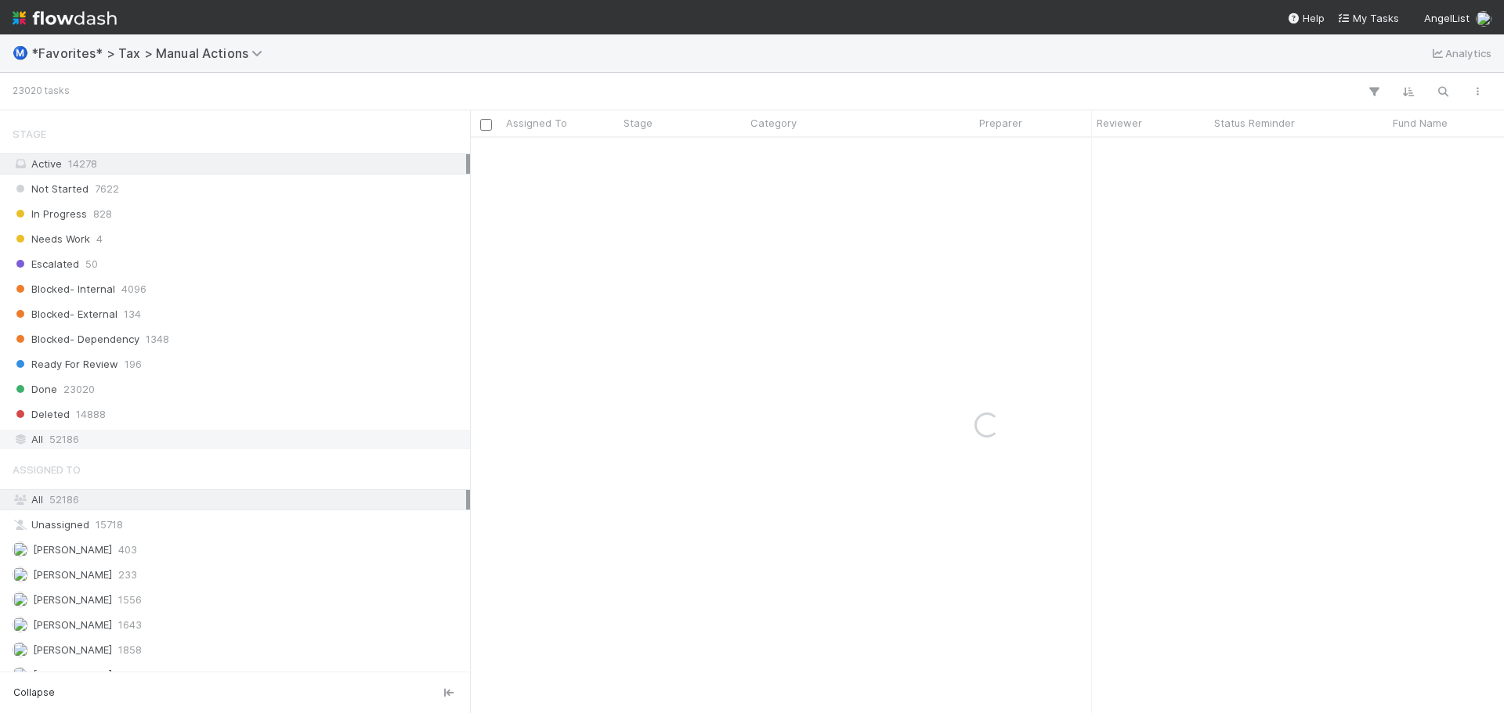
click at [107, 443] on div "All 52186" at bounding box center [239, 440] width 453 height 20
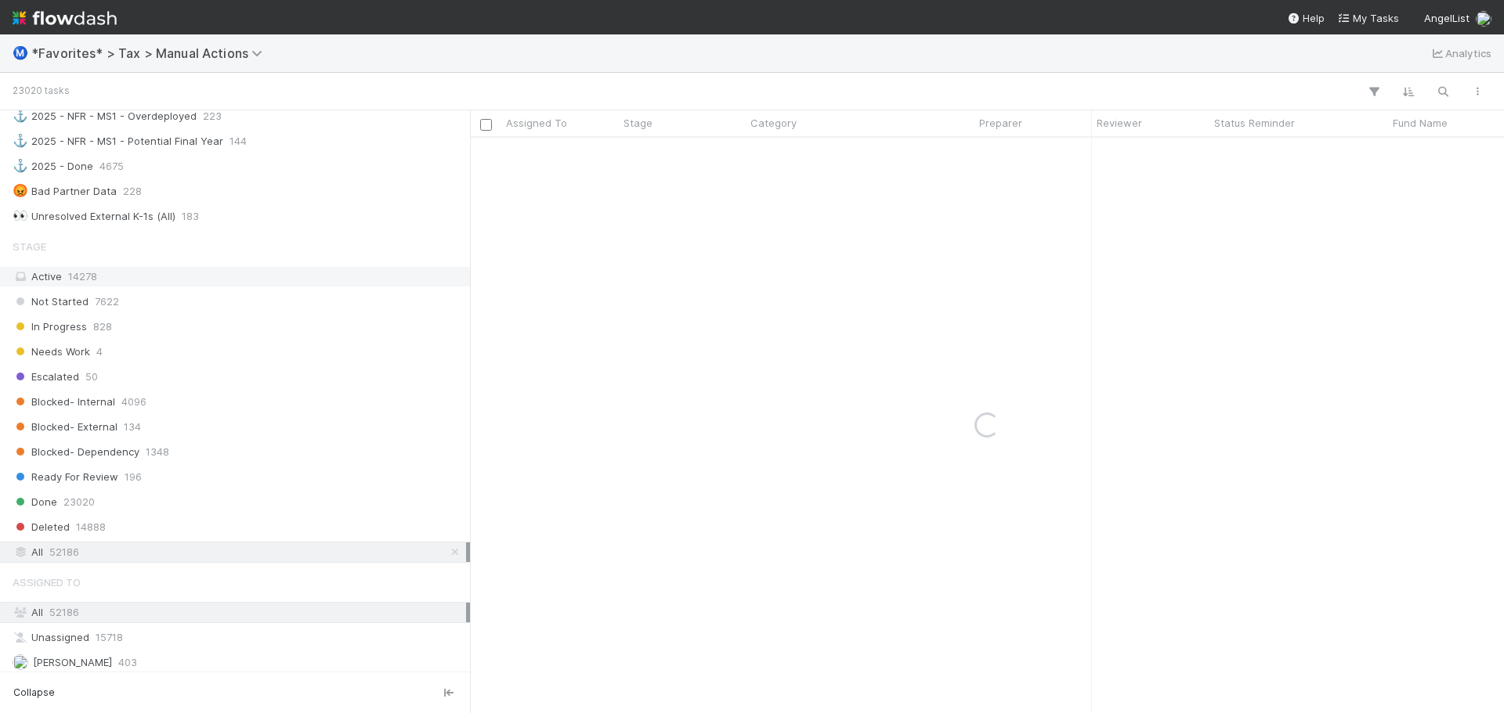
scroll to position [1175, 0]
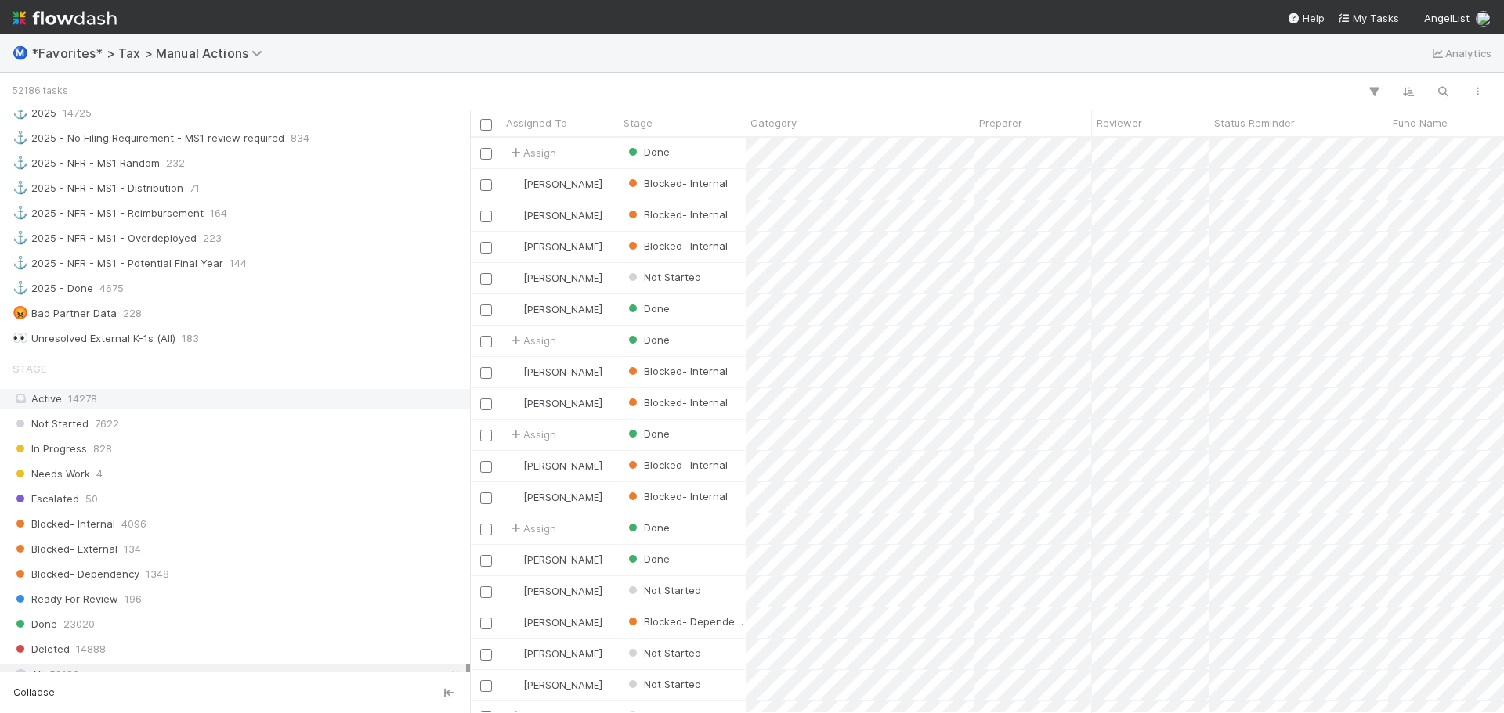
click at [171, 396] on div "Active 14278" at bounding box center [239, 399] width 453 height 20
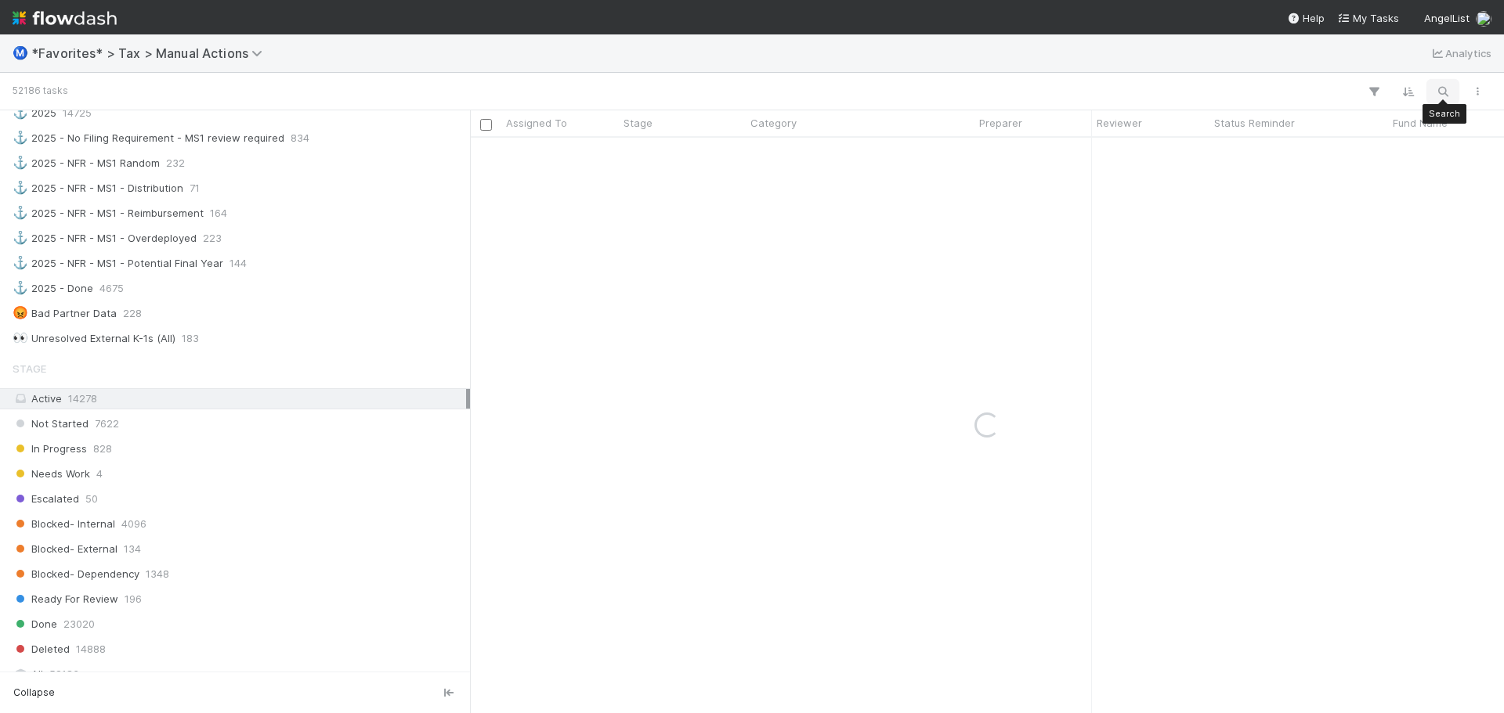
click at [1438, 89] on icon "button" at bounding box center [1443, 92] width 16 height 14
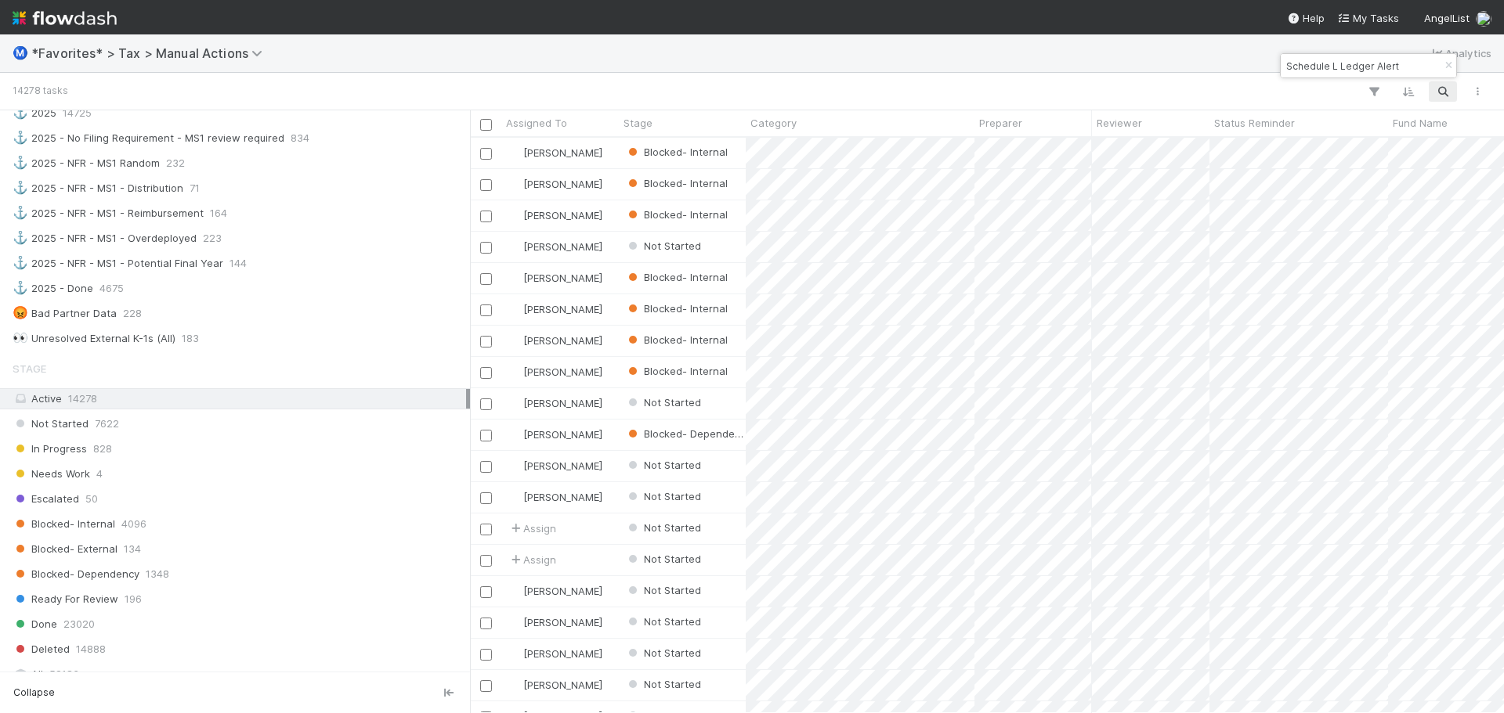
scroll to position [564, 1022]
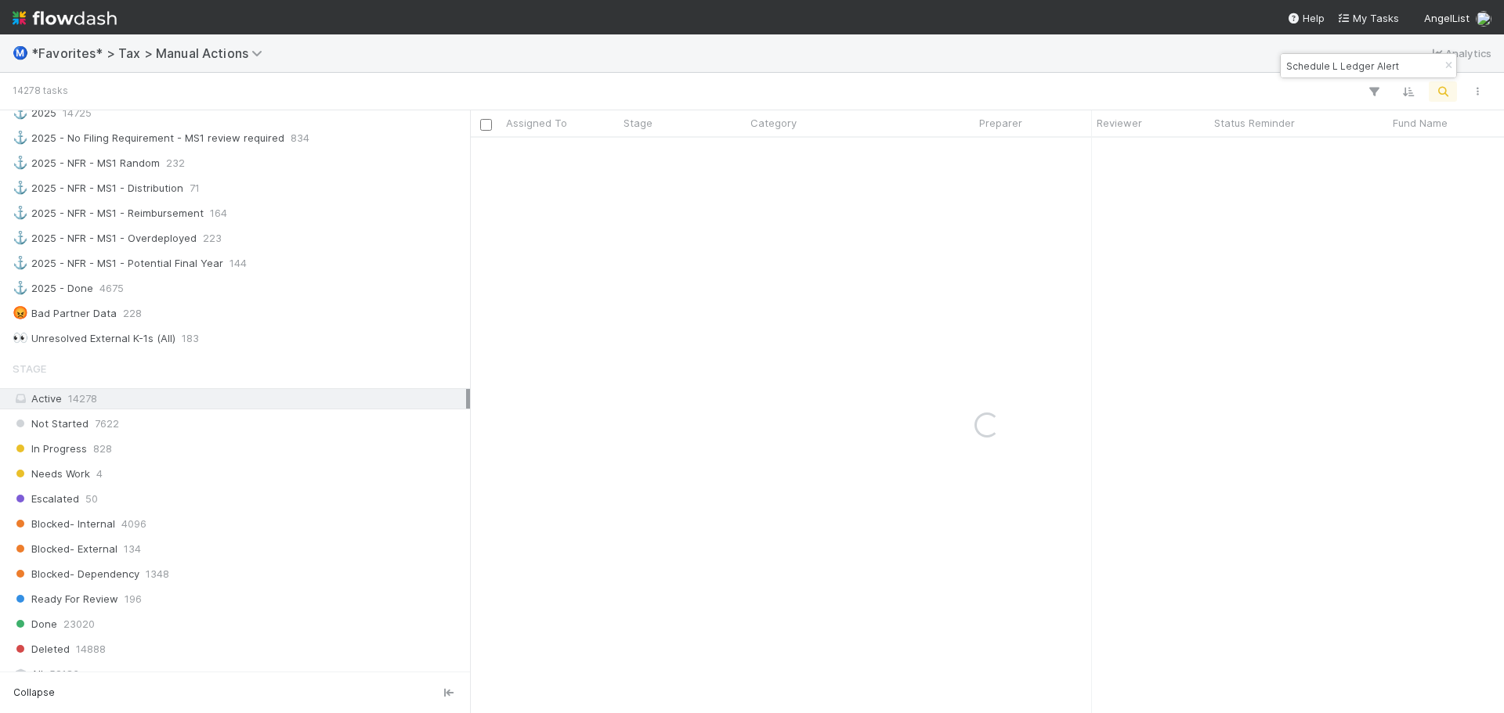
click at [1288, 70] on input "Schedule L Ledger Alert" at bounding box center [1361, 65] width 157 height 19
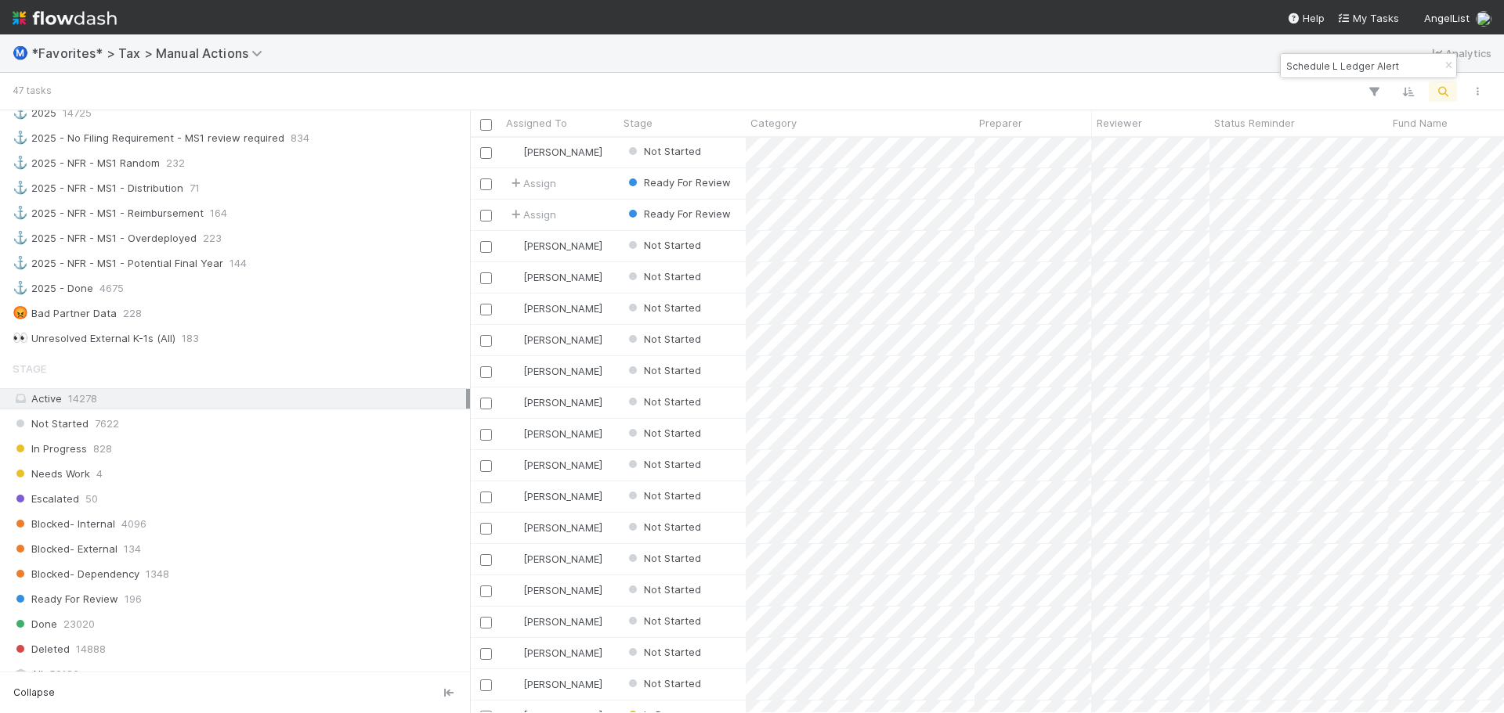
scroll to position [361, 0]
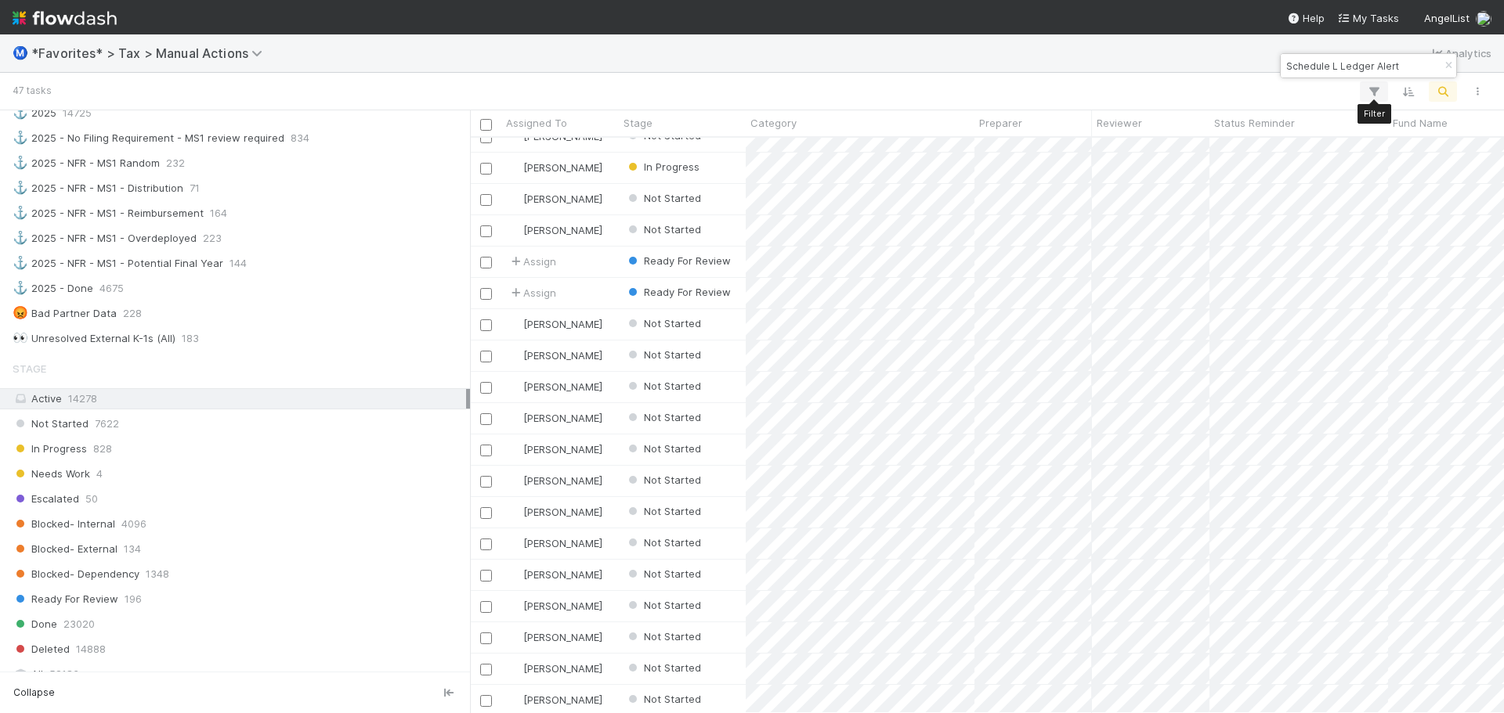
type input "Schedule L Ledger Alert"
click at [1379, 94] on icon "button" at bounding box center [1374, 92] width 16 height 14
click at [1067, 139] on button "Add Filter" at bounding box center [1133, 139] width 470 height 23
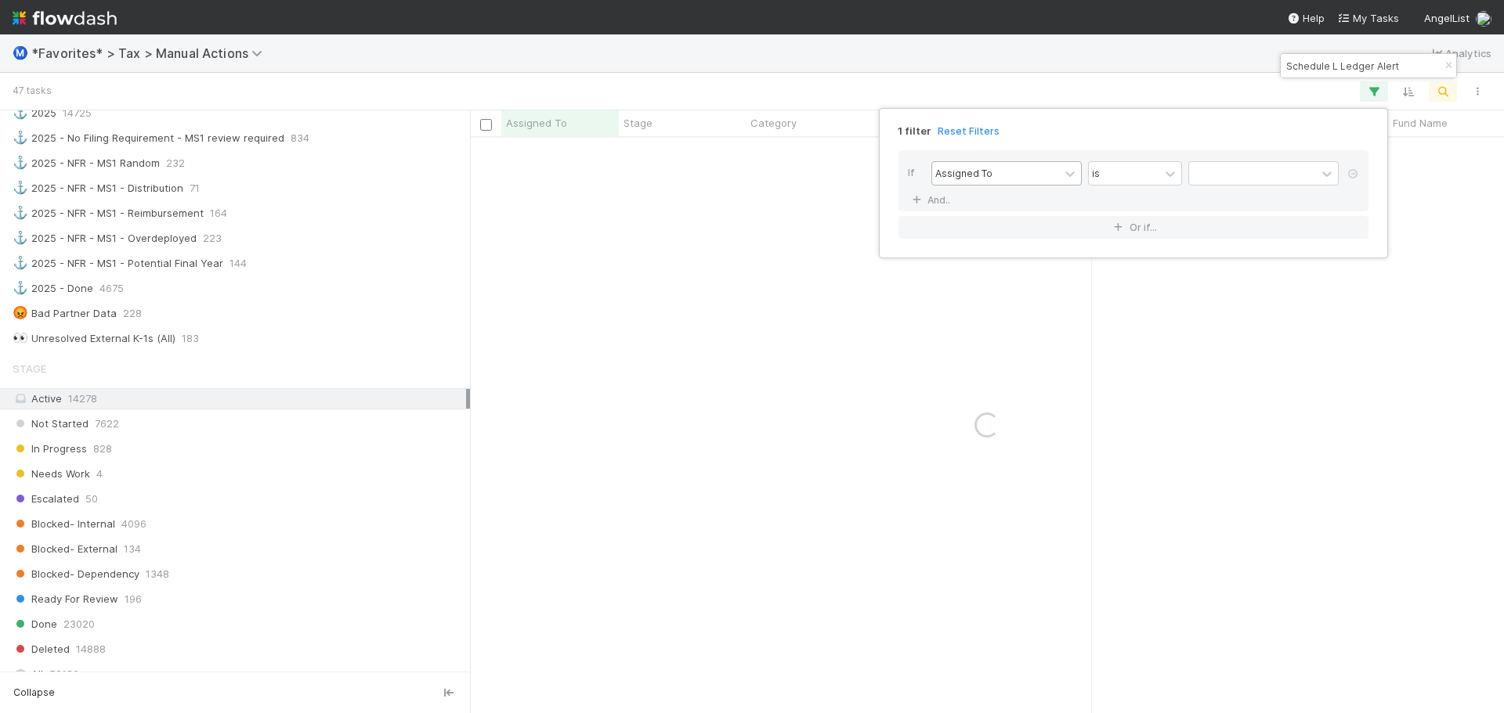
click at [1022, 168] on div "Assigned To" at bounding box center [995, 173] width 127 height 23
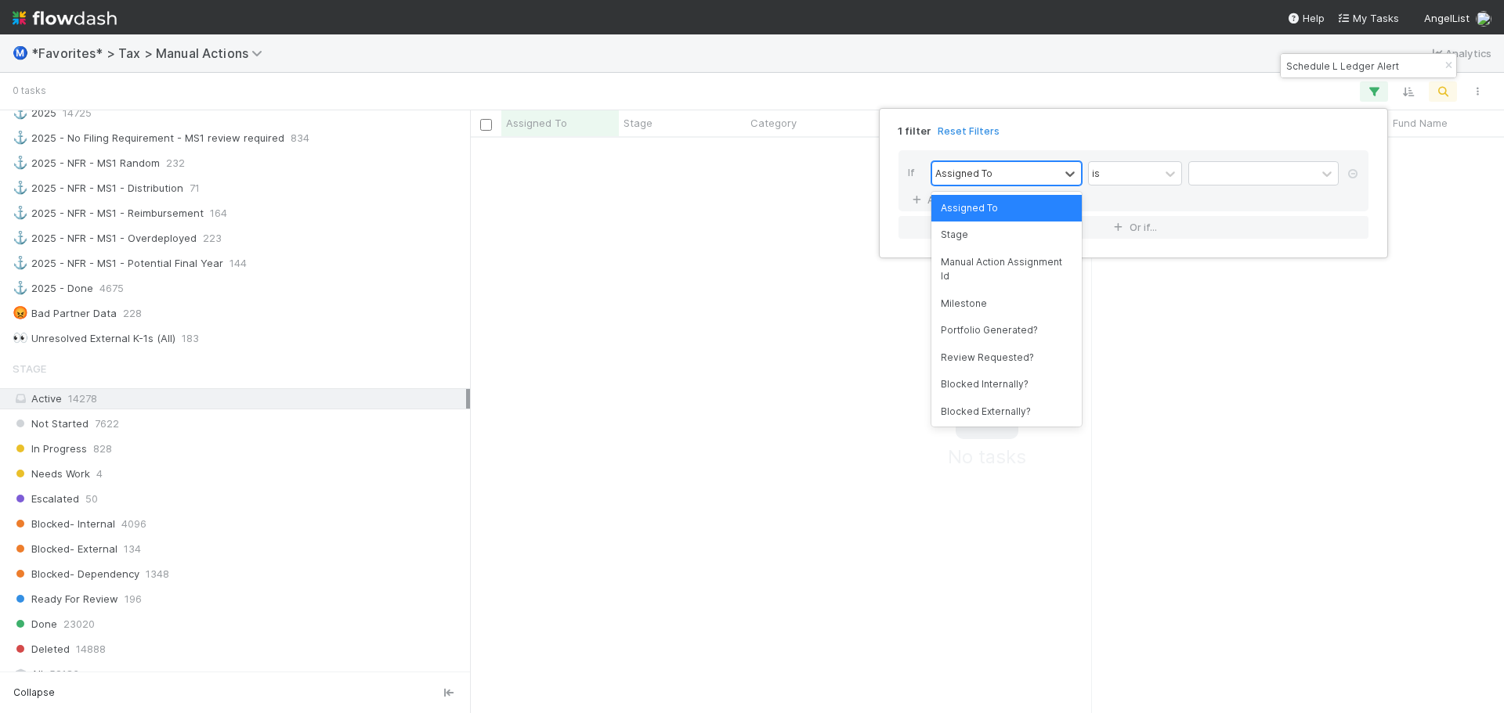
scroll to position [552, 1022]
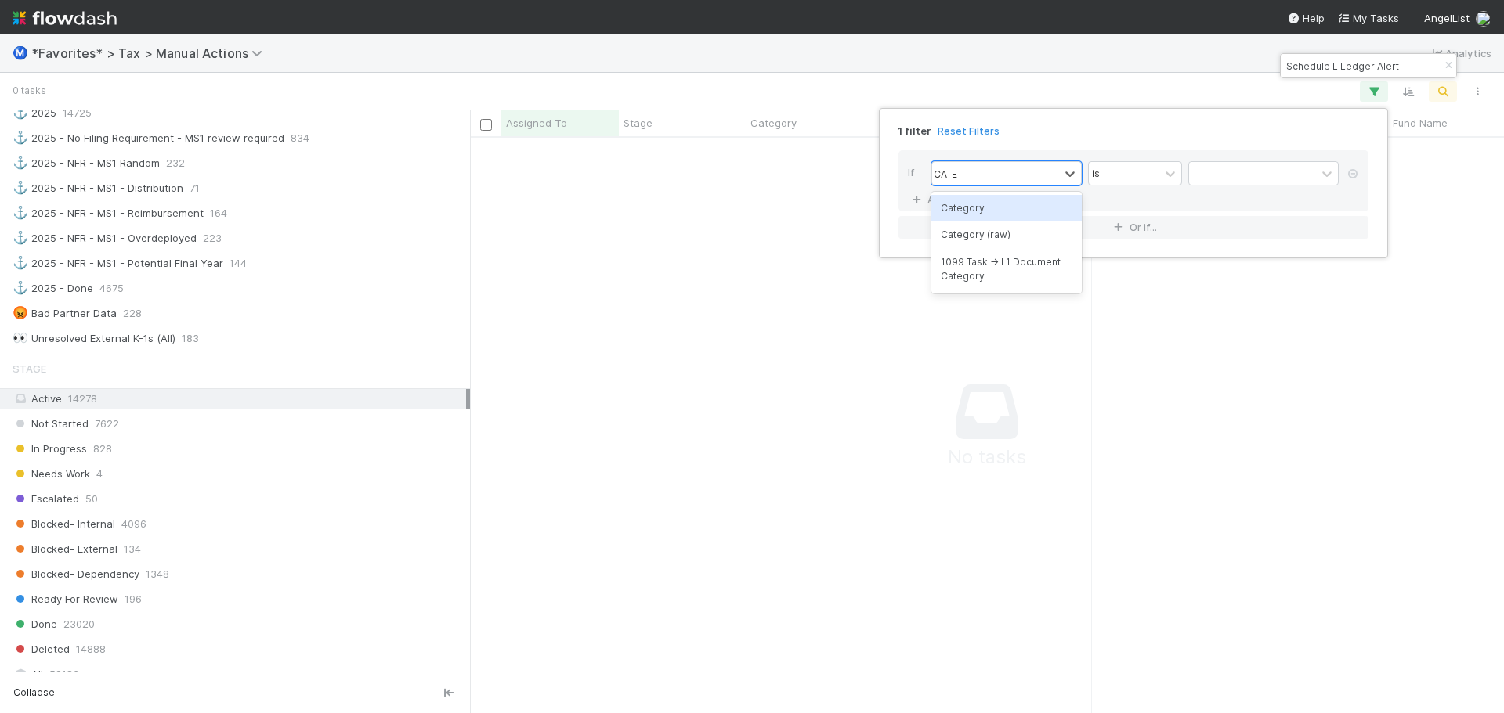
type input "CATEG"
click at [1035, 205] on div "Category" at bounding box center [1006, 208] width 150 height 27
click at [1246, 164] on div at bounding box center [1252, 173] width 127 height 23
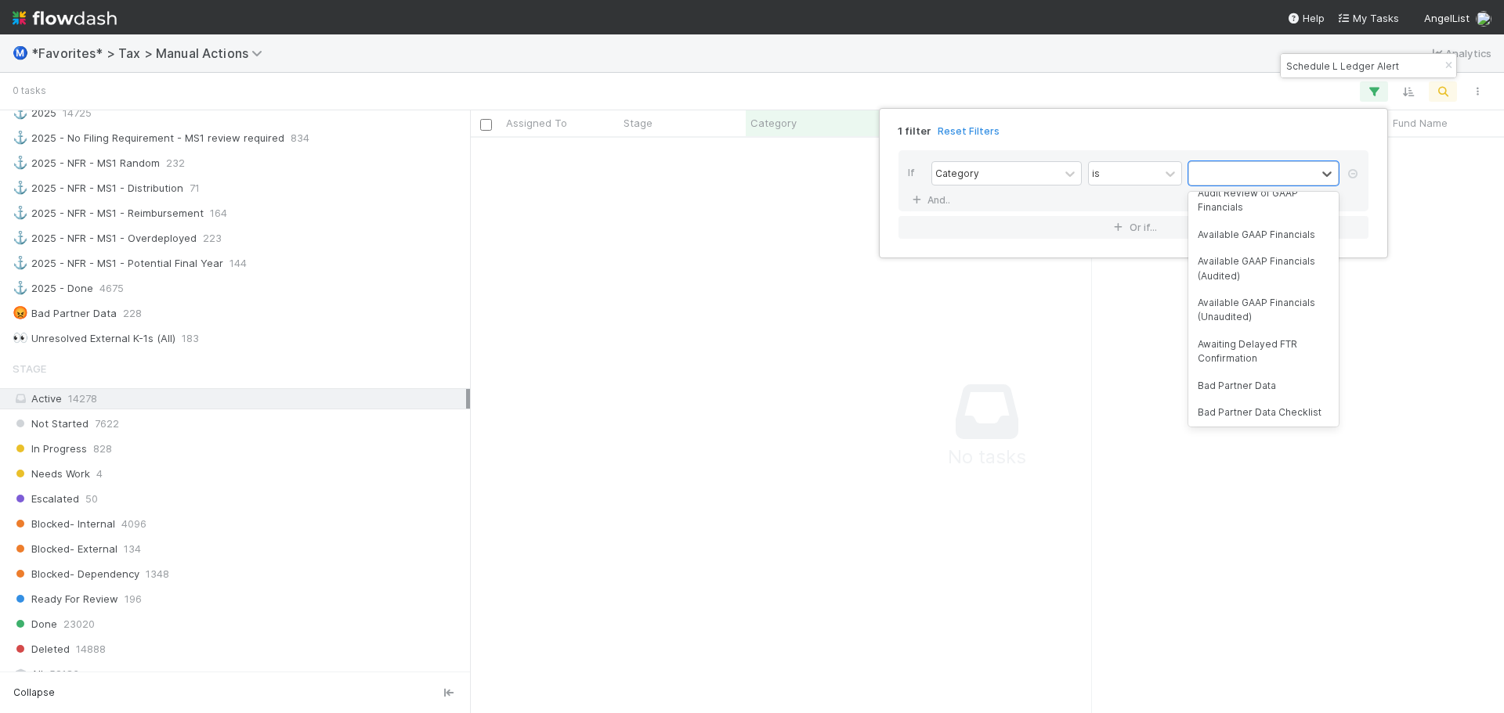
scroll to position [470, 0]
type input "SCH"
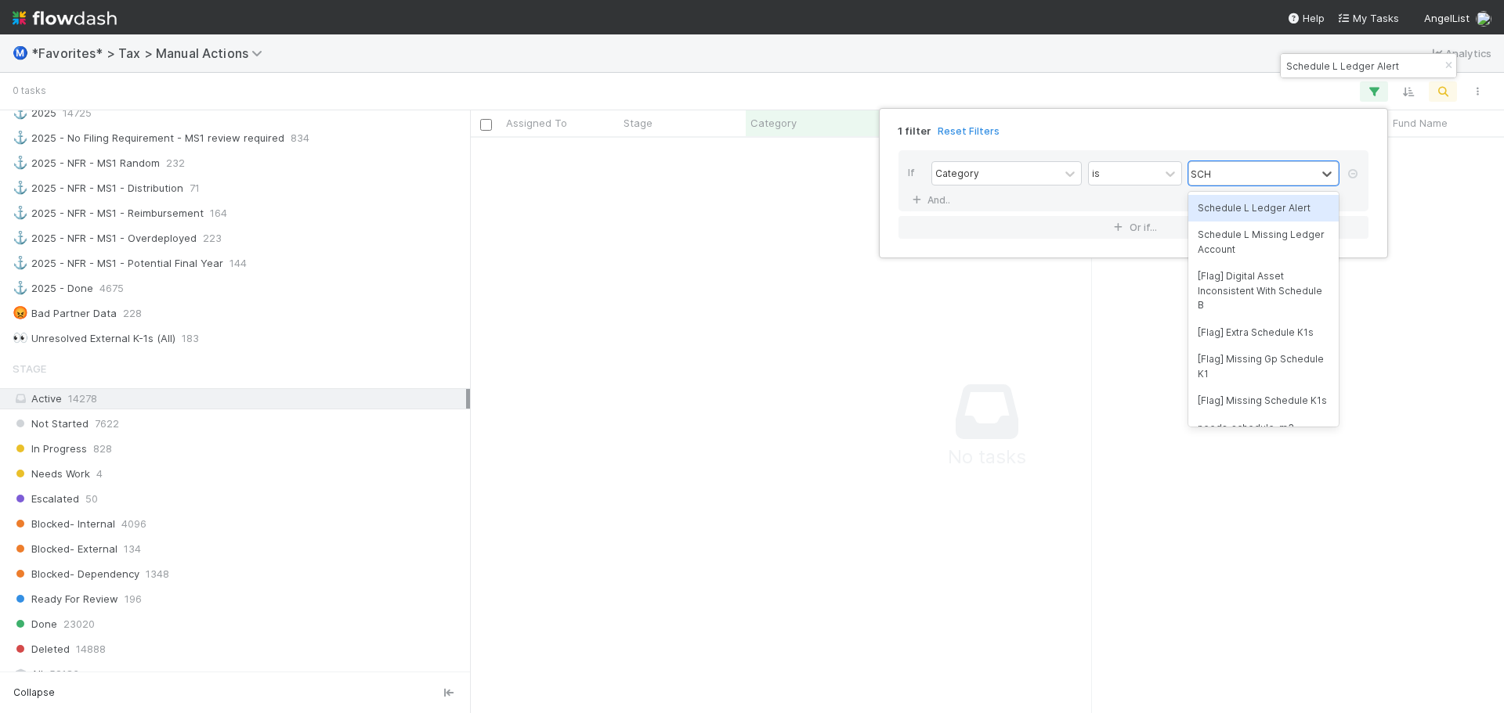
click at [1245, 201] on div "Schedule L Ledger Alert" at bounding box center [1263, 208] width 150 height 27
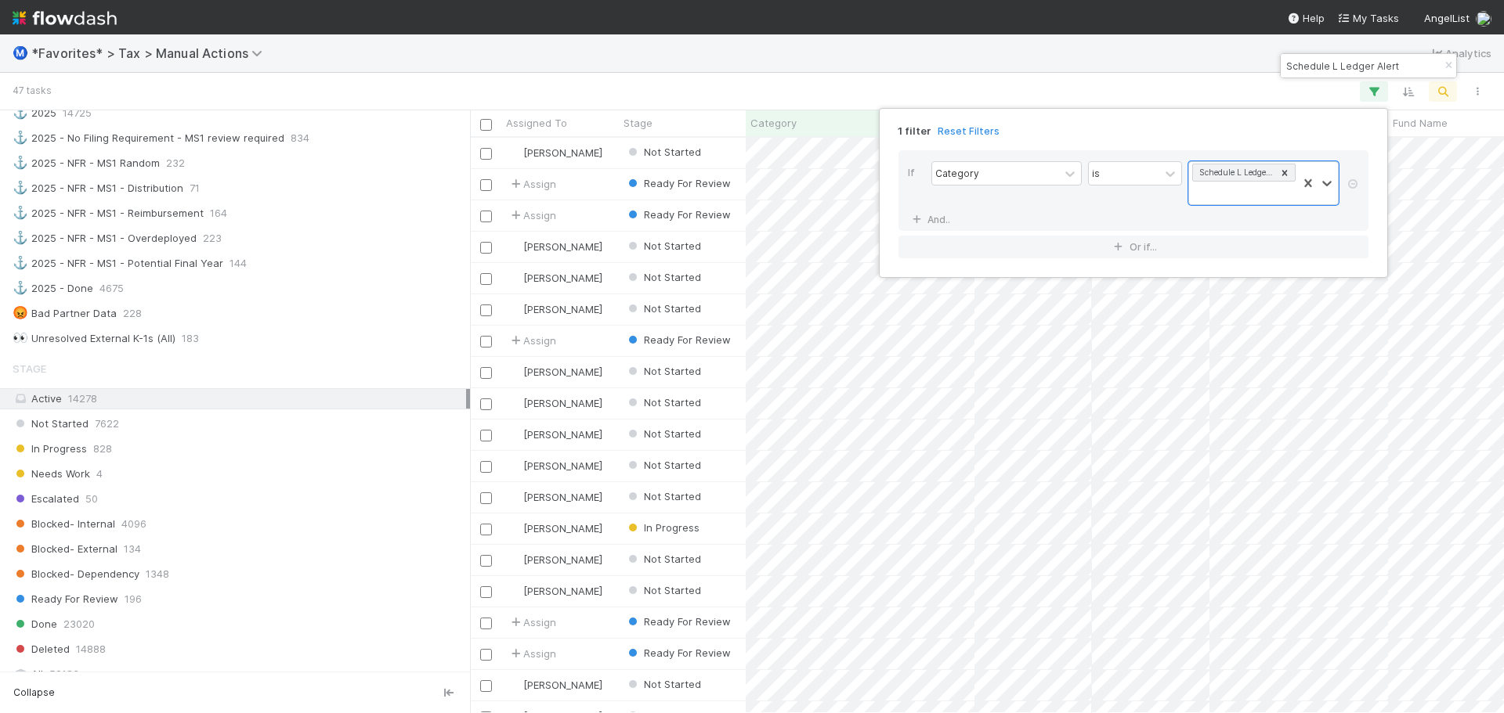
scroll to position [564, 1022]
click at [776, 223] on div "1 filter Reset Filters If Category is Schedule L Ledger Alert And.. Or if..." at bounding box center [752, 356] width 1504 height 713
click at [1377, 92] on icon "button" at bounding box center [1374, 92] width 16 height 14
click at [935, 215] on link "And.." at bounding box center [932, 219] width 49 height 23
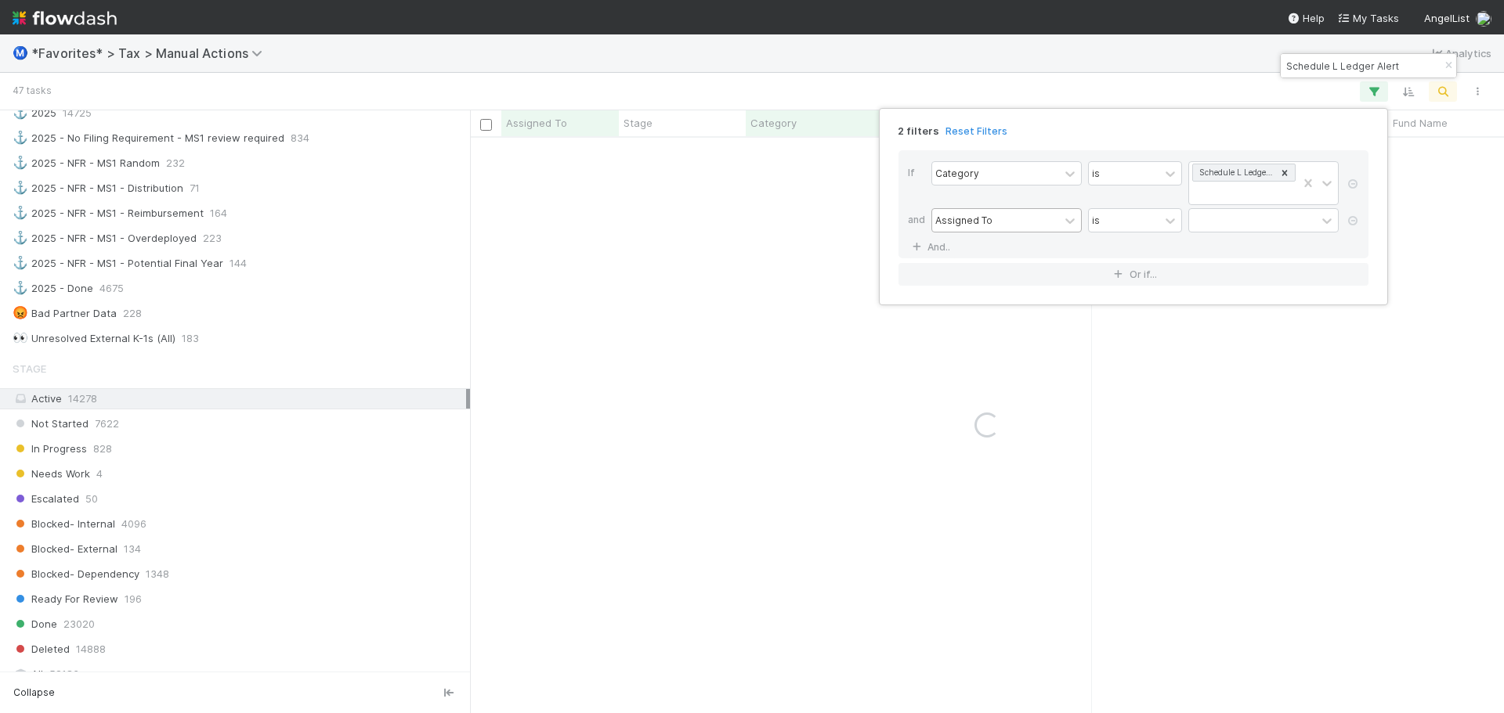
click at [1009, 219] on div "Assigned To" at bounding box center [995, 220] width 127 height 23
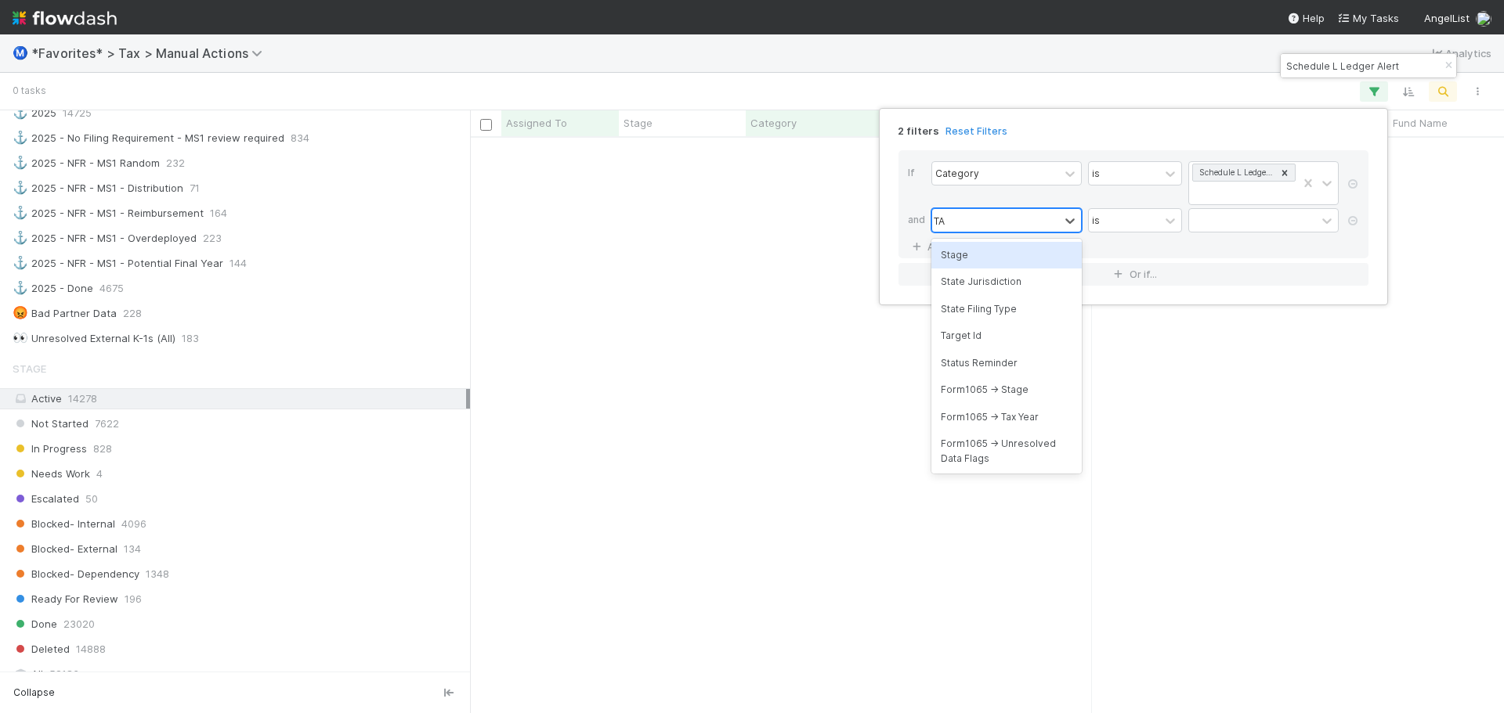
type input "TAX"
click at [1005, 251] on div "Form1065 -> Tax Year" at bounding box center [1006, 255] width 150 height 27
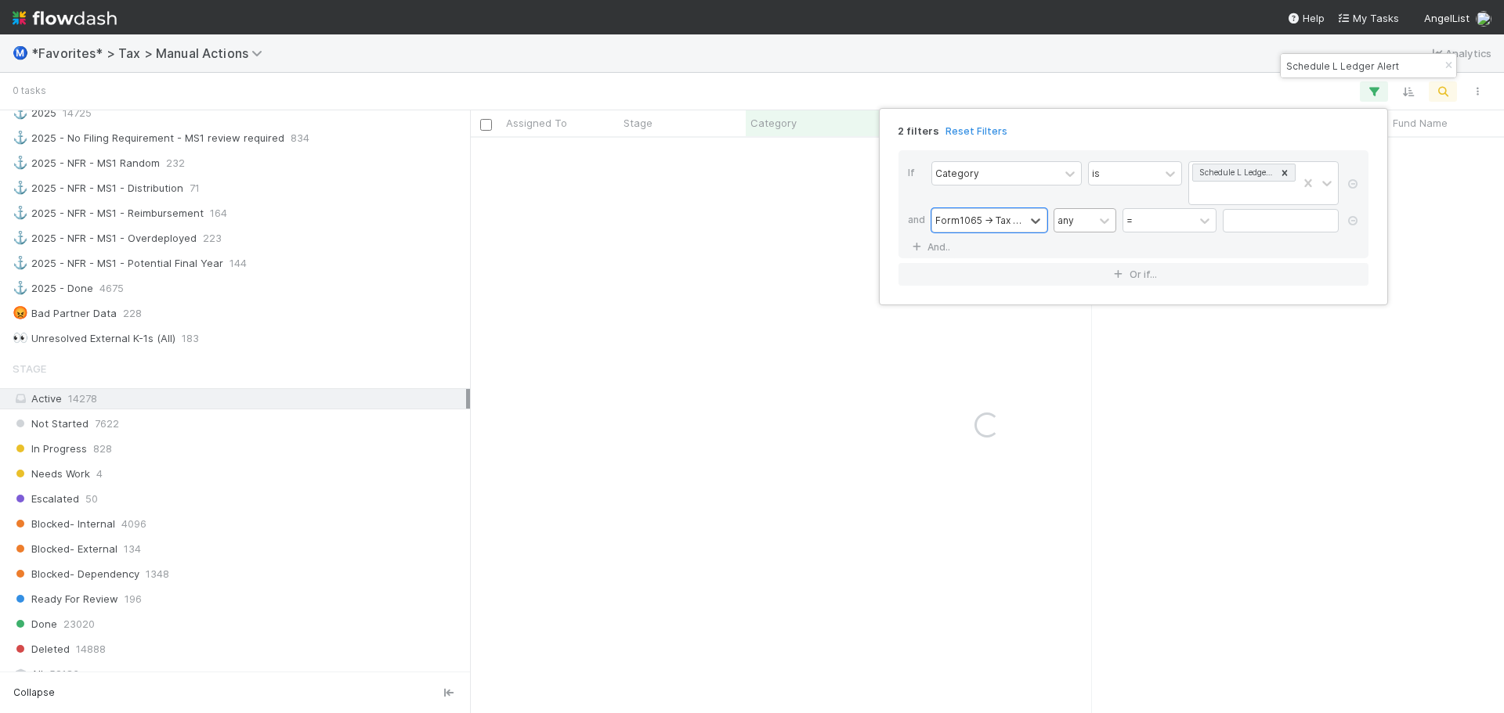
click at [1084, 220] on div "any" at bounding box center [1073, 220] width 39 height 23
click at [1259, 222] on input "text" at bounding box center [1281, 220] width 116 height 23
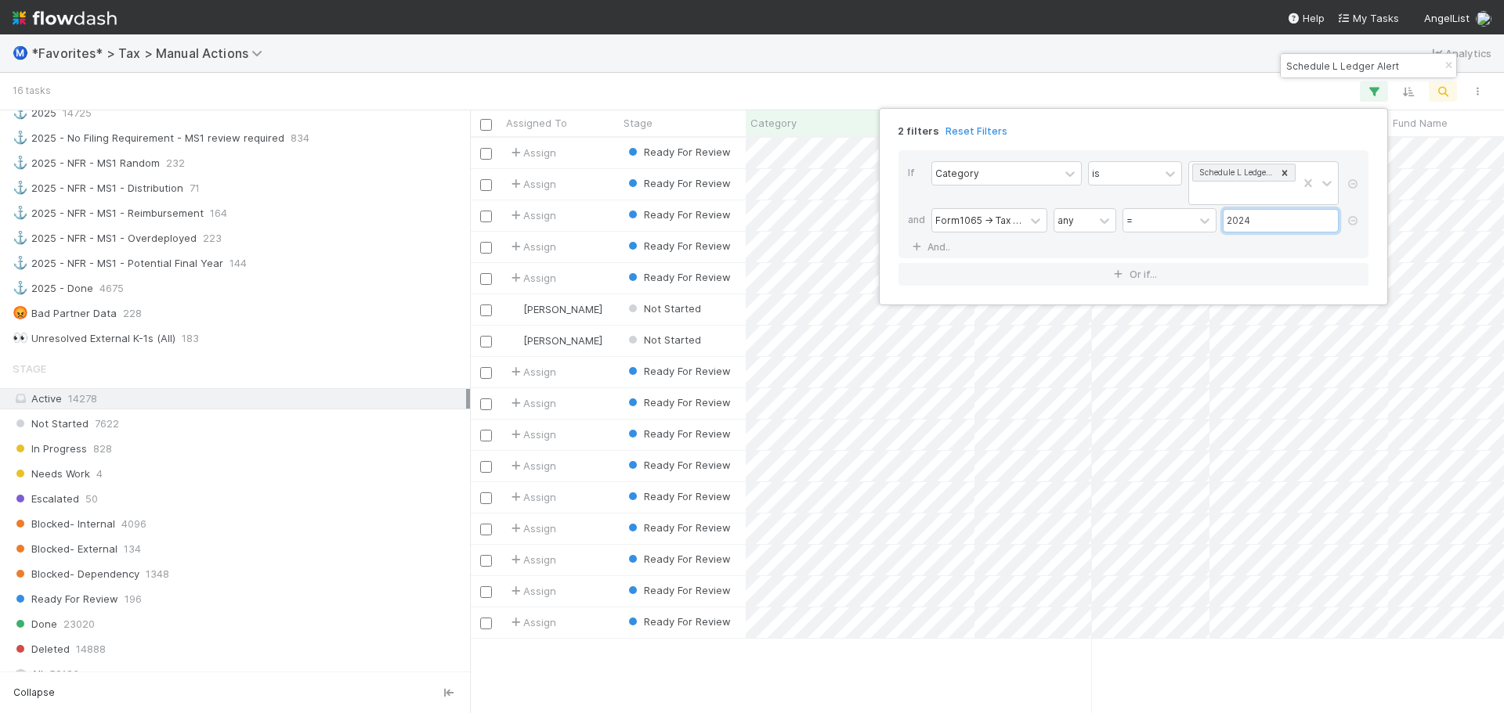
scroll to position [564, 1022]
type input "2024"
click at [847, 82] on div "2 filters Reset Filters If Category is Schedule L Ledger Alert and Form1065 -> …" at bounding box center [752, 356] width 1504 height 713
click at [1447, 60] on button "button" at bounding box center [1448, 65] width 17 height 19
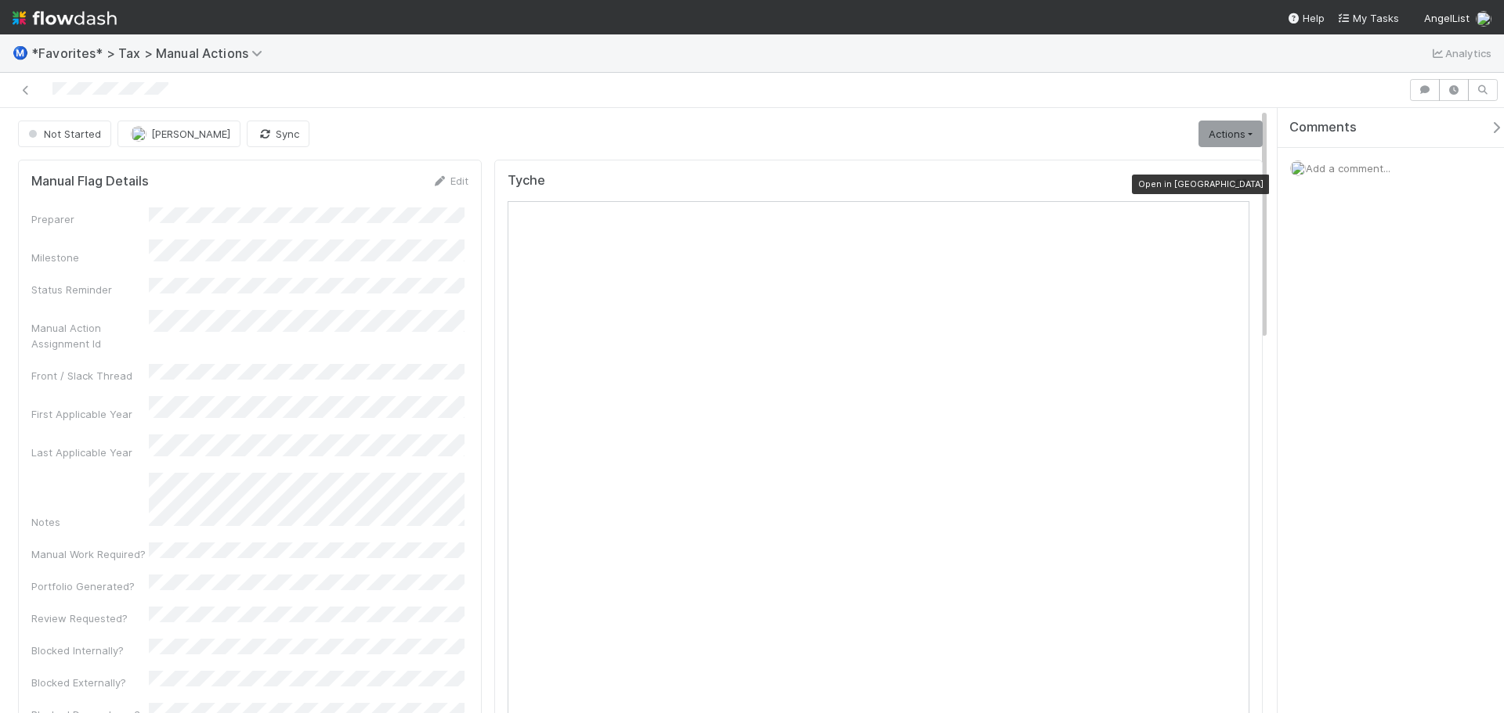
click at [1234, 180] on icon at bounding box center [1242, 184] width 16 height 10
click at [1235, 183] on icon at bounding box center [1242, 184] width 16 height 10
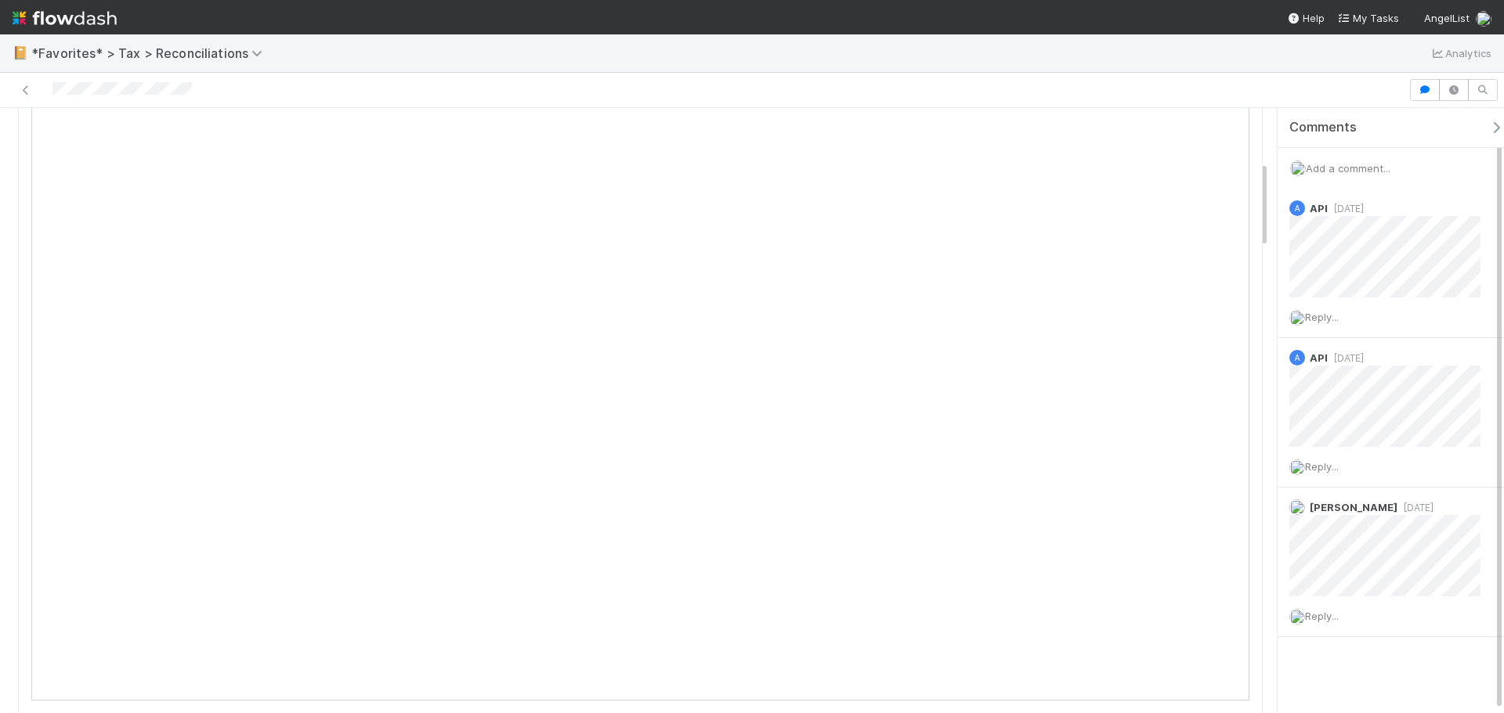
scroll to position [392, 0]
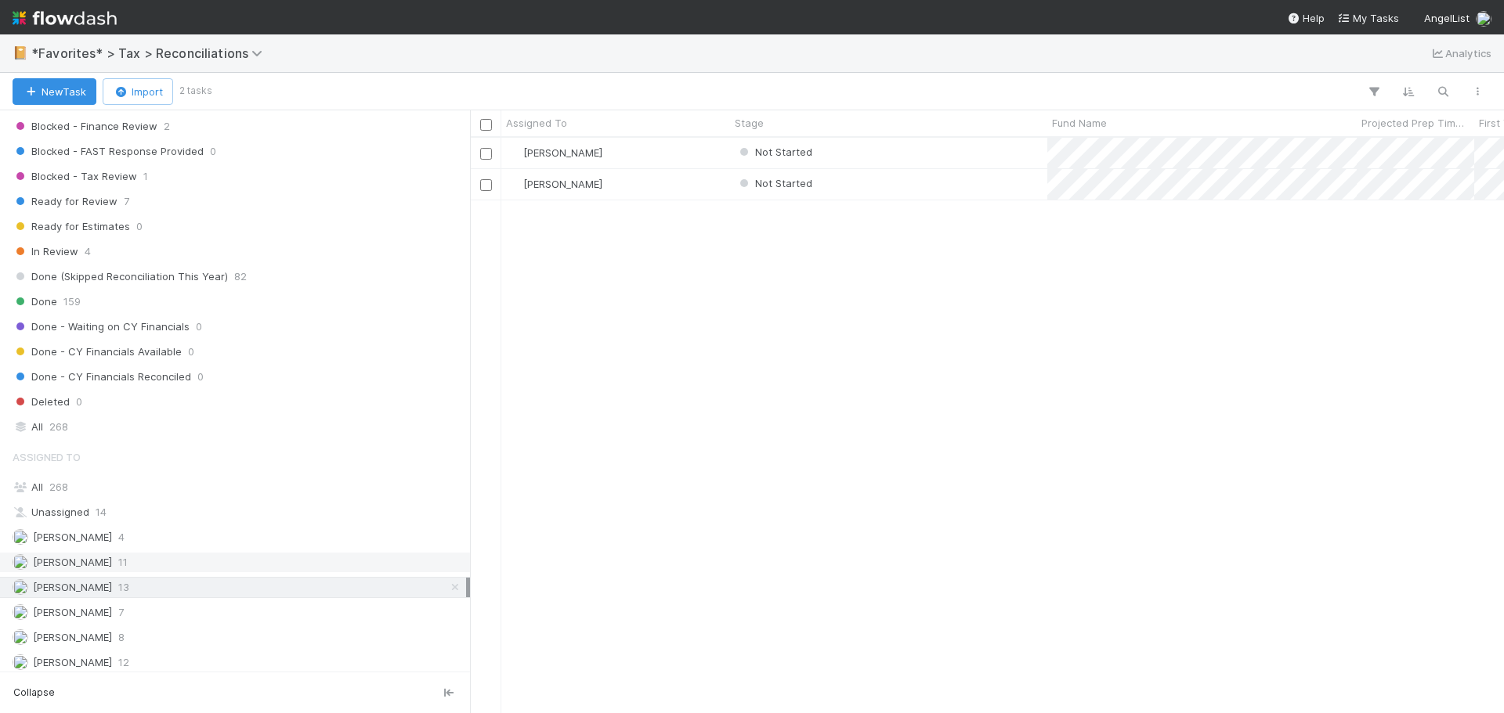
scroll to position [601, 0]
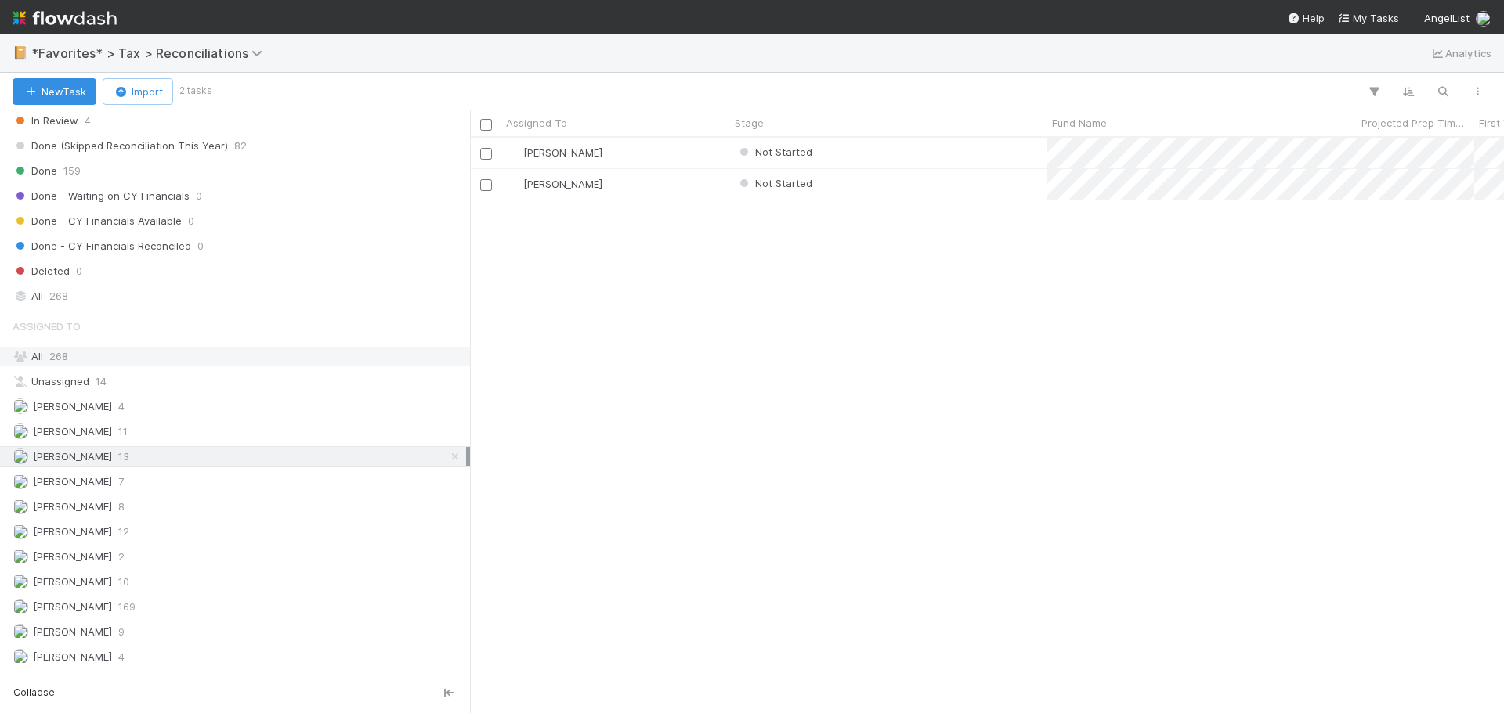
click at [90, 351] on div "All 268" at bounding box center [239, 357] width 453 height 20
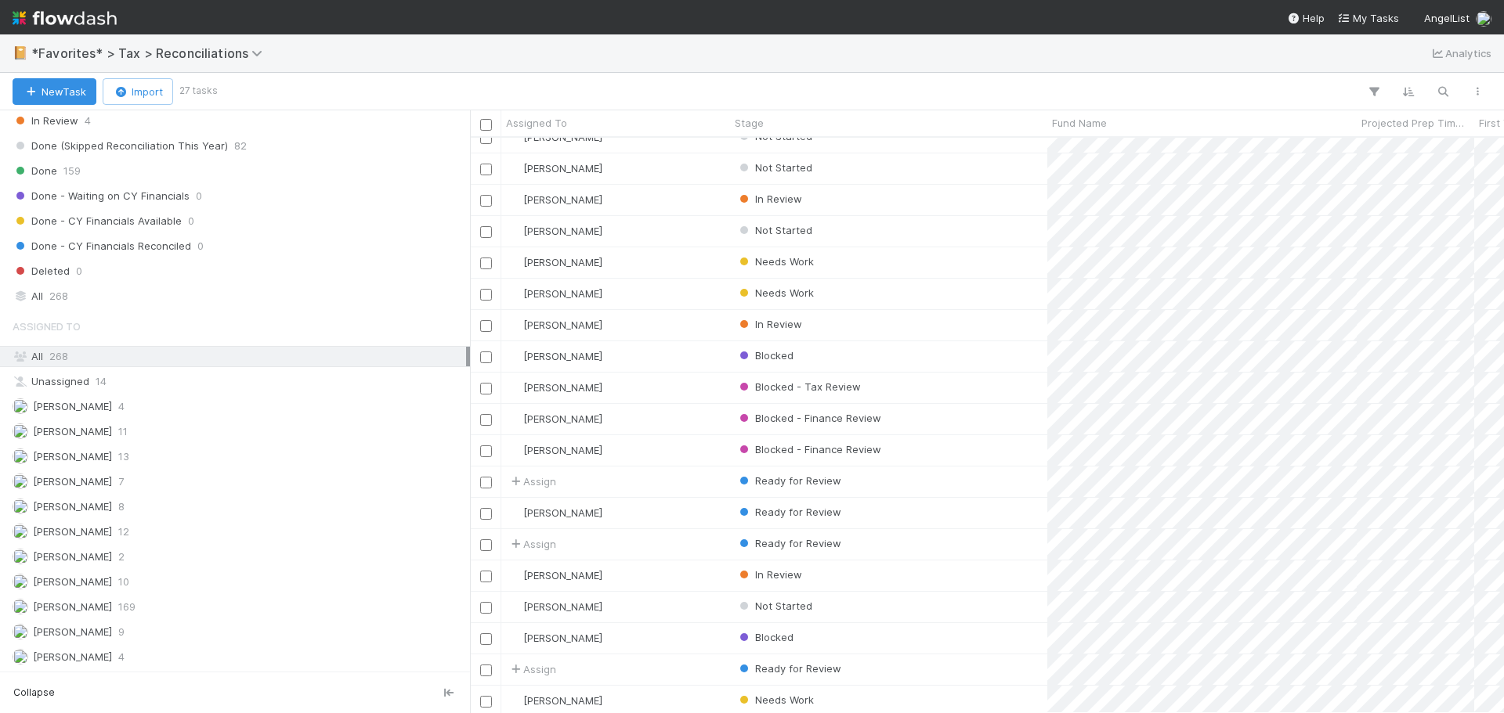
scroll to position [283, 0]
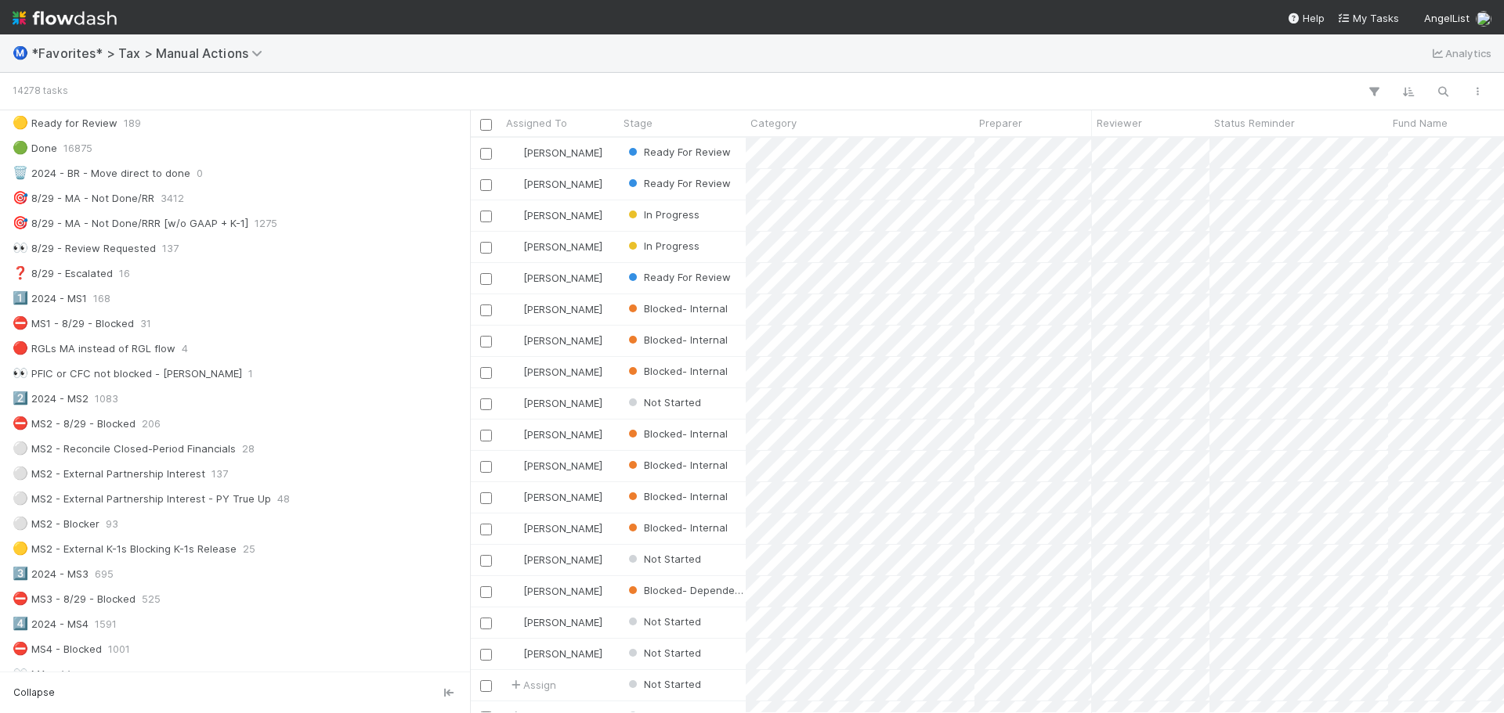
scroll to position [157, 0]
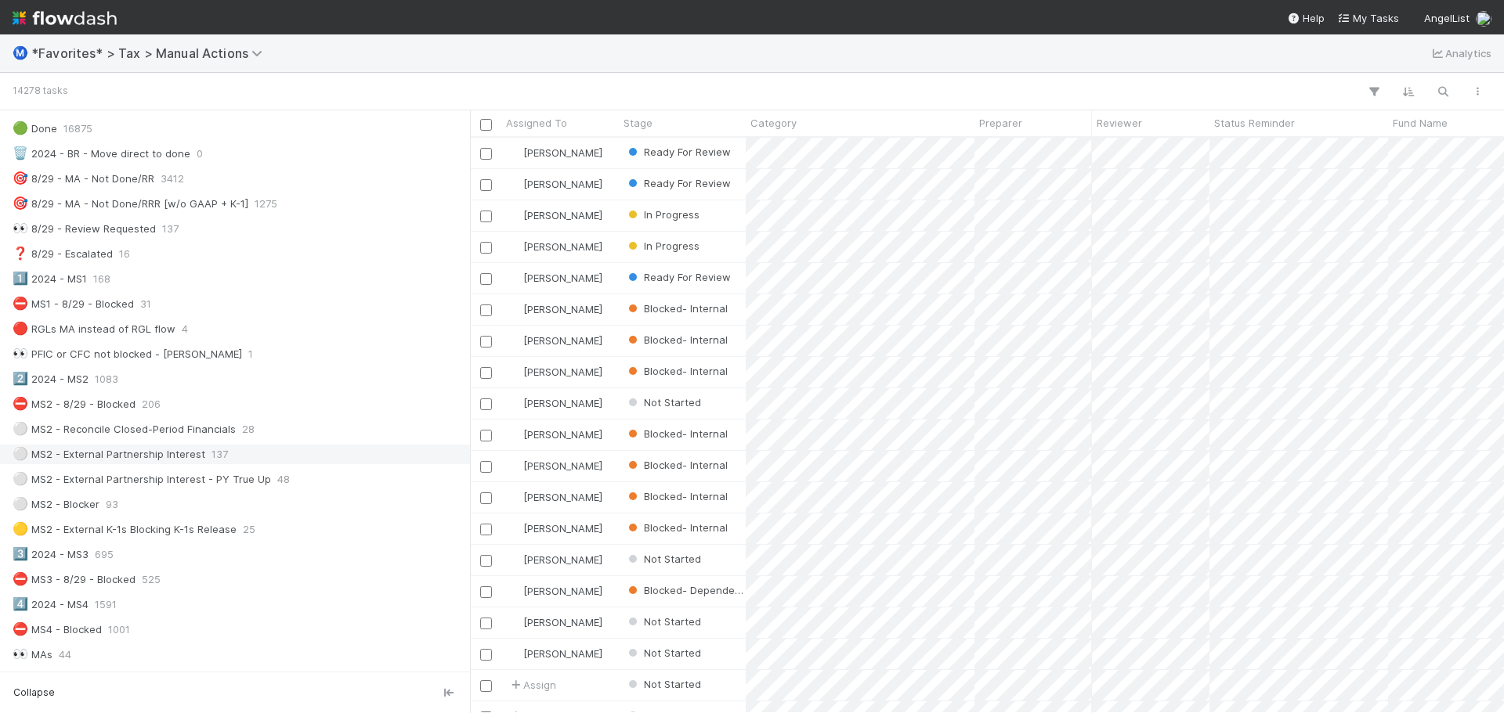
click at [304, 450] on div "⚪ MS2 - External Partnership Interest 137" at bounding box center [239, 455] width 453 height 20
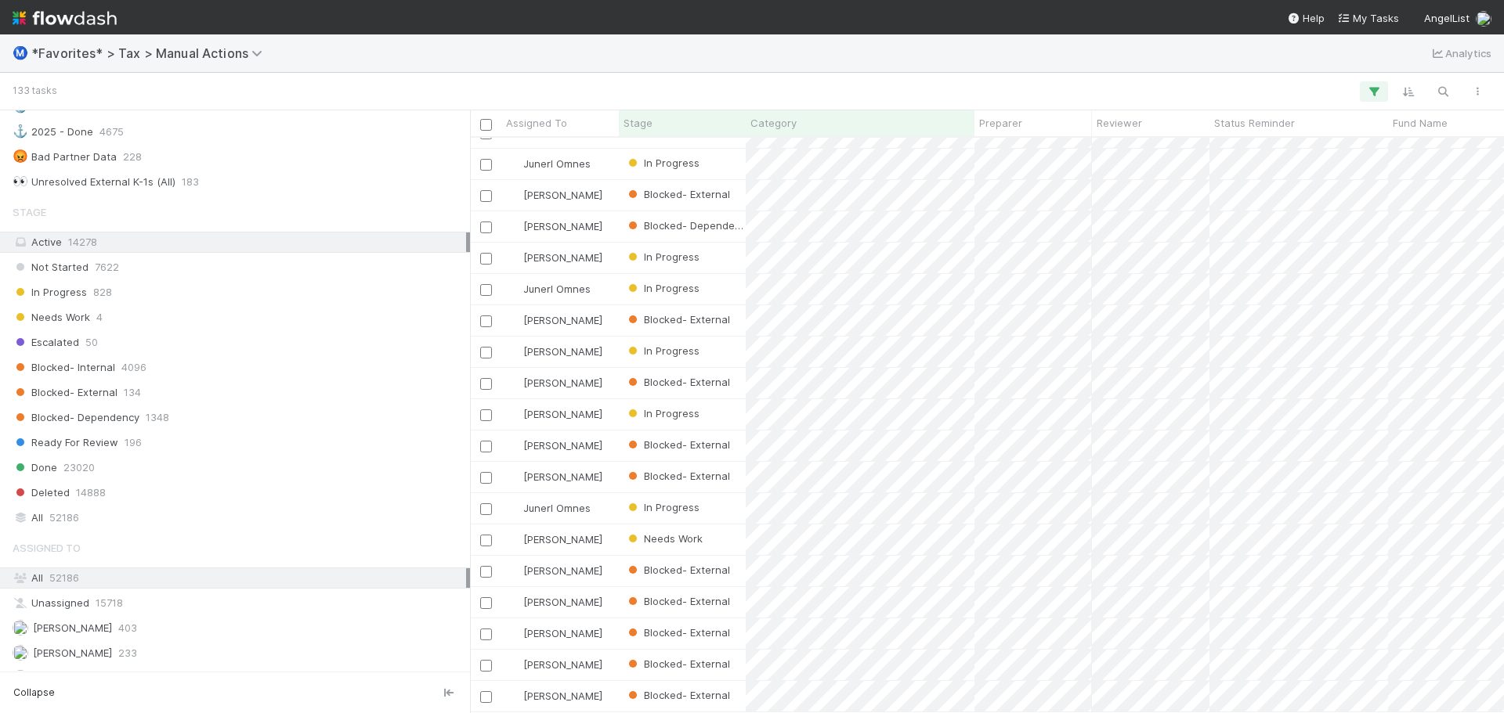
scroll to position [1488, 0]
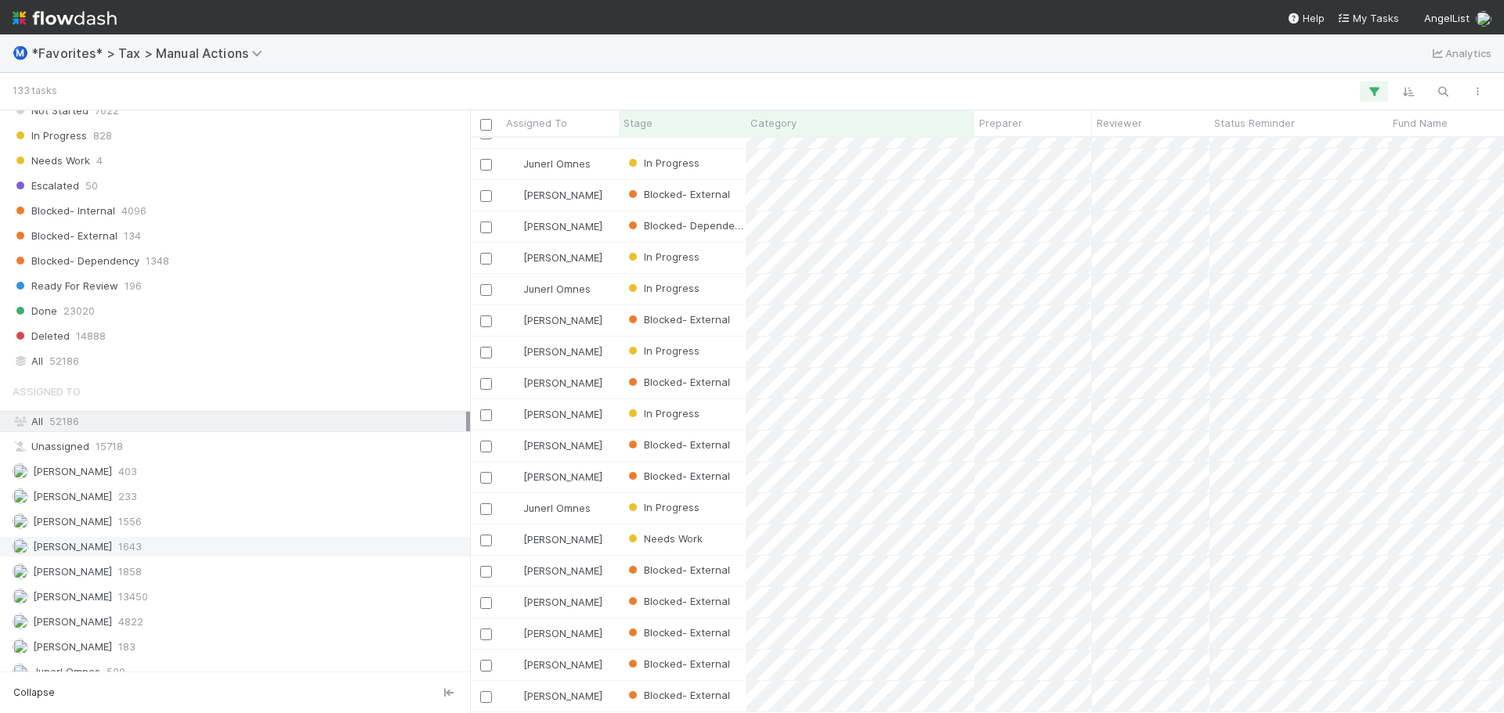
click at [116, 549] on div "Blake Hall 1643" at bounding box center [239, 547] width 453 height 20
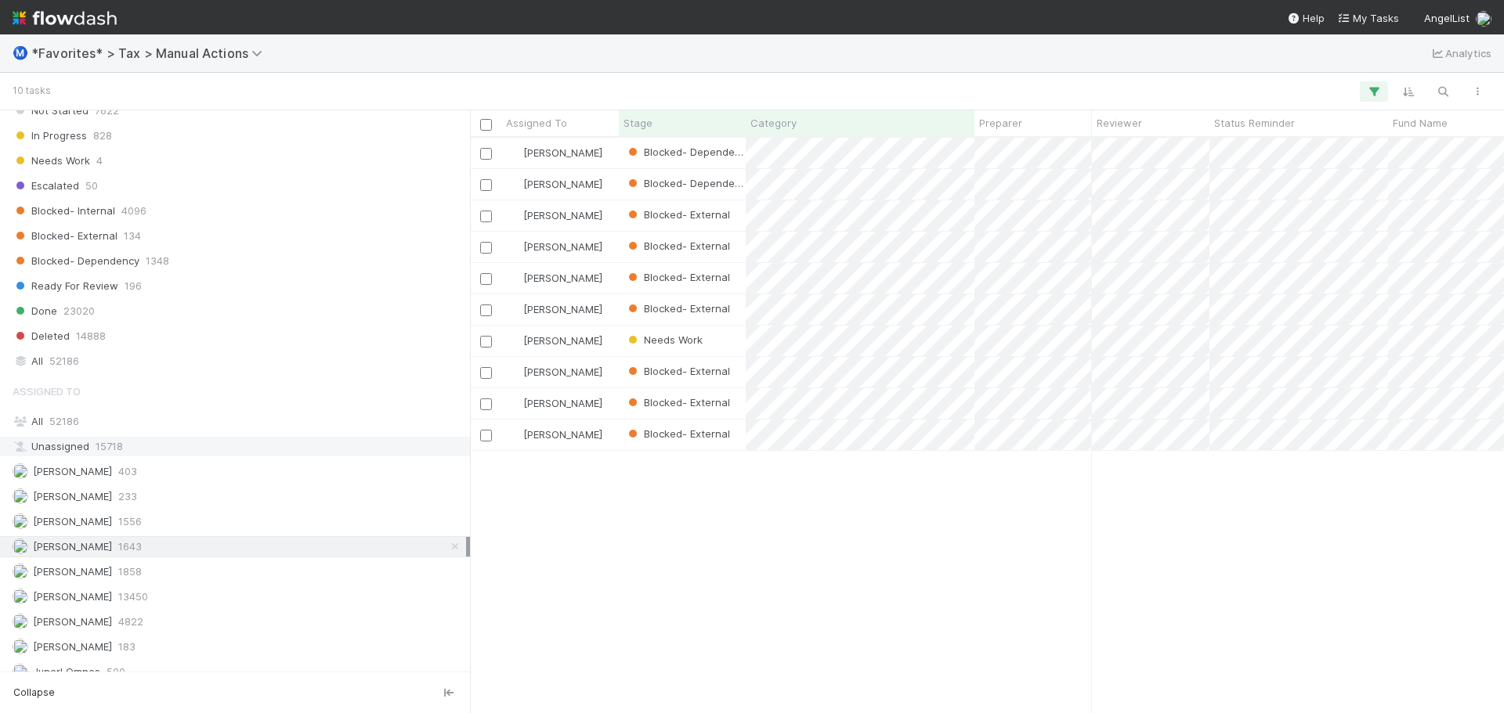
scroll to position [564, 1022]
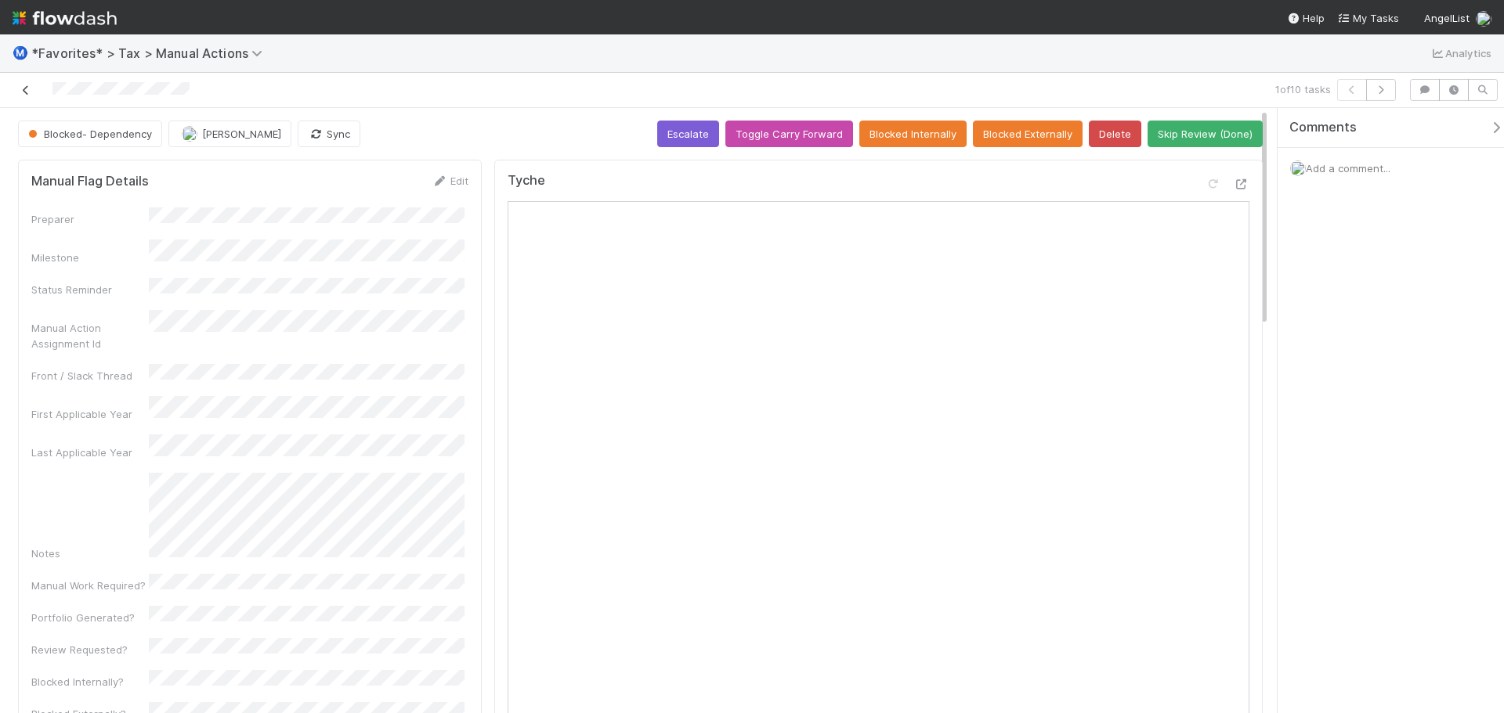
click at [25, 82] on link at bounding box center [26, 90] width 16 height 16
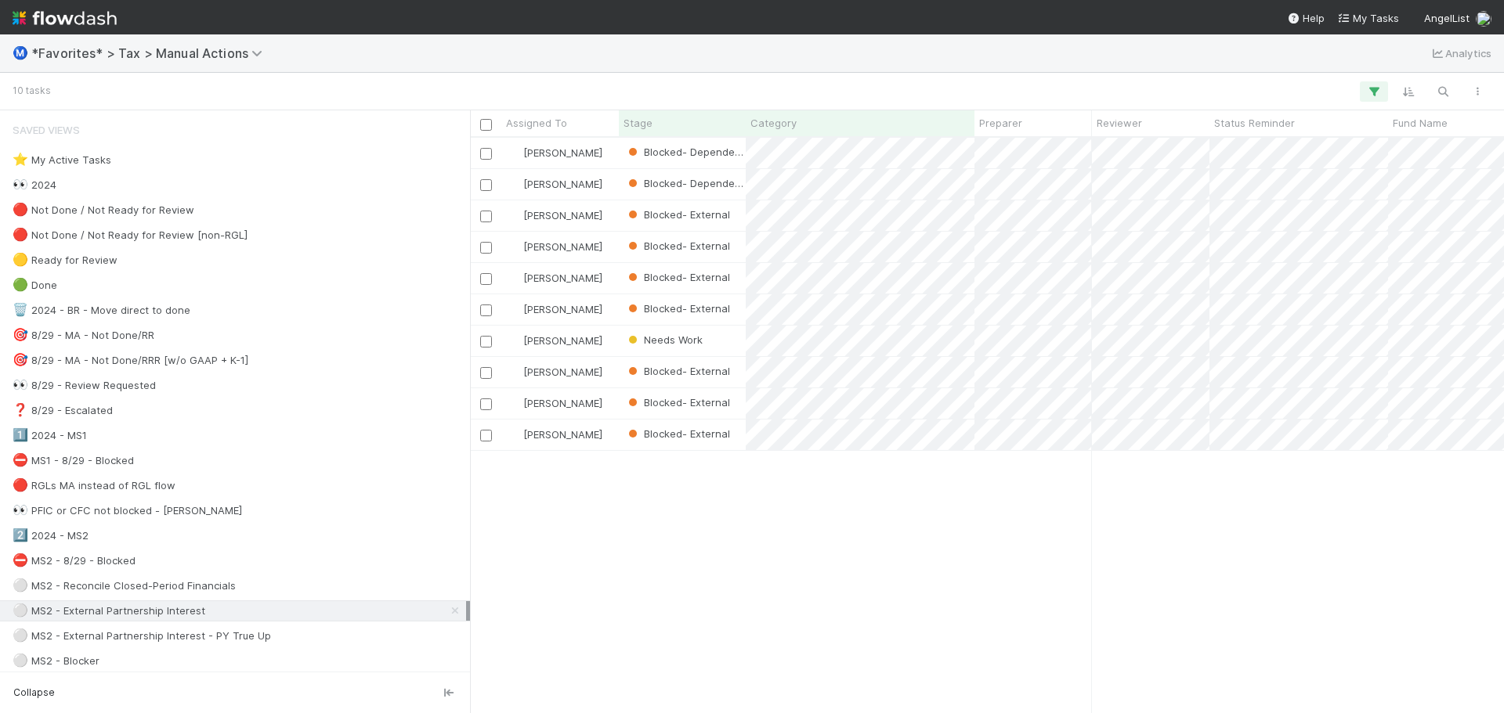
scroll to position [564, 1022]
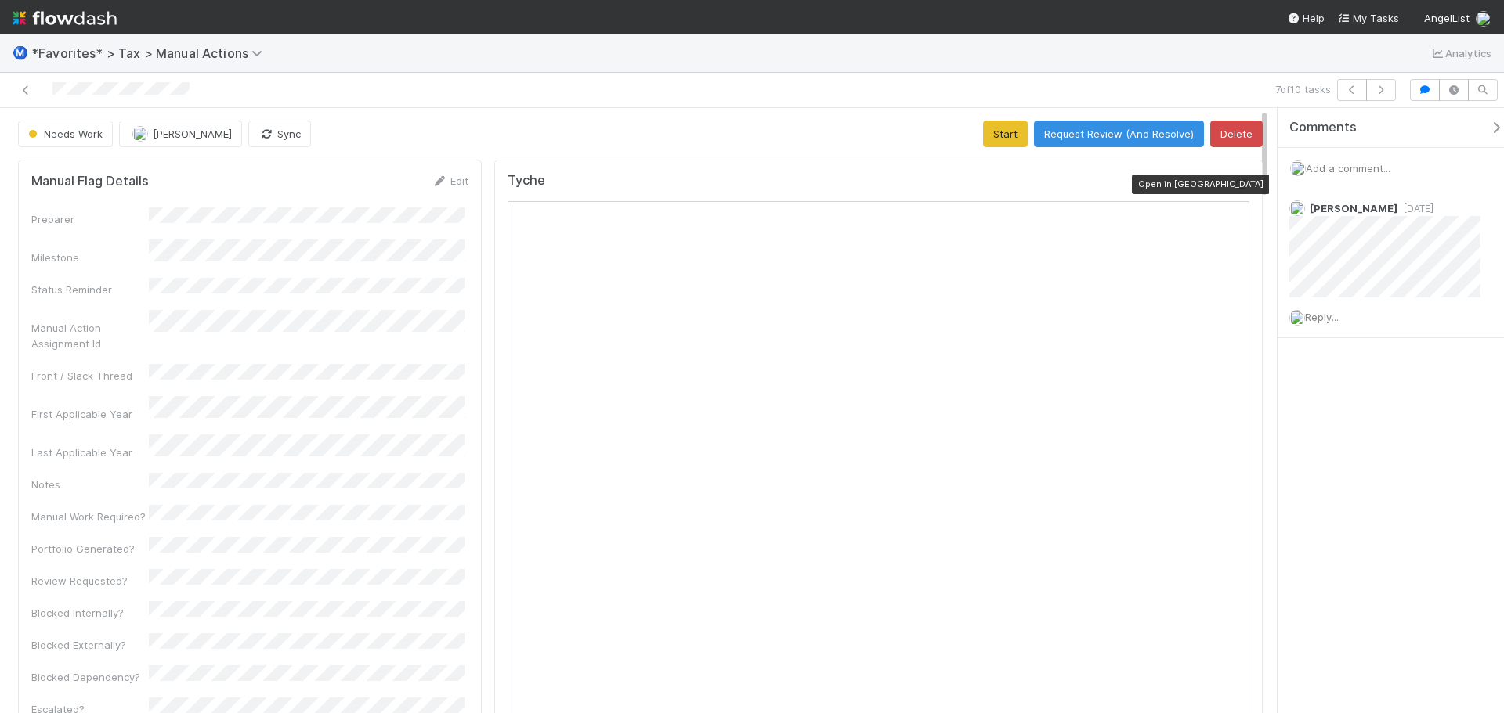
click at [1234, 178] on div at bounding box center [1242, 184] width 16 height 16
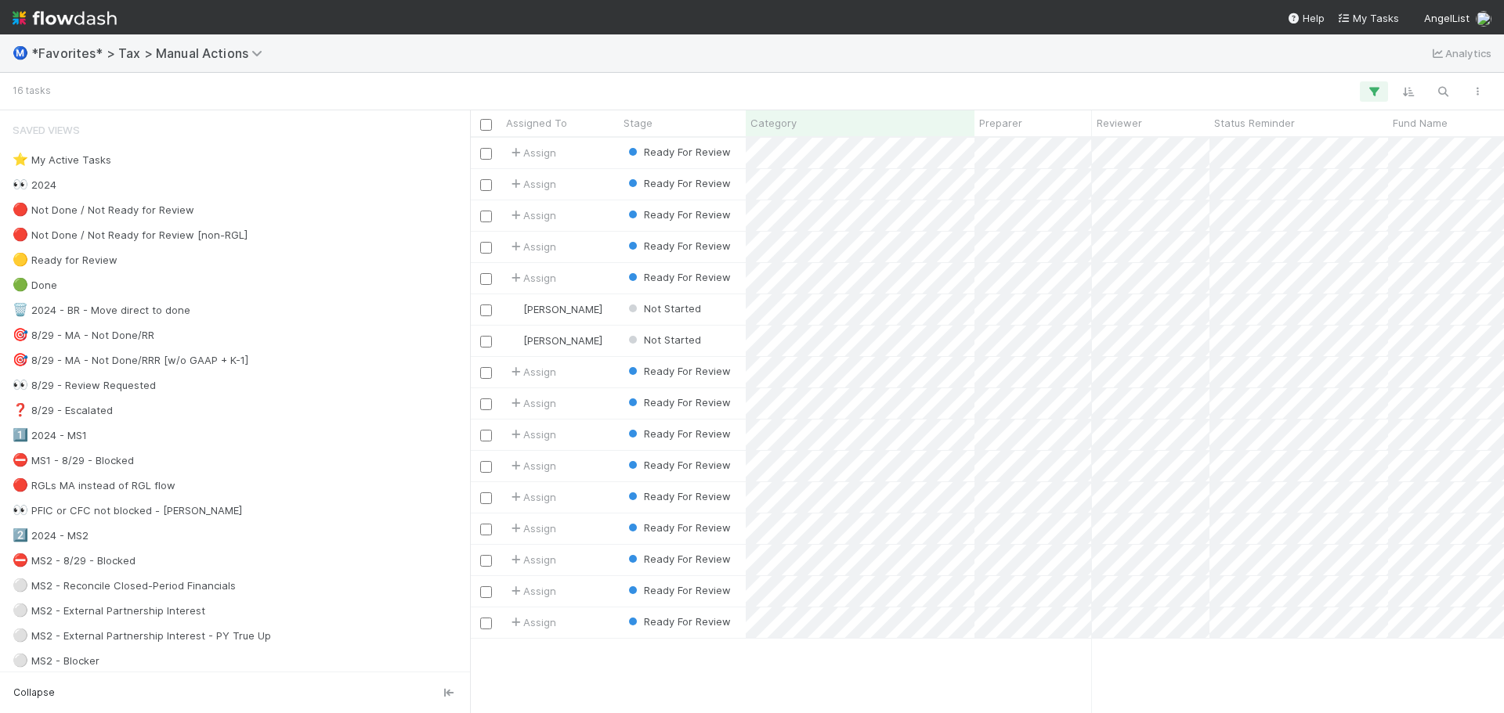
scroll to position [564, 1022]
